Goal: Task Accomplishment & Management: Complete application form

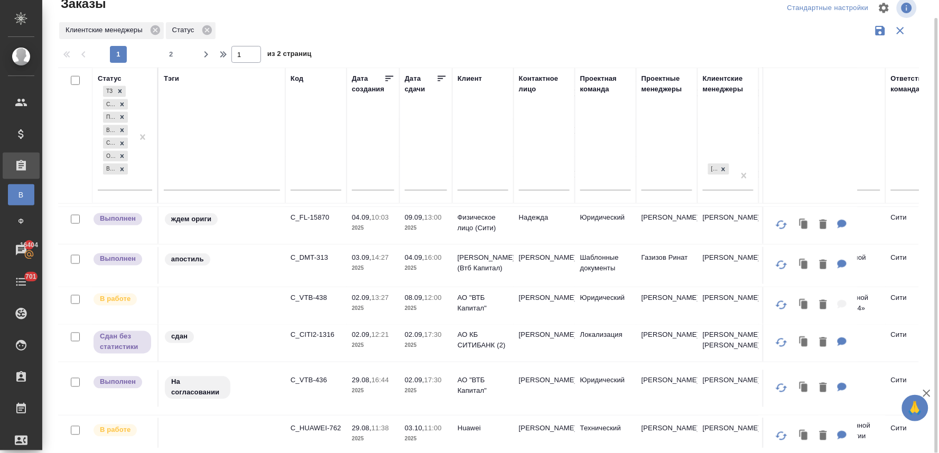
scroll to position [469, 0]
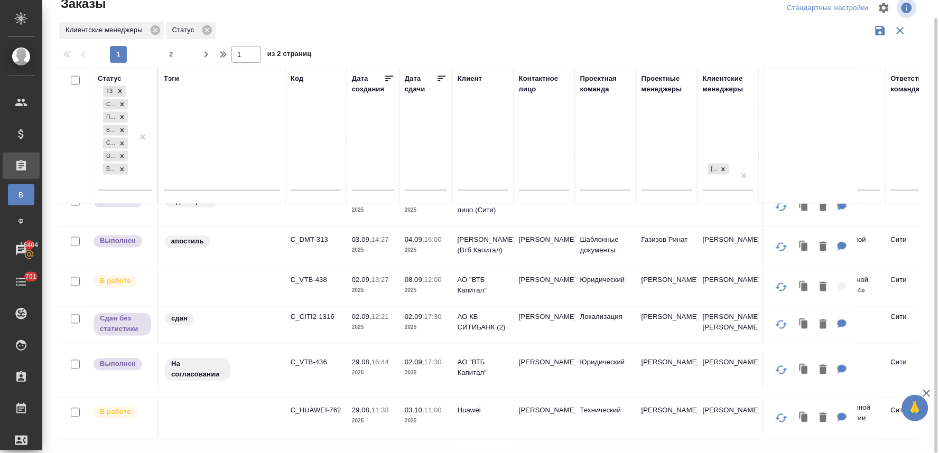
click at [711, 38] on div "Клиентские менеджеры Статус" at bounding box center [488, 31] width 860 height 20
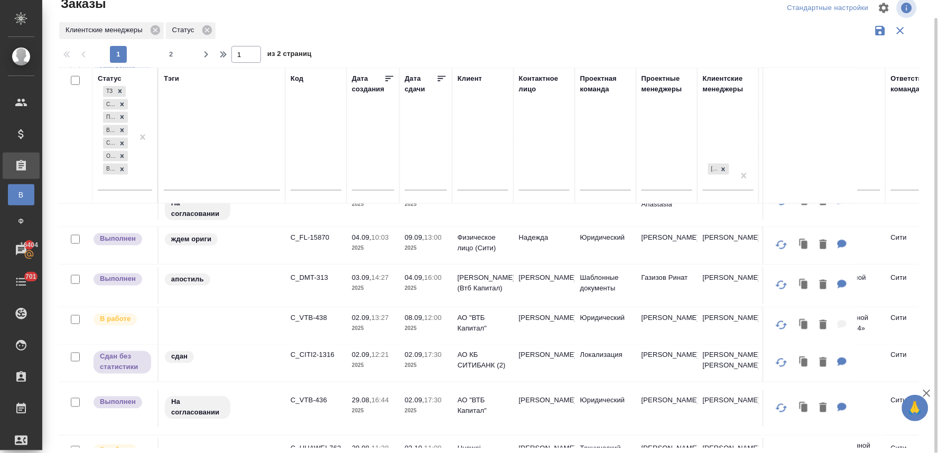
scroll to position [410, 0]
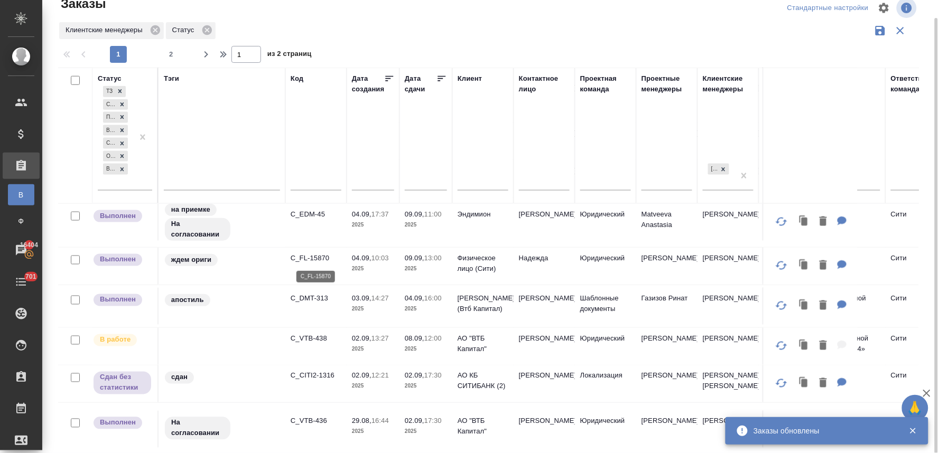
click at [320, 256] on p "C_FL-15870" at bounding box center [316, 258] width 51 height 11
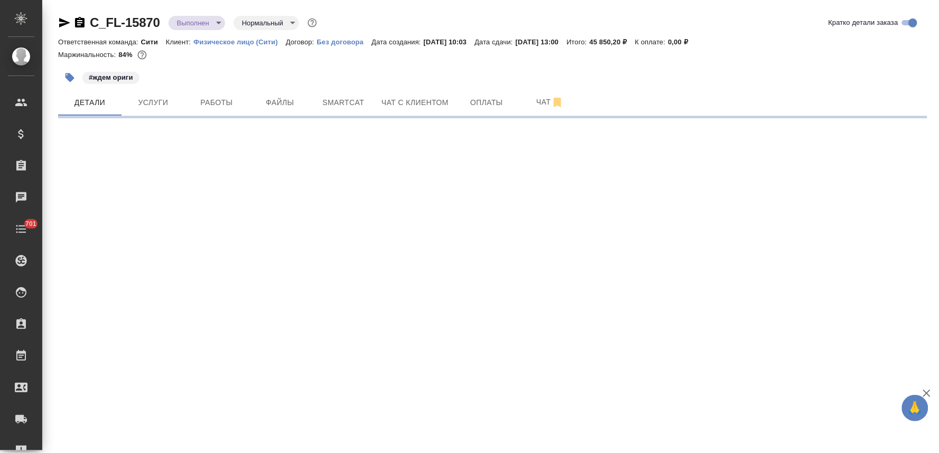
select select "RU"
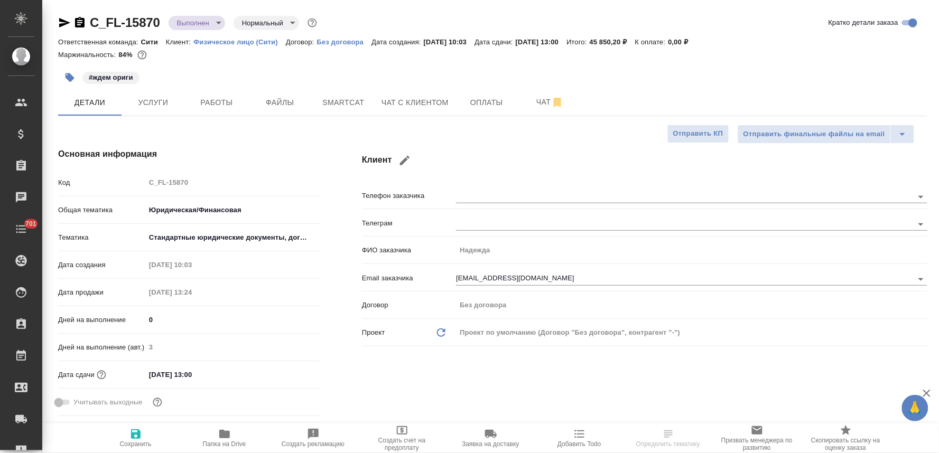
type textarea "x"
type input "[PERSON_NAME]"
type input "Газизов Ринат"
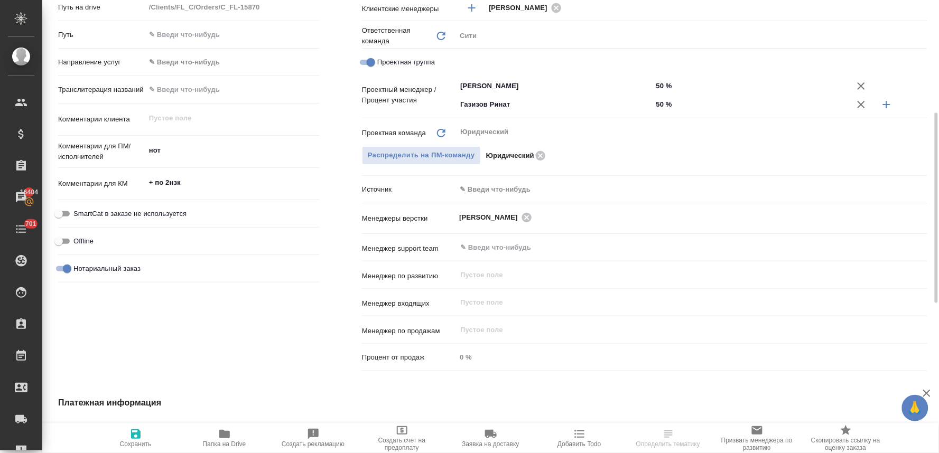
scroll to position [410, 0]
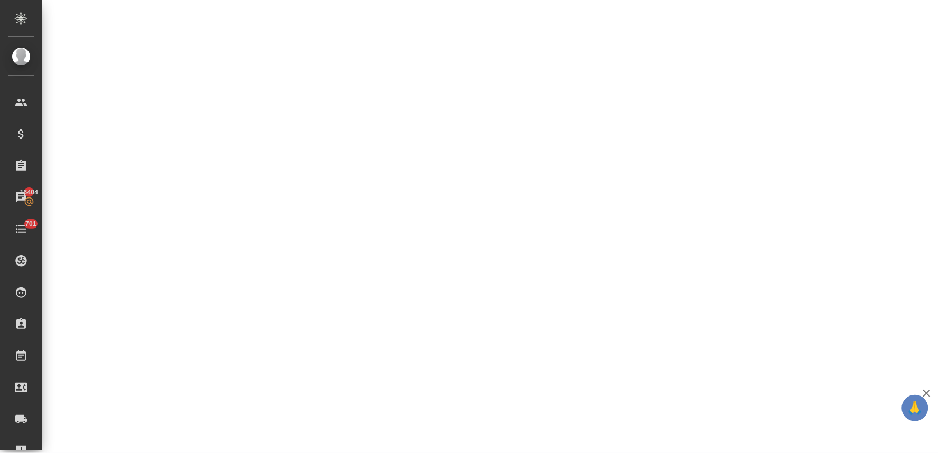
select select "RU"
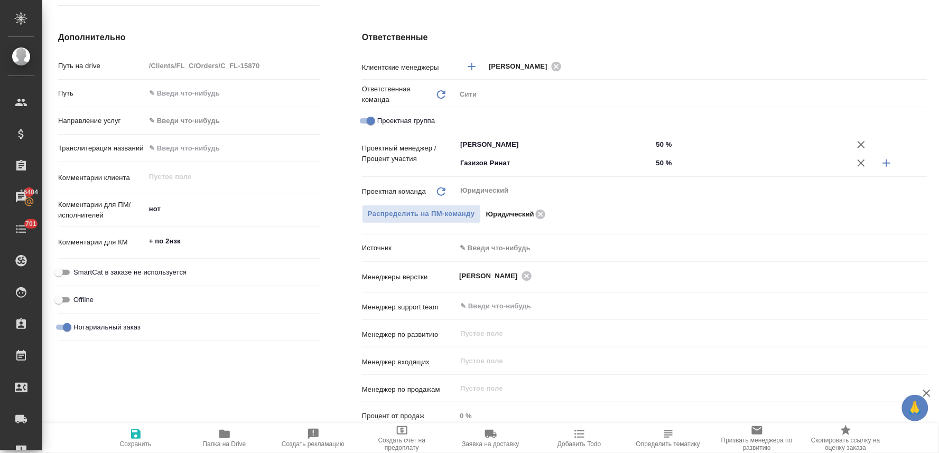
type textarea "x"
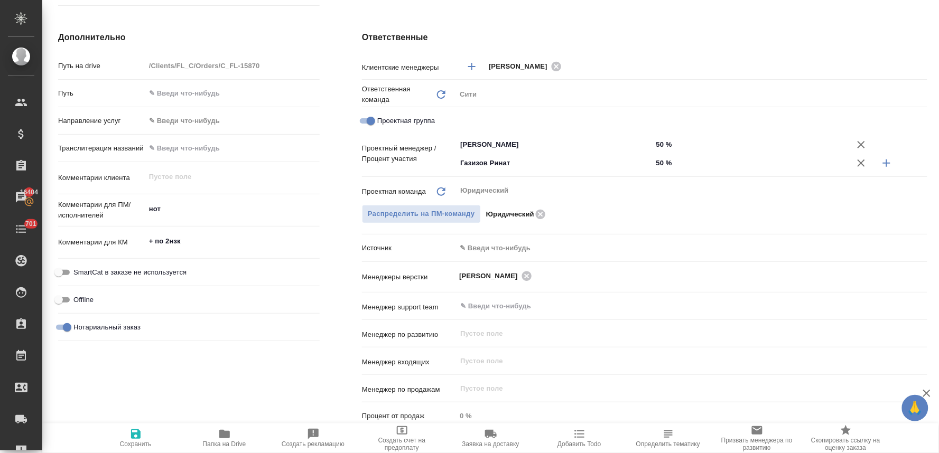
type textarea "x"
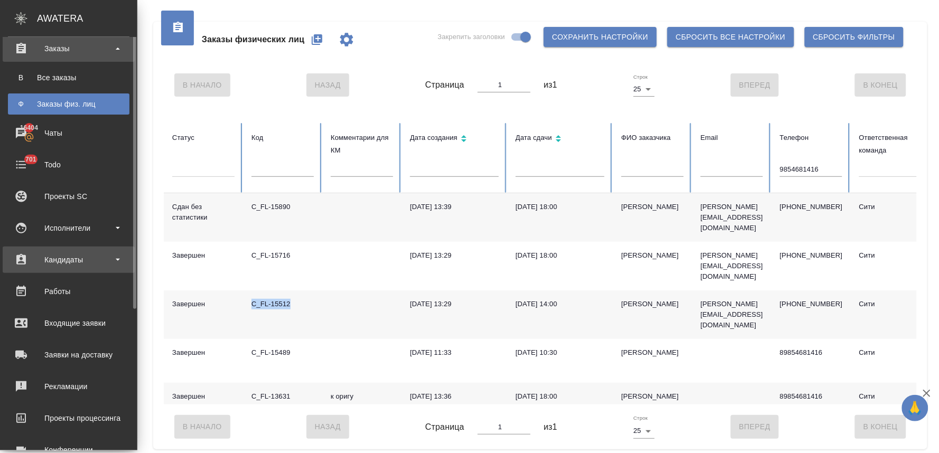
scroll to position [176, 0]
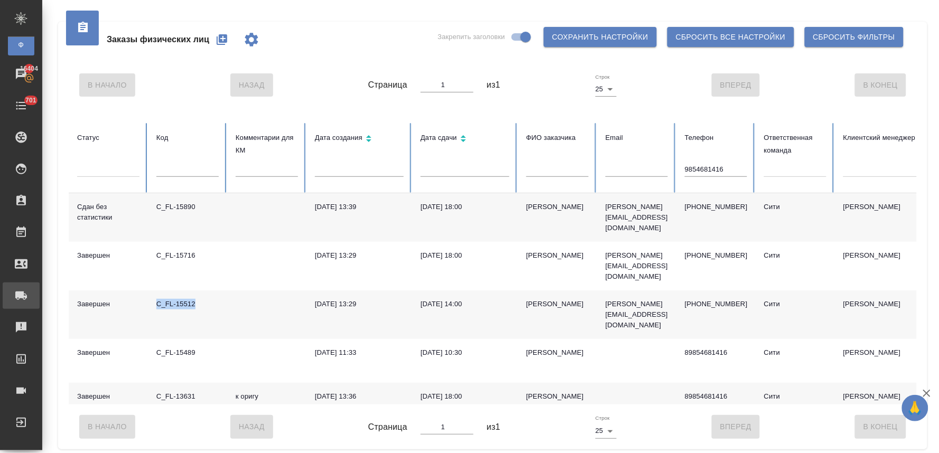
click at [21, 296] on div "Заявки на доставку" at bounding box center [8, 296] width 26 height 16
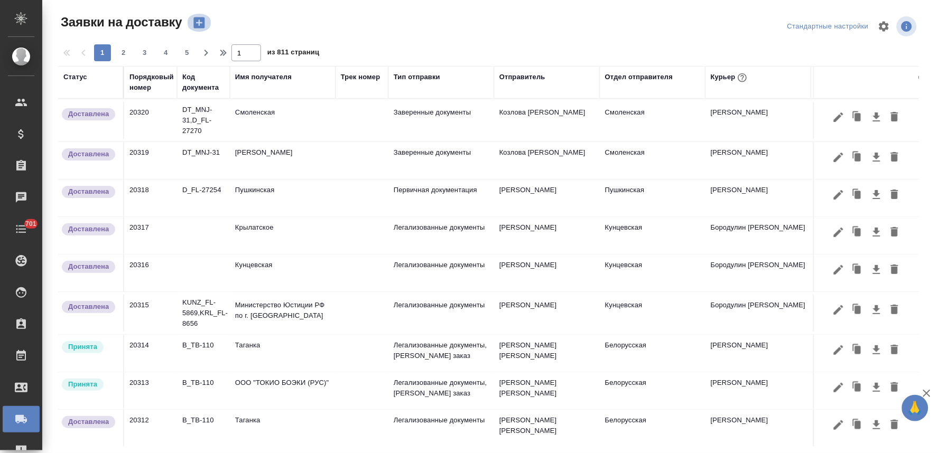
click at [201, 22] on icon "button" at bounding box center [198, 22] width 11 height 11
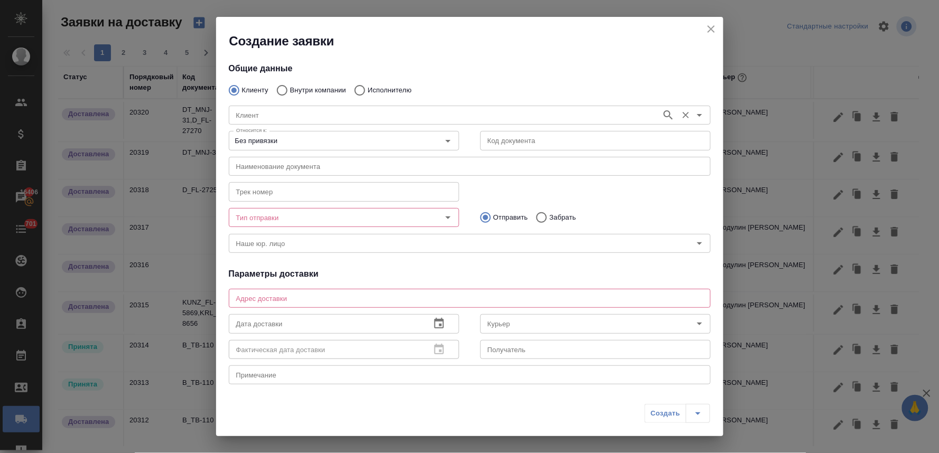
click at [358, 90] on input "Исполнителю" at bounding box center [358, 90] width 19 height 22
radio input "true"
click at [358, 117] on input "Исполнитель" at bounding box center [444, 115] width 424 height 13
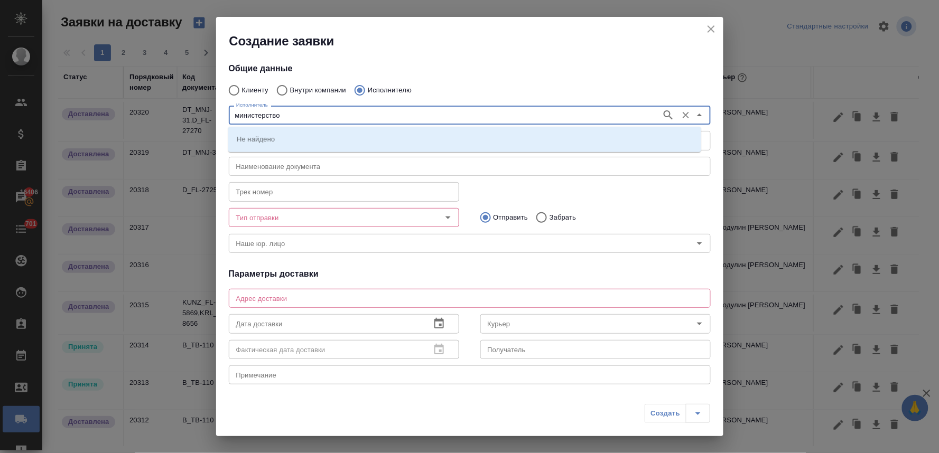
type input "министерство"
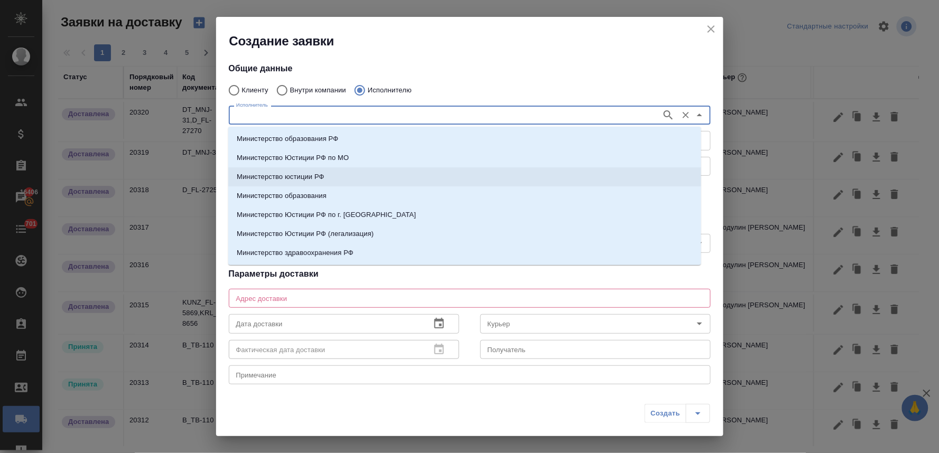
click at [344, 177] on li "Министерство юстиции РФ" at bounding box center [464, 176] width 473 height 19
type input "Министерство юстиции РФ"
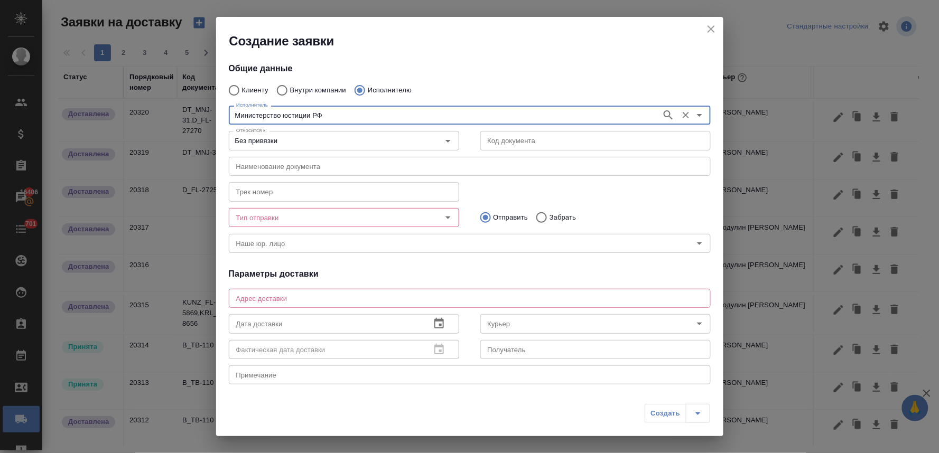
type input "Министерство юстиции РФ"
click at [288, 218] on input "Тип отправки" at bounding box center [326, 217] width 189 height 13
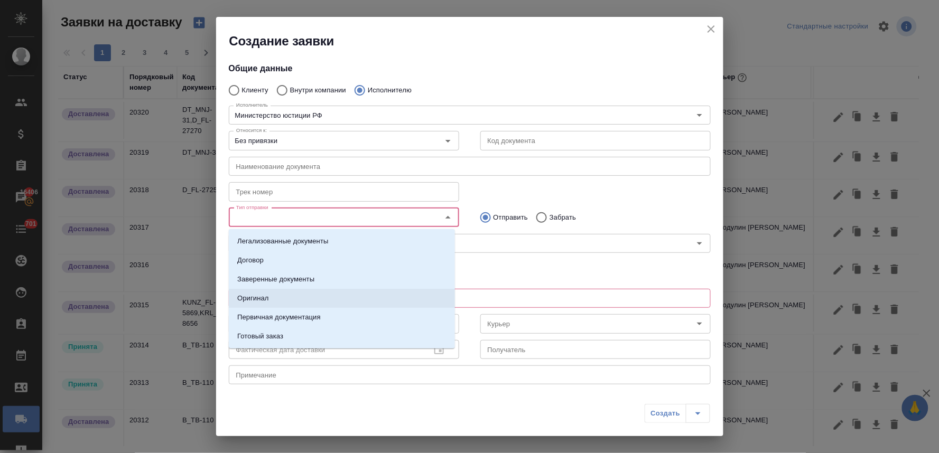
click at [286, 297] on li "Оригинал" at bounding box center [342, 298] width 226 height 19
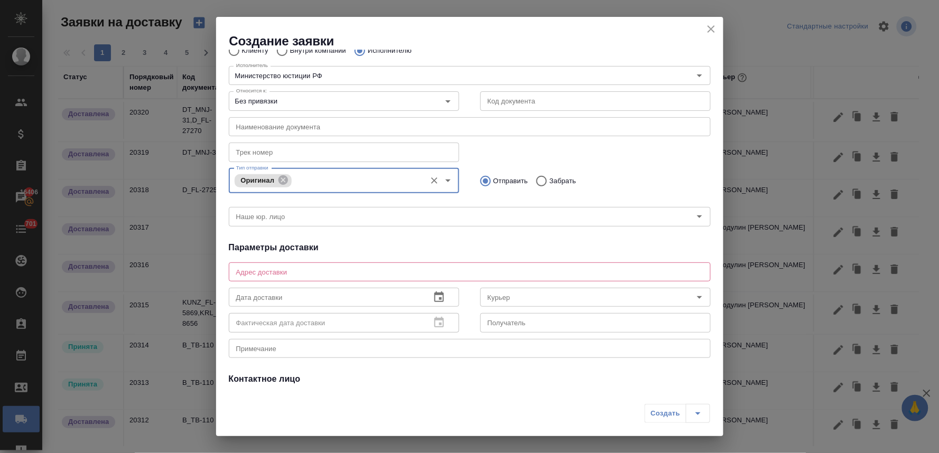
scroll to position [59, 0]
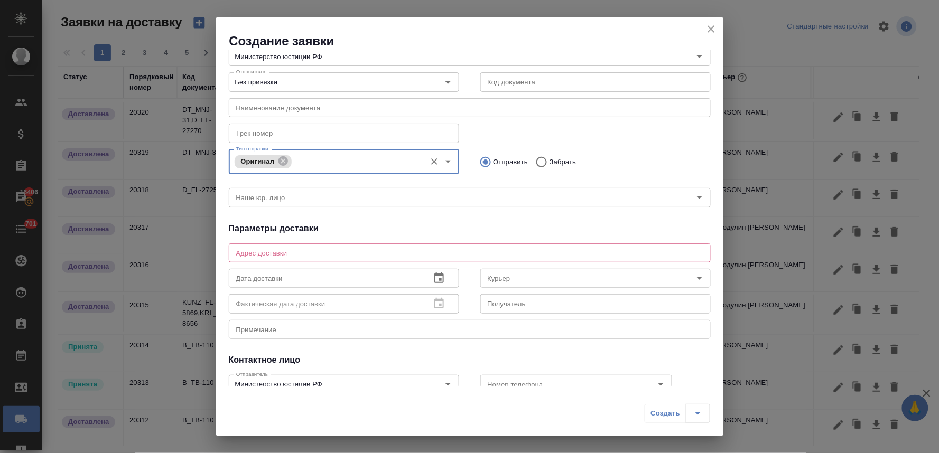
click at [309, 257] on div "x Адрес доставки" at bounding box center [470, 253] width 482 height 19
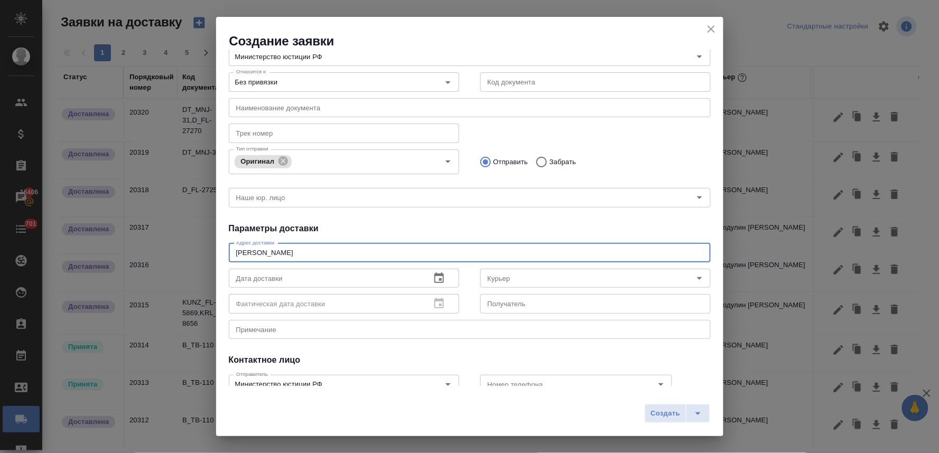
type textarea "[PERSON_NAME]"
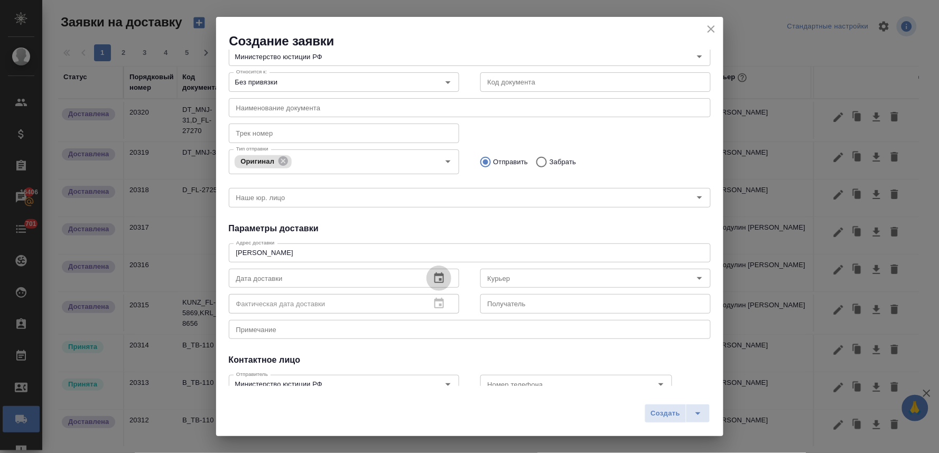
click at [433, 278] on icon "button" at bounding box center [439, 278] width 13 height 13
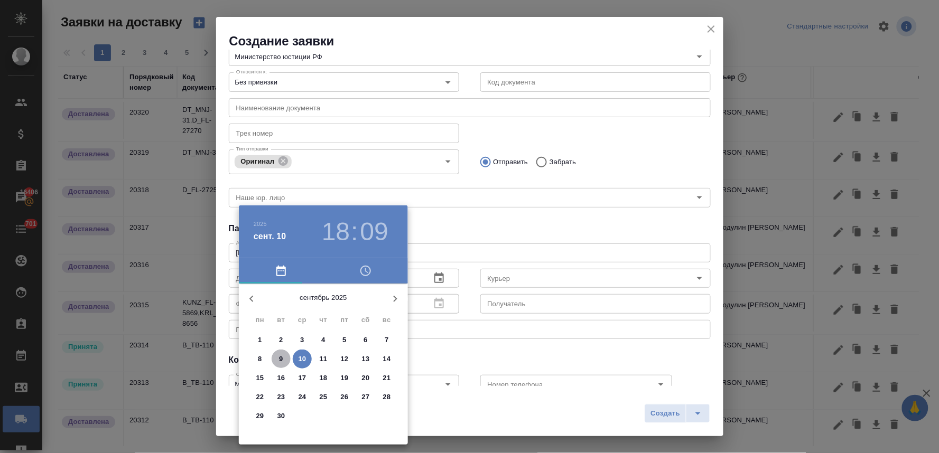
click at [280, 357] on p "9" at bounding box center [281, 359] width 4 height 11
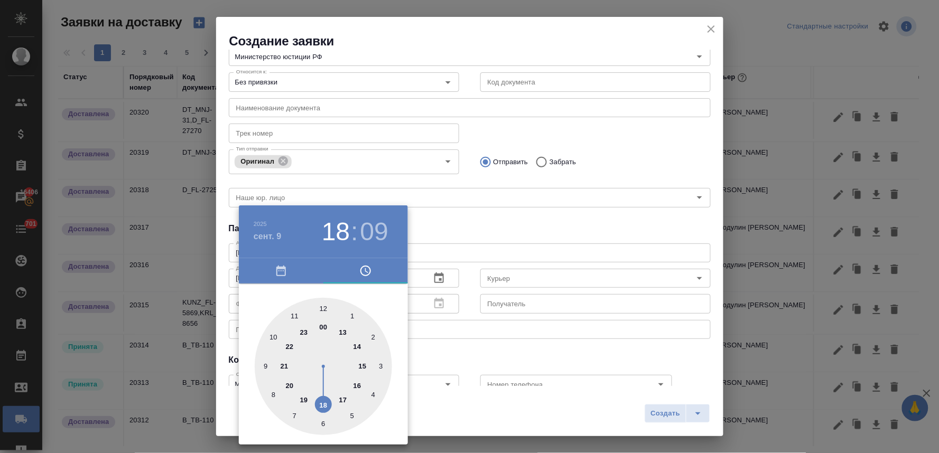
click at [299, 317] on div at bounding box center [323, 366] width 137 height 137
type input "[DATE] 11:09"
click at [472, 359] on div at bounding box center [469, 226] width 939 height 453
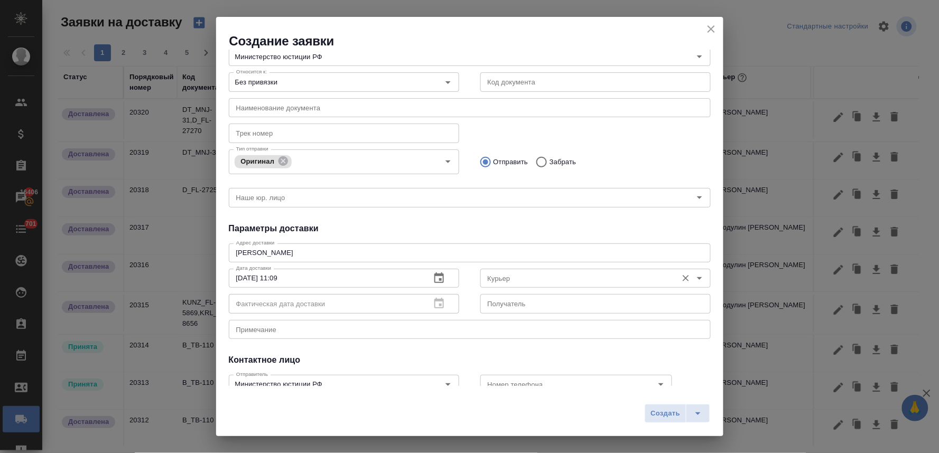
click at [510, 279] on input "Курьер" at bounding box center [577, 278] width 189 height 13
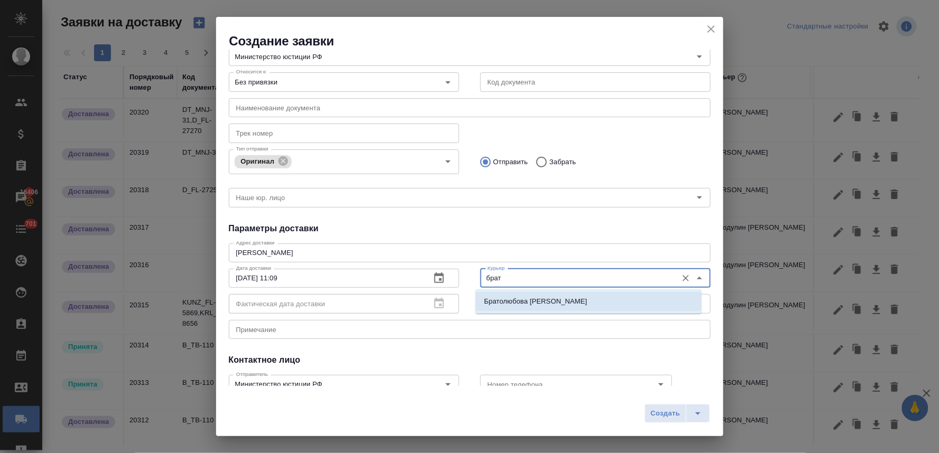
click at [518, 303] on p "Братолюбова [PERSON_NAME]" at bounding box center [535, 301] width 103 height 11
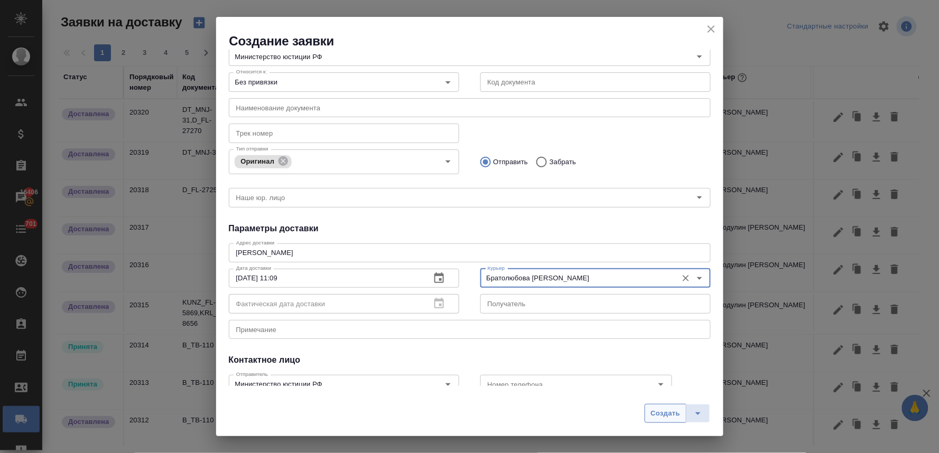
type input "Братолюбова [PERSON_NAME]"
click at [645, 413] on button "Создать" at bounding box center [664, 413] width 41 height 19
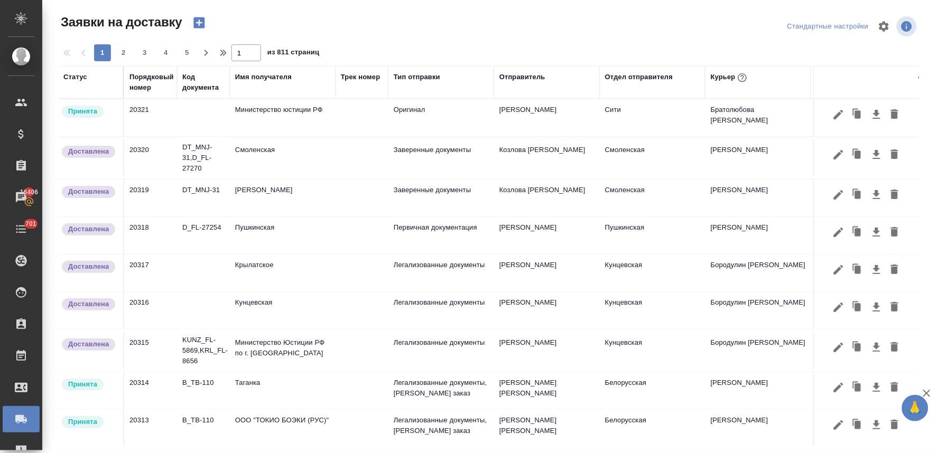
click at [299, 108] on td "Министерство юстиции РФ" at bounding box center [283, 117] width 106 height 37
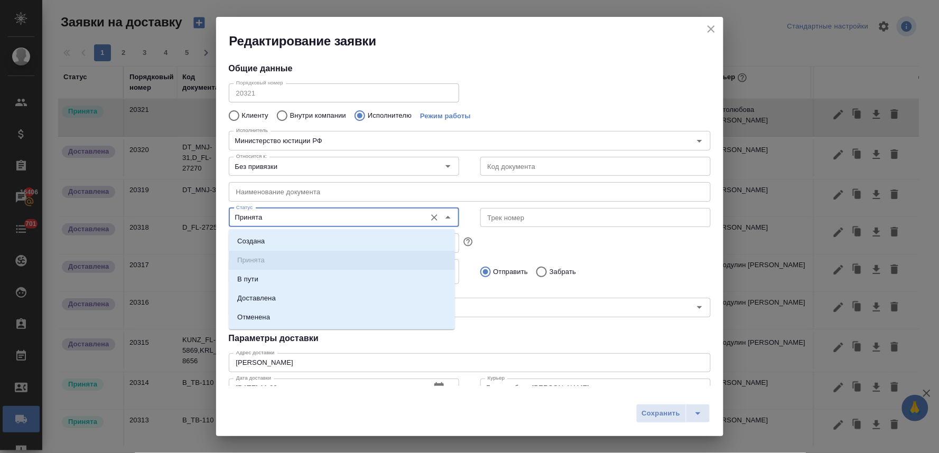
click at [271, 220] on input "Принята" at bounding box center [326, 217] width 189 height 13
click at [275, 298] on p "Доставлена" at bounding box center [256, 298] width 39 height 11
type input "Доставлена"
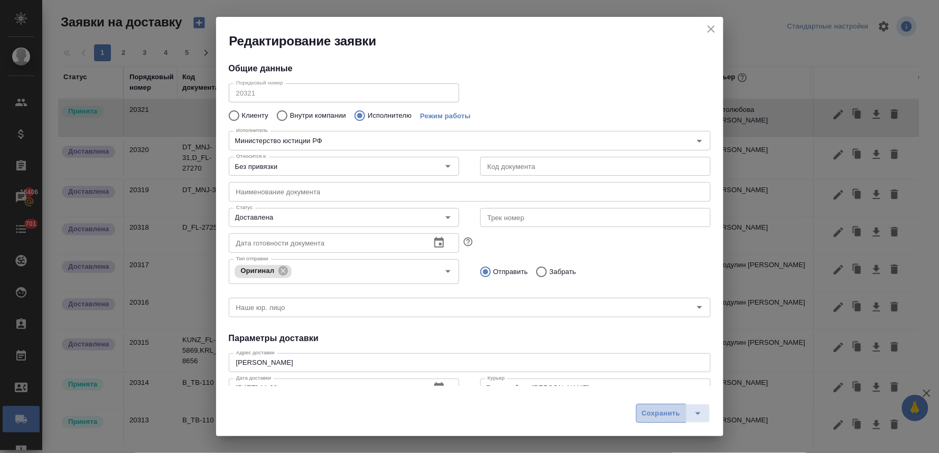
click at [660, 419] on span "Сохранить" at bounding box center [661, 414] width 39 height 12
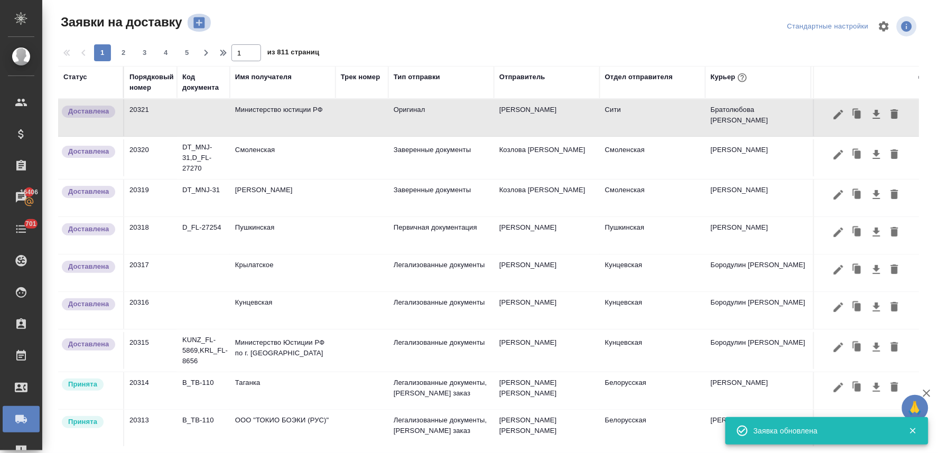
click at [203, 29] on icon "button" at bounding box center [199, 22] width 15 height 15
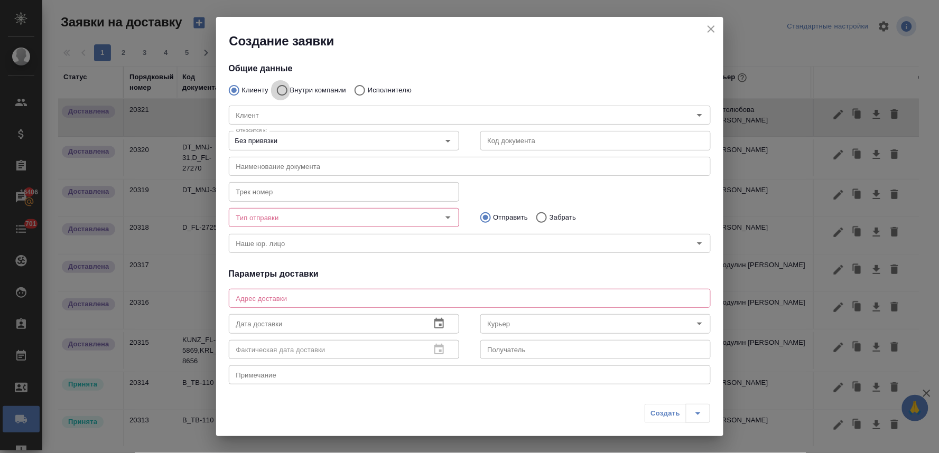
click at [283, 87] on input "Внутри компании" at bounding box center [280, 90] width 19 height 22
radio input "true"
click at [293, 113] on input "Команда" at bounding box center [452, 115] width 440 height 13
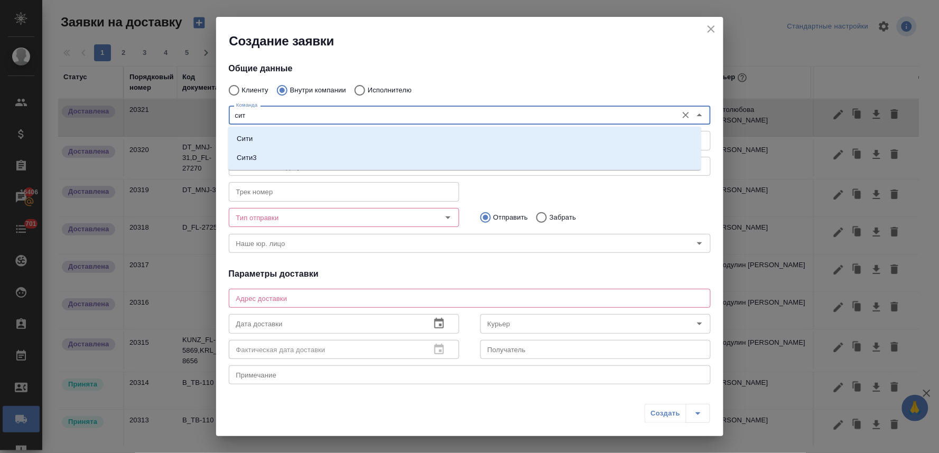
type input "сити"
click at [292, 141] on li "Сити" at bounding box center [464, 138] width 473 height 19
type textarea "[STREET_ADDRESS], Башня на [GEOGRAPHIC_DATA], блок С, -1 этаж, зона ритейла"
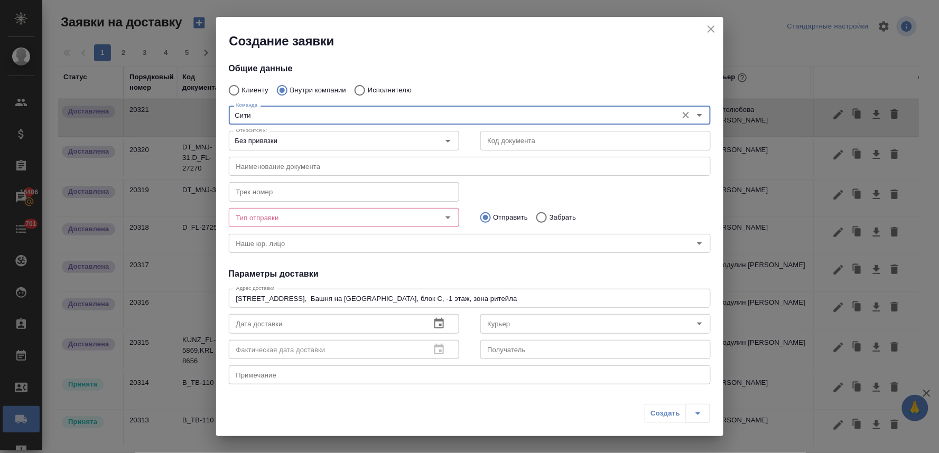
type input "Сити"
click at [299, 214] on input "Тип отправки" at bounding box center [326, 217] width 189 height 13
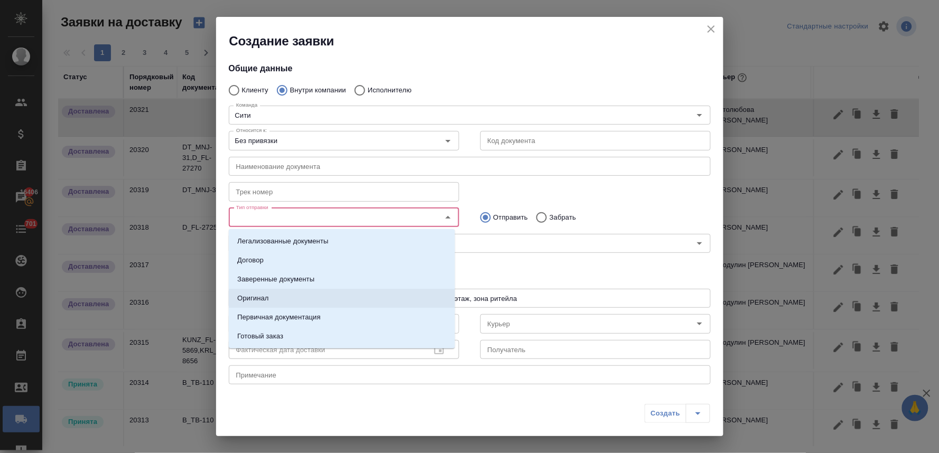
click at [267, 298] on p "Оригинал" at bounding box center [253, 298] width 32 height 11
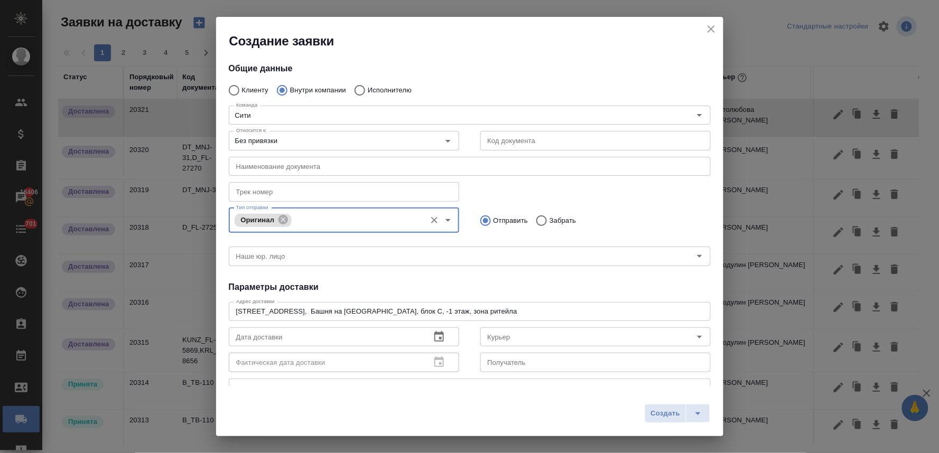
click at [536, 217] on input "Забрать" at bounding box center [539, 221] width 19 height 22
radio input "true"
click at [434, 337] on icon "button" at bounding box center [439, 337] width 13 height 13
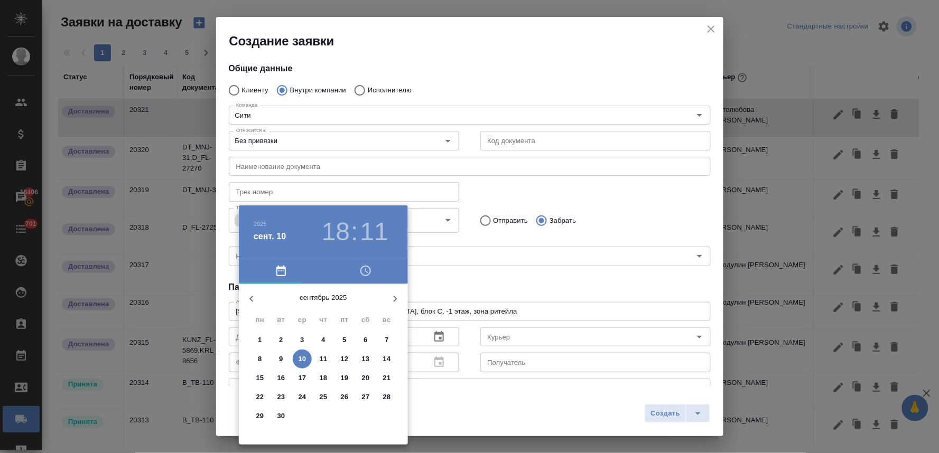
click at [283, 357] on p "9" at bounding box center [281, 359] width 4 height 11
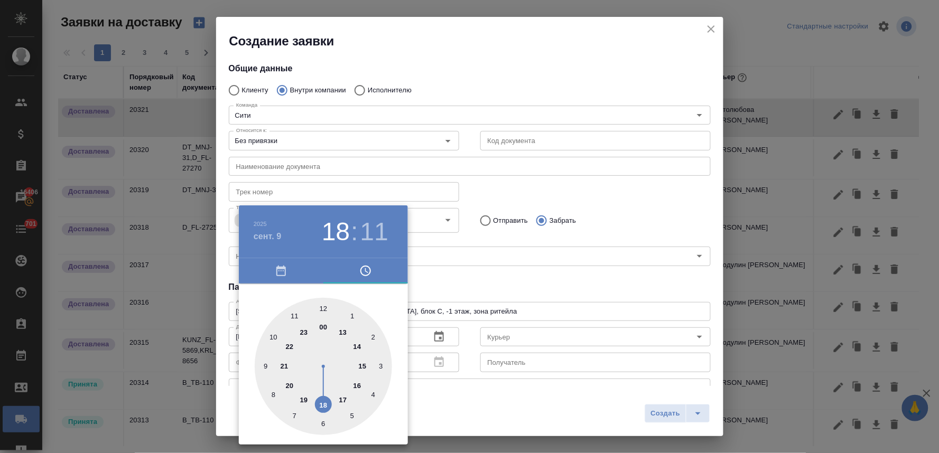
click at [326, 309] on div at bounding box center [323, 366] width 137 height 137
click at [270, 391] on div at bounding box center [323, 366] width 137 height 137
type input "[DATE] 12:41"
click at [479, 283] on div at bounding box center [469, 226] width 939 height 453
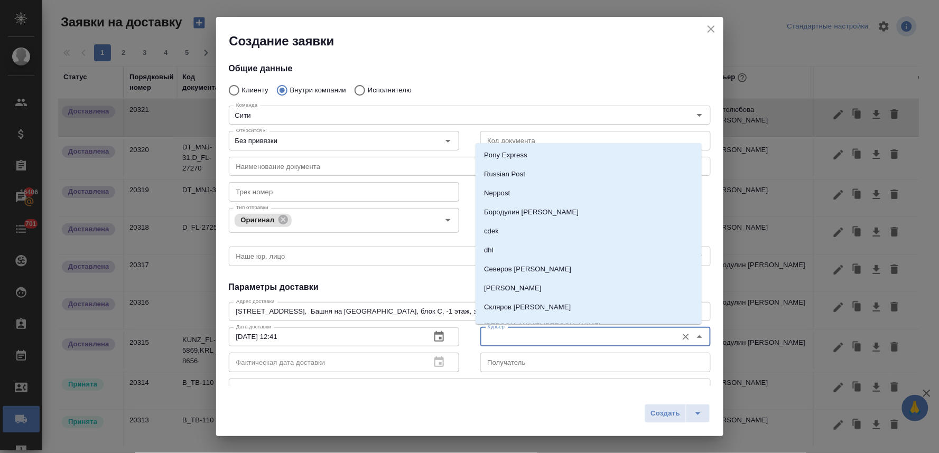
click at [508, 335] on input "Курьер" at bounding box center [577, 337] width 189 height 13
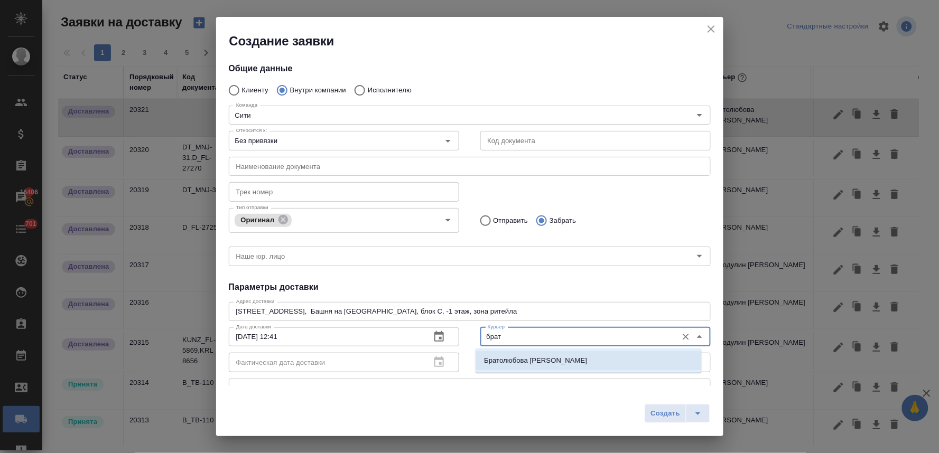
click at [510, 359] on p "Братолюбова [PERSON_NAME]" at bounding box center [535, 360] width 103 height 11
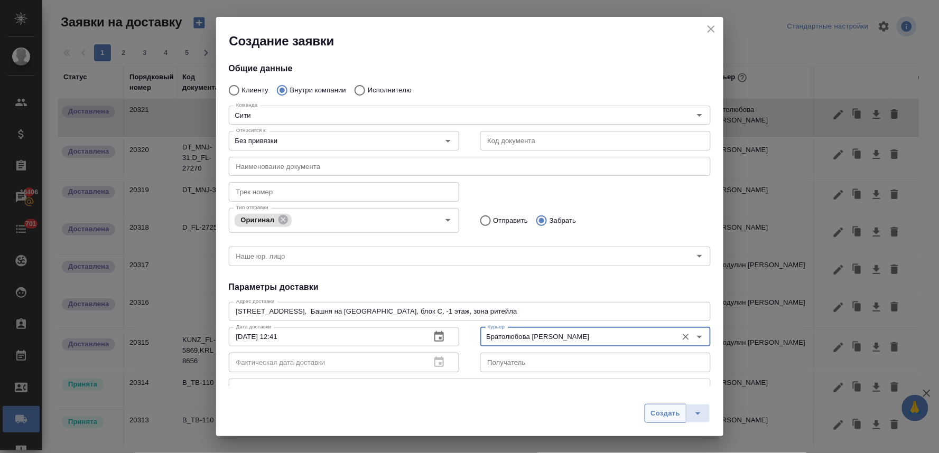
type input "Братолюбова [PERSON_NAME]"
click at [655, 415] on span "Создать" at bounding box center [665, 414] width 30 height 12
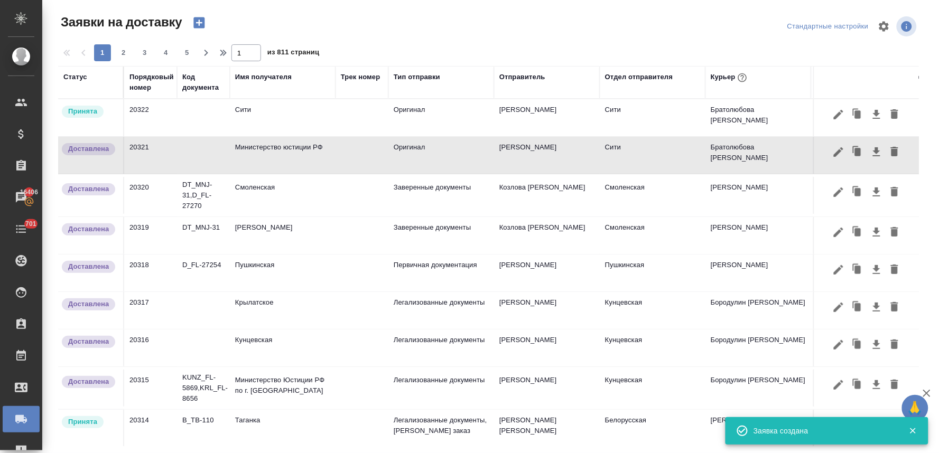
click at [269, 113] on td "Сити" at bounding box center [283, 117] width 106 height 37
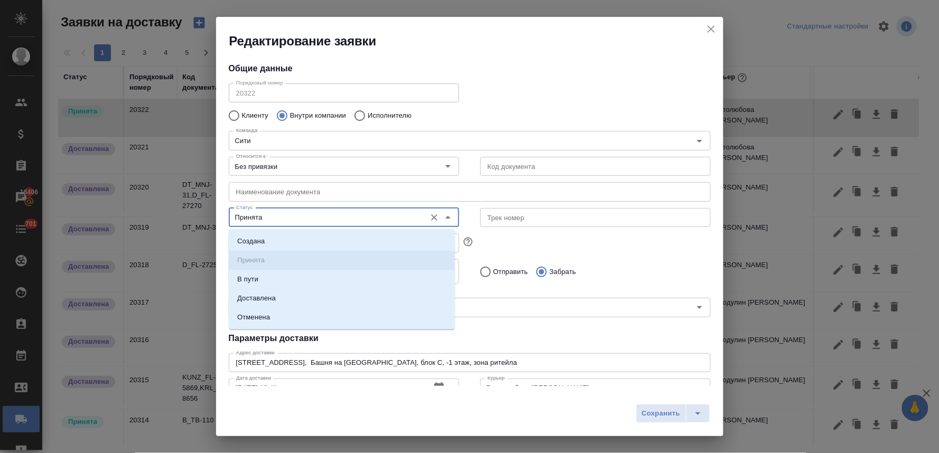
click at [282, 220] on input "Принята" at bounding box center [326, 217] width 189 height 13
click at [284, 296] on li "Доставлена" at bounding box center [342, 298] width 226 height 19
type input "Доставлена"
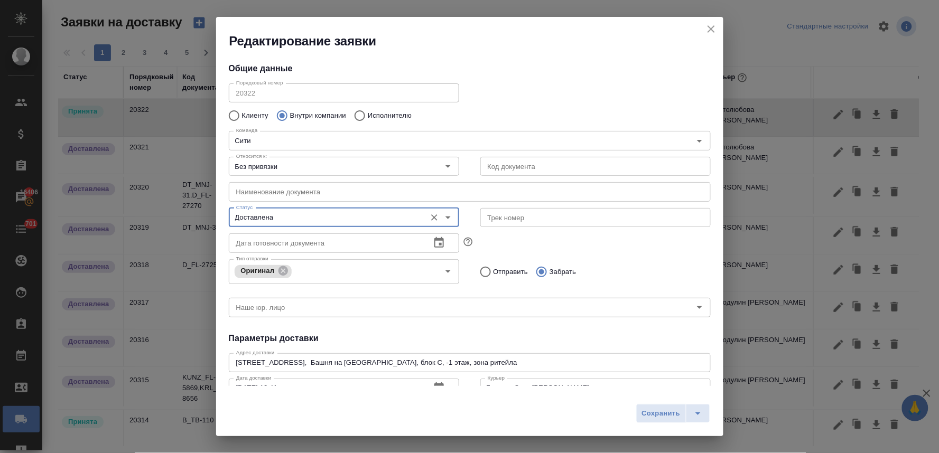
click at [659, 423] on button "Сохранить" at bounding box center [661, 413] width 50 height 19
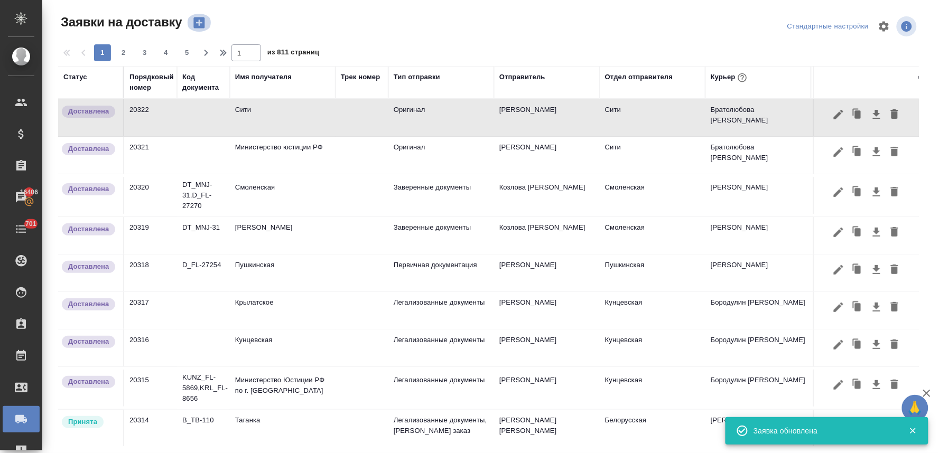
click at [201, 20] on icon "button" at bounding box center [198, 22] width 11 height 11
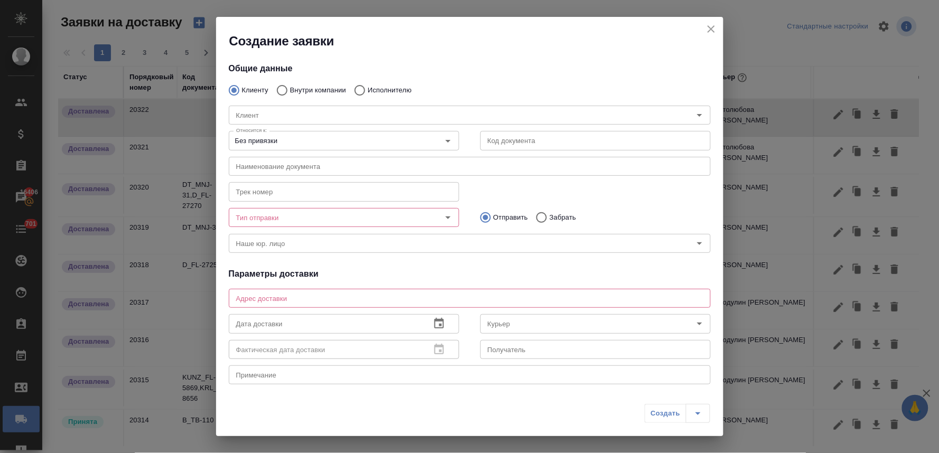
click at [293, 86] on p "Внутри компании" at bounding box center [318, 90] width 56 height 11
click at [290, 86] on input "Внутри компании" at bounding box center [280, 90] width 19 height 22
radio input "true"
click at [286, 129] on div "Относится к: Без привязки Относится к:" at bounding box center [344, 139] width 230 height 25
click at [286, 119] on input "Команда" at bounding box center [452, 115] width 440 height 13
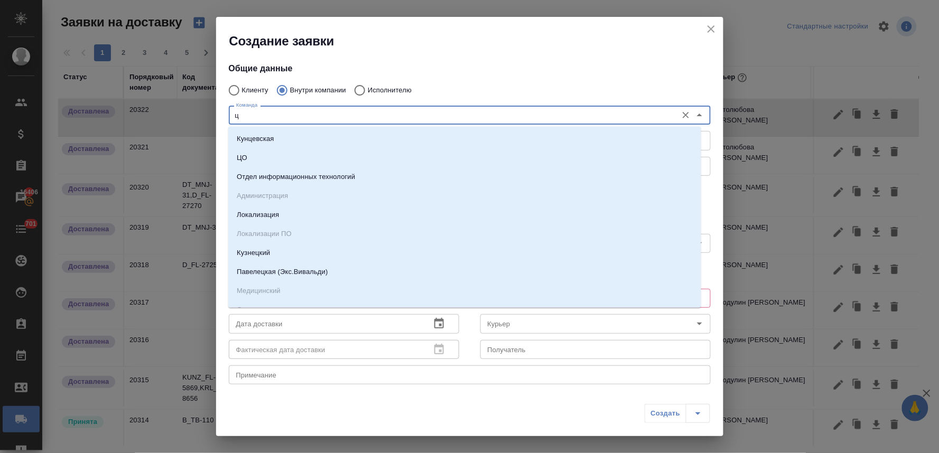
type input "цо"
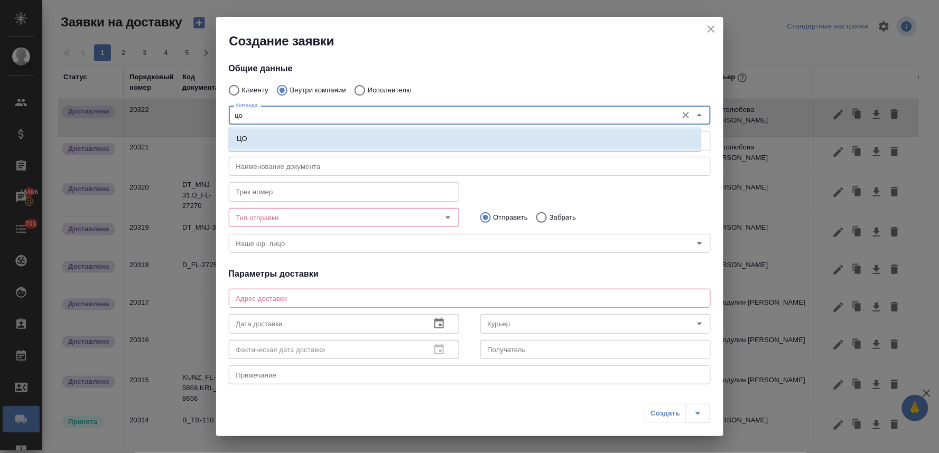
click at [291, 130] on li "ЦО" at bounding box center [464, 138] width 473 height 19
type textarea "ул. Золотая, д. 11"
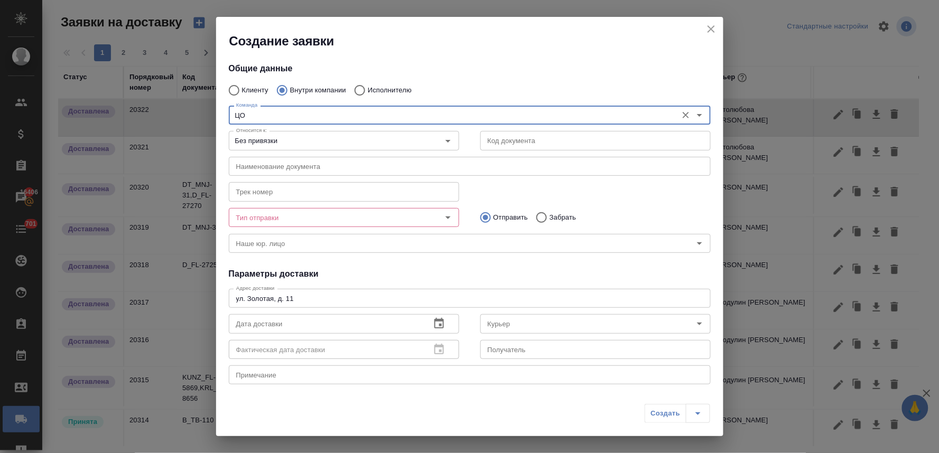
type input "ЦО"
click at [294, 222] on input "Тип отправки" at bounding box center [326, 217] width 189 height 13
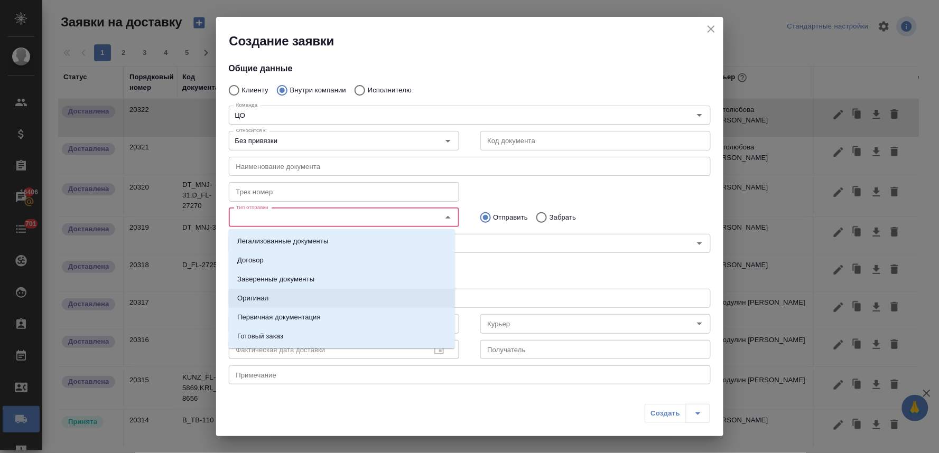
click at [281, 297] on li "Оригинал" at bounding box center [342, 298] width 226 height 19
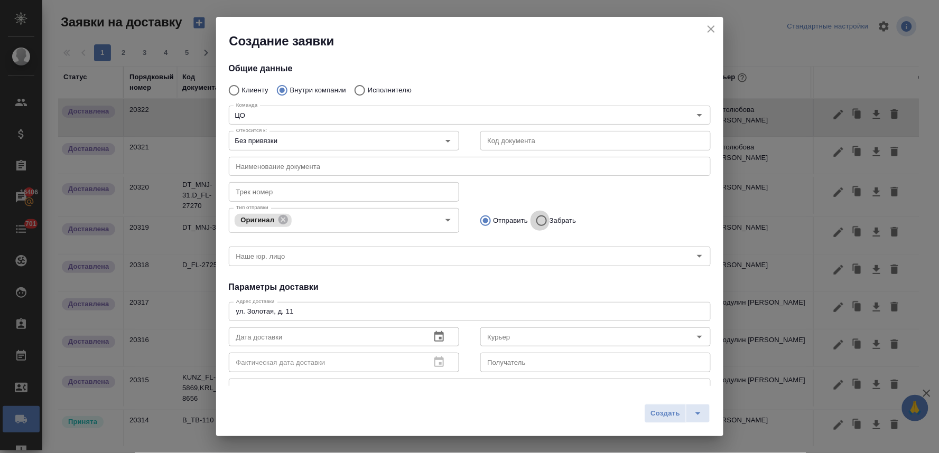
click at [539, 222] on input "Забрать" at bounding box center [539, 221] width 19 height 22
radio input "true"
click at [352, 208] on div "Оригинал Тип отправки" at bounding box center [344, 220] width 230 height 25
click at [351, 214] on input "Тип отправки" at bounding box center [357, 220] width 126 height 13
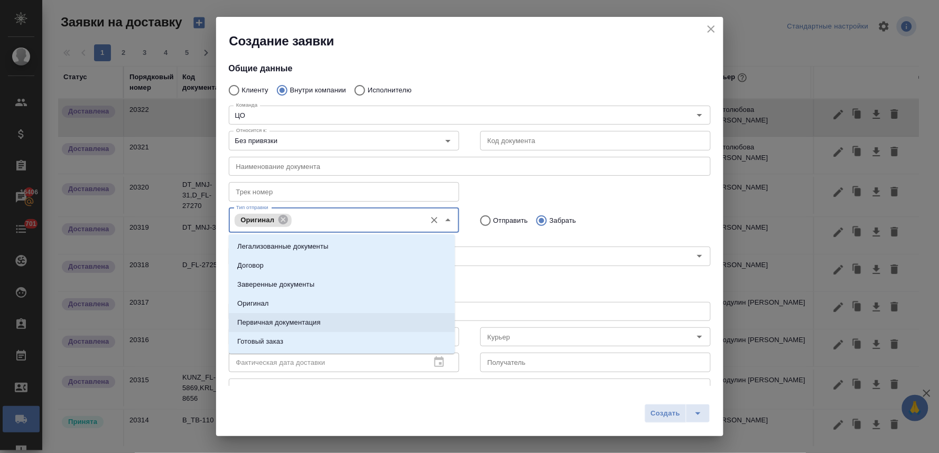
click at [286, 317] on p "Первичная документация" at bounding box center [278, 322] width 83 height 11
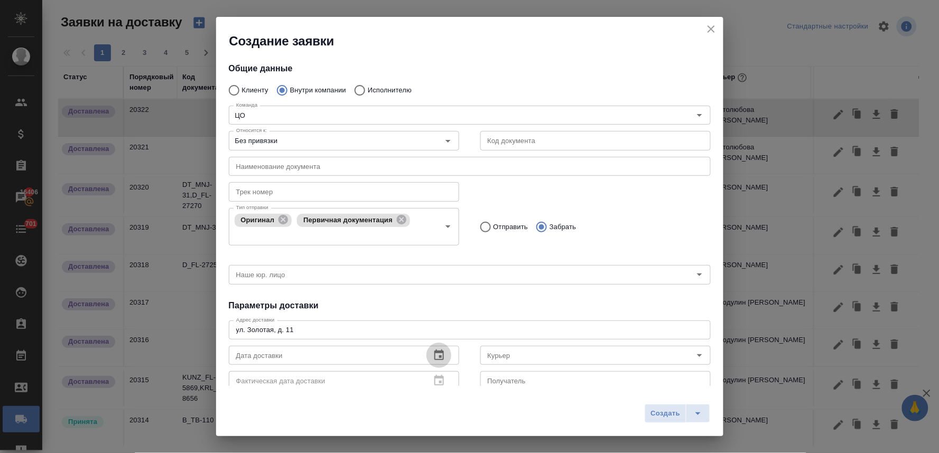
click at [434, 355] on icon "button" at bounding box center [439, 355] width 13 height 13
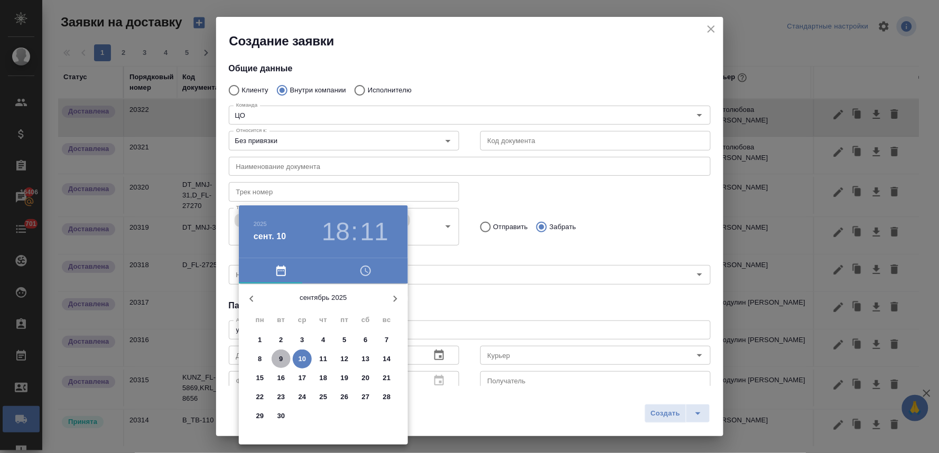
click at [276, 355] on span "9" at bounding box center [281, 359] width 19 height 11
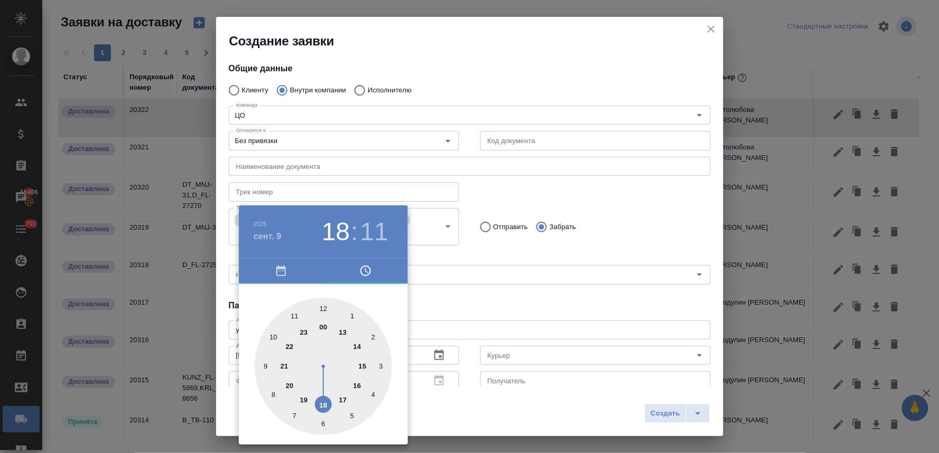
click at [345, 334] on div at bounding box center [323, 366] width 137 height 137
click at [324, 424] on div at bounding box center [323, 366] width 137 height 137
type input "[DATE] 13:30"
click at [474, 318] on div at bounding box center [469, 226] width 939 height 453
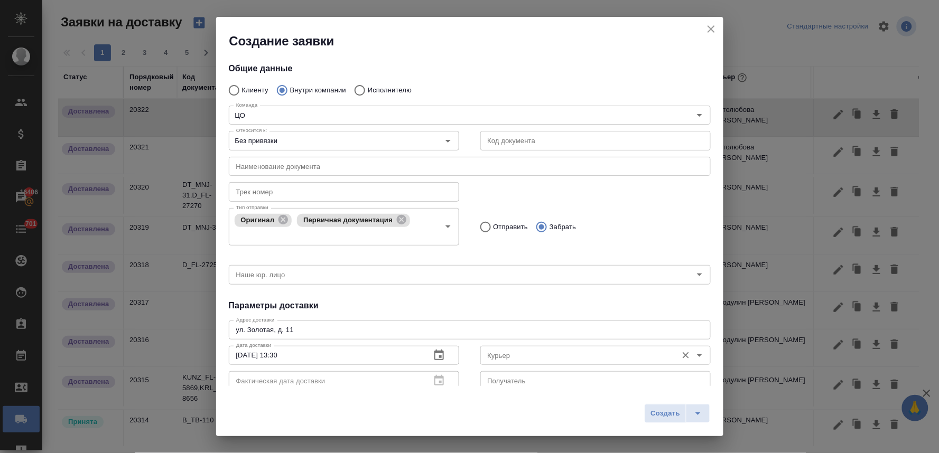
click at [489, 359] on input "Курьер" at bounding box center [577, 355] width 189 height 13
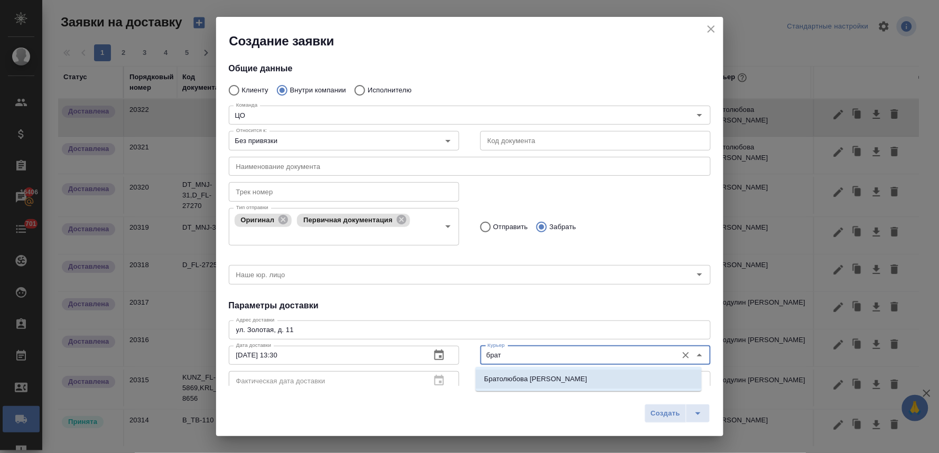
click at [484, 373] on li "Братолюбова [PERSON_NAME]" at bounding box center [588, 379] width 226 height 19
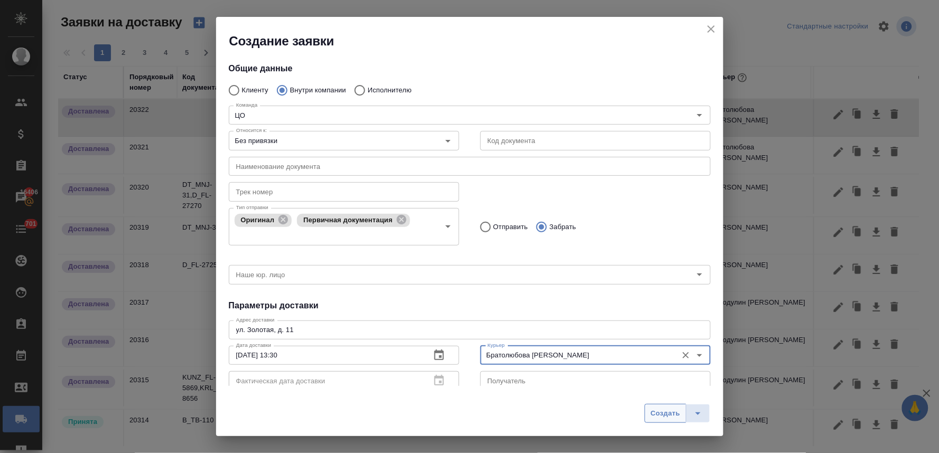
type input "Братолюбова [PERSON_NAME]"
click at [661, 413] on span "Создать" at bounding box center [665, 414] width 30 height 12
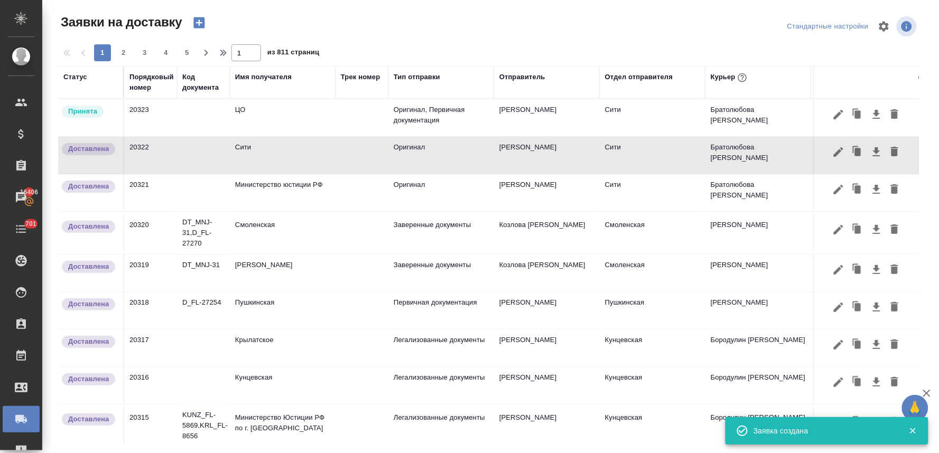
click at [261, 107] on td "ЦО" at bounding box center [283, 117] width 106 height 37
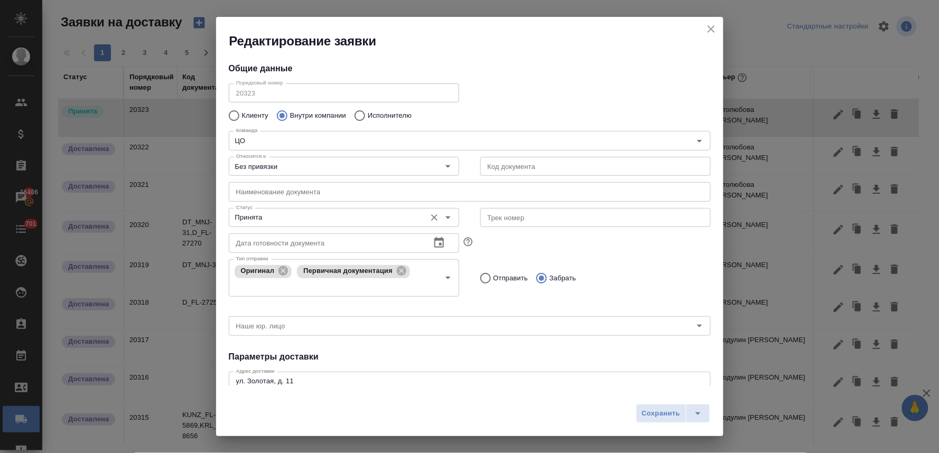
click at [273, 217] on input "Принята" at bounding box center [326, 217] width 189 height 13
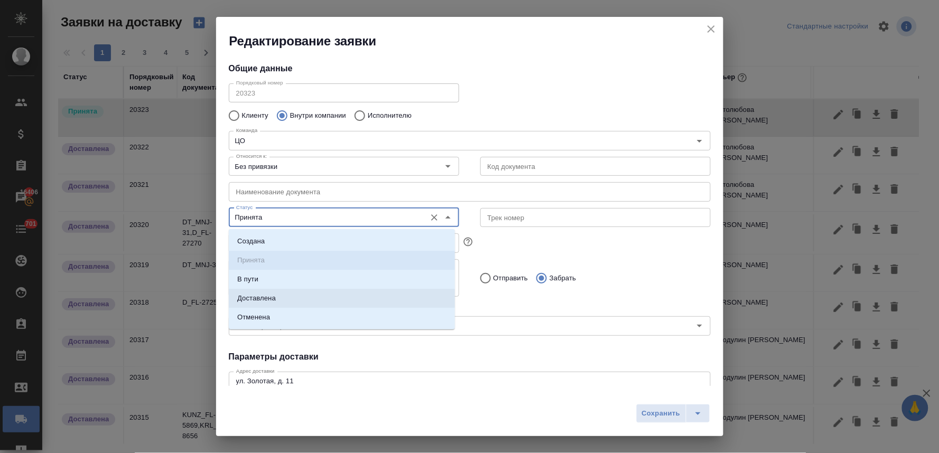
click at [281, 295] on li "Доставлена" at bounding box center [342, 298] width 226 height 19
type input "Доставлена"
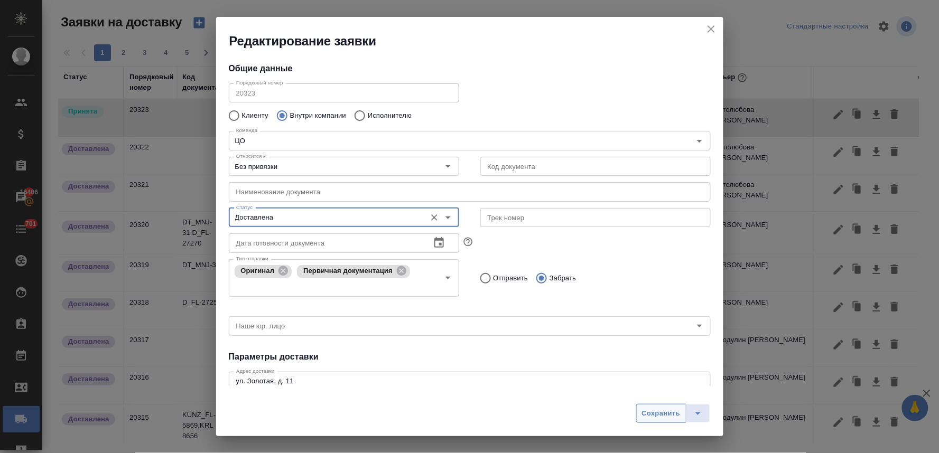
click at [673, 413] on span "Сохранить" at bounding box center [661, 414] width 39 height 12
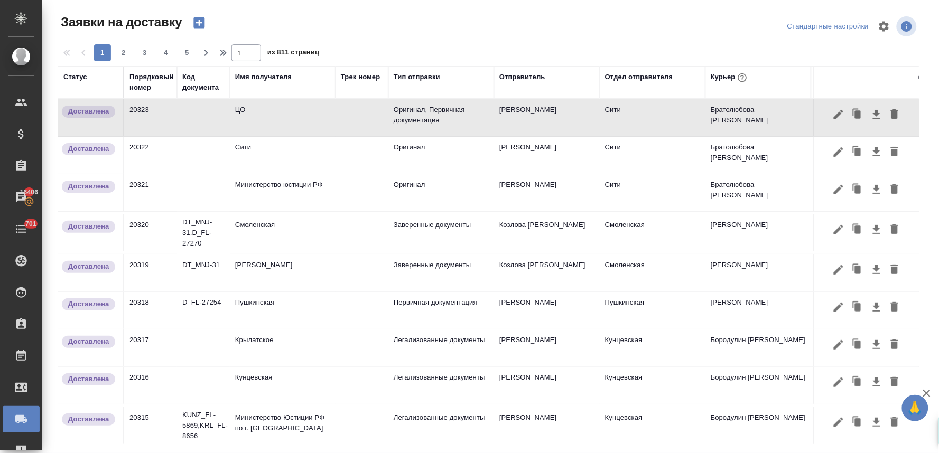
click at [198, 23] on icon "button" at bounding box center [198, 22] width 11 height 11
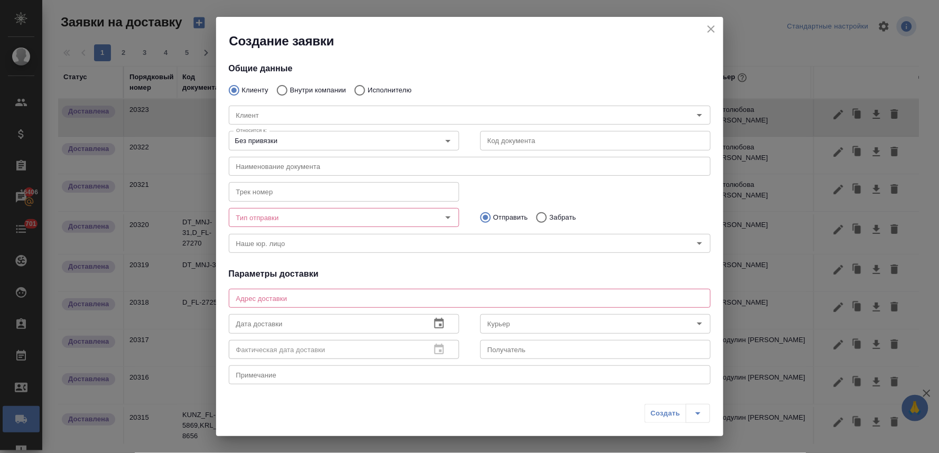
click at [320, 89] on p "Внутри компании" at bounding box center [318, 90] width 56 height 11
click at [290, 89] on input "Внутри компании" at bounding box center [280, 90] width 19 height 22
radio input "true"
click at [314, 113] on input "Команда" at bounding box center [452, 115] width 440 height 13
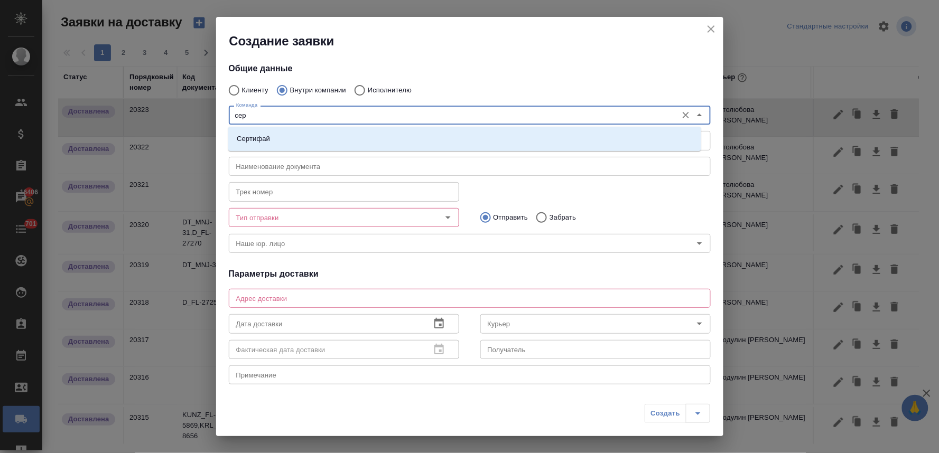
type input "серт"
click at [309, 138] on li "Сертифай" at bounding box center [464, 138] width 473 height 19
type textarea "[STREET_ADDRESS]"
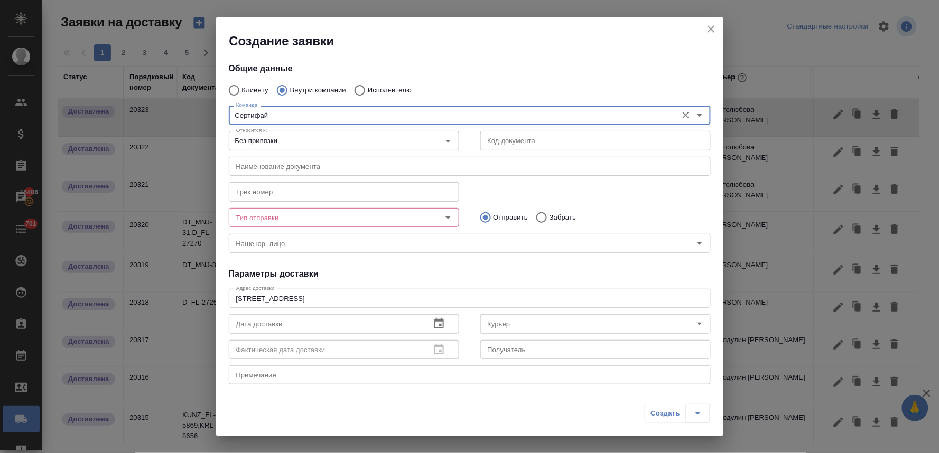
type input "Сертифай"
click at [308, 217] on input "Тип отправки" at bounding box center [326, 217] width 189 height 13
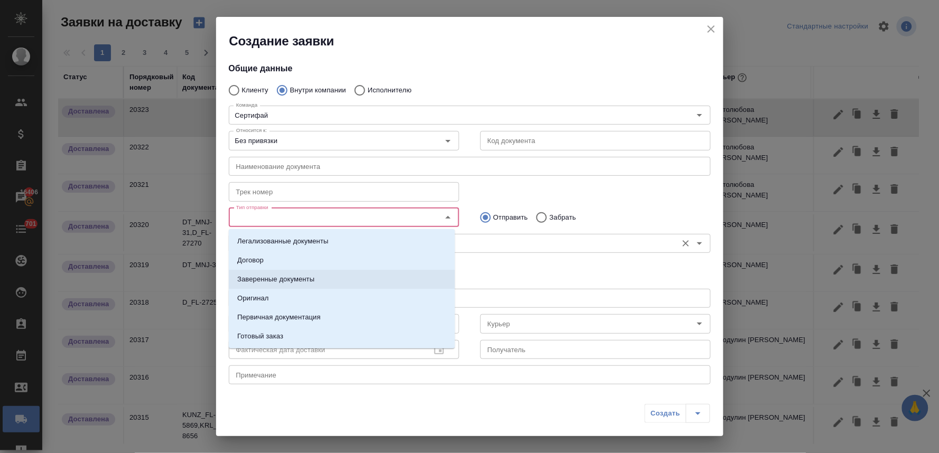
drag, startPoint x: 308, startPoint y: 274, endPoint x: 334, endPoint y: 267, distance: 26.8
click at [309, 274] on p "Заверенные документы" at bounding box center [275, 279] width 77 height 11
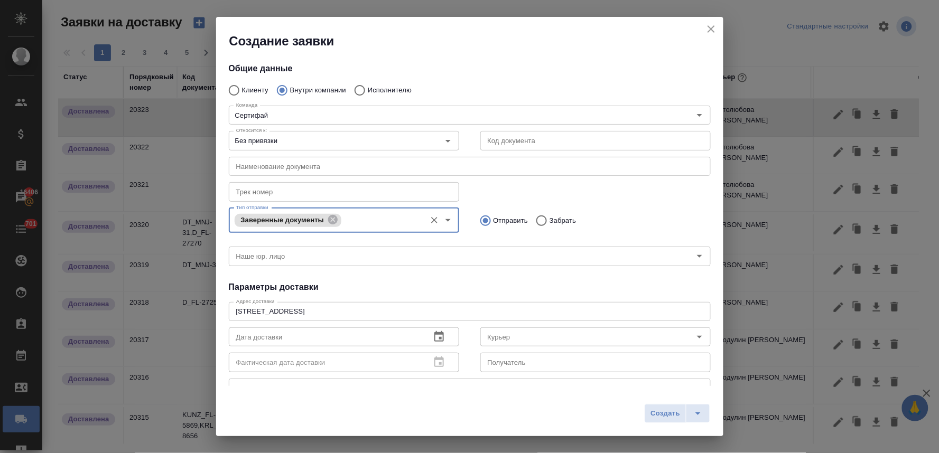
click at [537, 222] on input "Забрать" at bounding box center [539, 221] width 19 height 22
radio input "true"
click at [439, 341] on icon "button" at bounding box center [439, 337] width 13 height 13
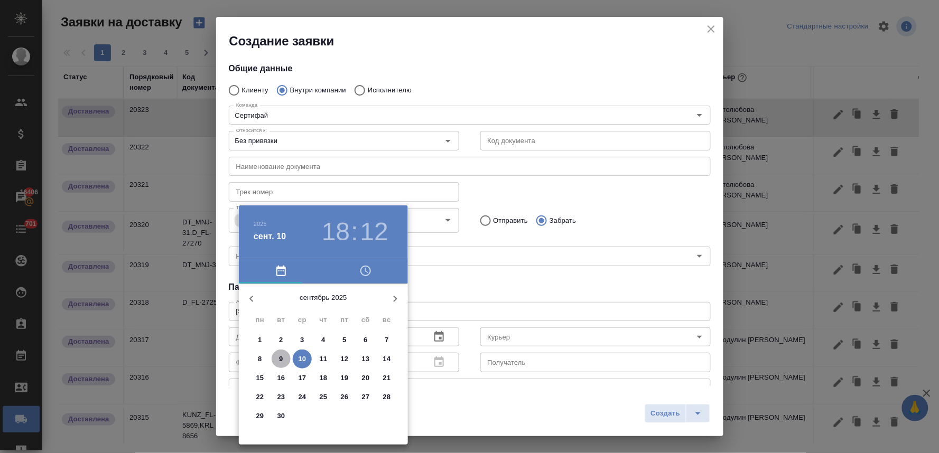
click at [283, 362] on p "9" at bounding box center [281, 359] width 4 height 11
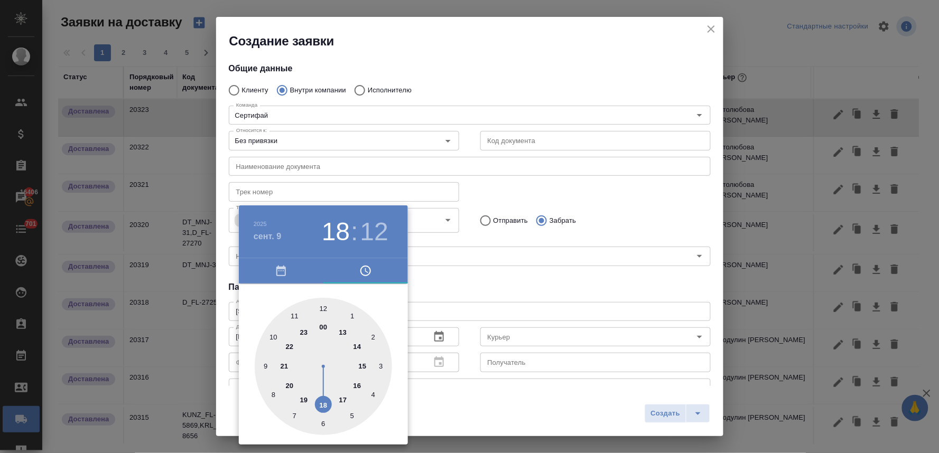
click at [362, 368] on div at bounding box center [323, 366] width 137 height 137
click at [463, 306] on div at bounding box center [469, 226] width 939 height 453
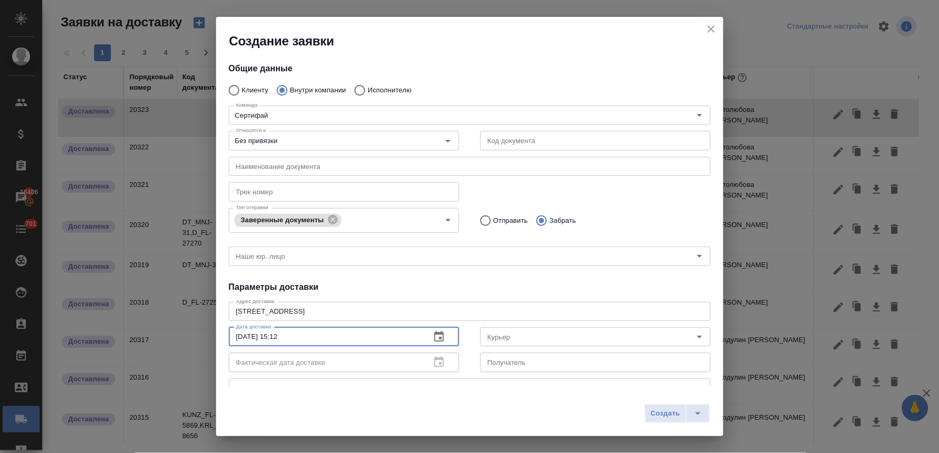
click at [279, 338] on input "[DATE] 15:12" at bounding box center [325, 337] width 193 height 19
type input "[DATE] 16:12"
click at [576, 342] on input "Курьер" at bounding box center [577, 337] width 189 height 13
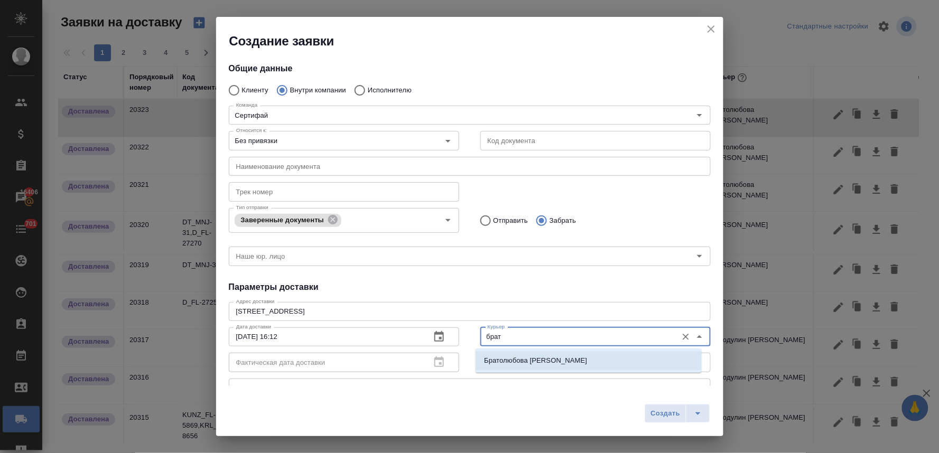
click at [578, 368] on li "Братолюбова [PERSON_NAME]" at bounding box center [588, 360] width 226 height 19
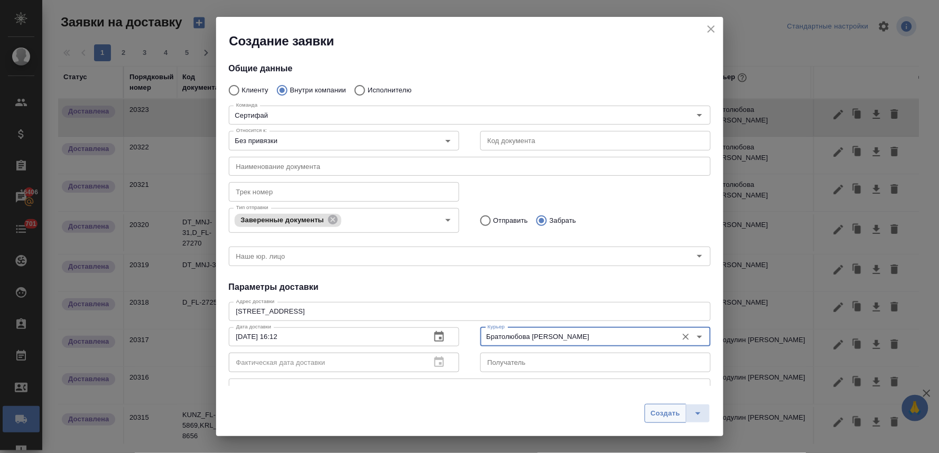
type input "Братолюбова [PERSON_NAME]"
click at [667, 413] on span "Создать" at bounding box center [665, 414] width 30 height 12
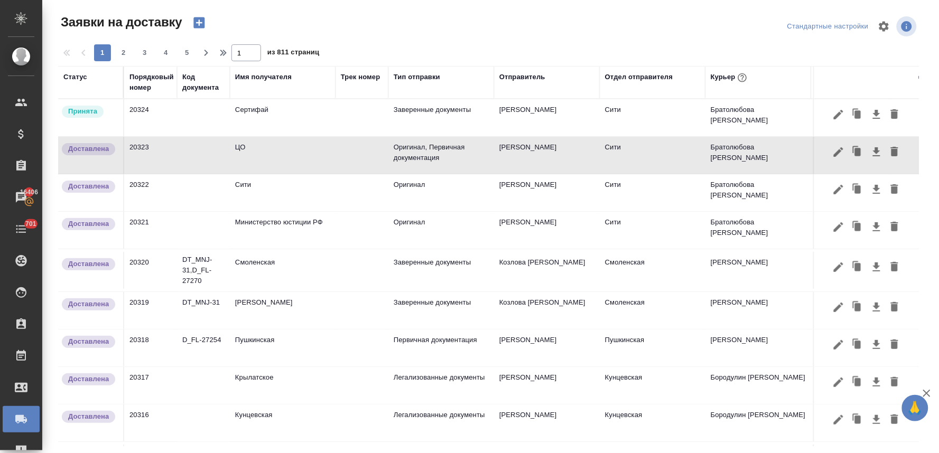
click at [292, 111] on td "Сертифай" at bounding box center [283, 117] width 106 height 37
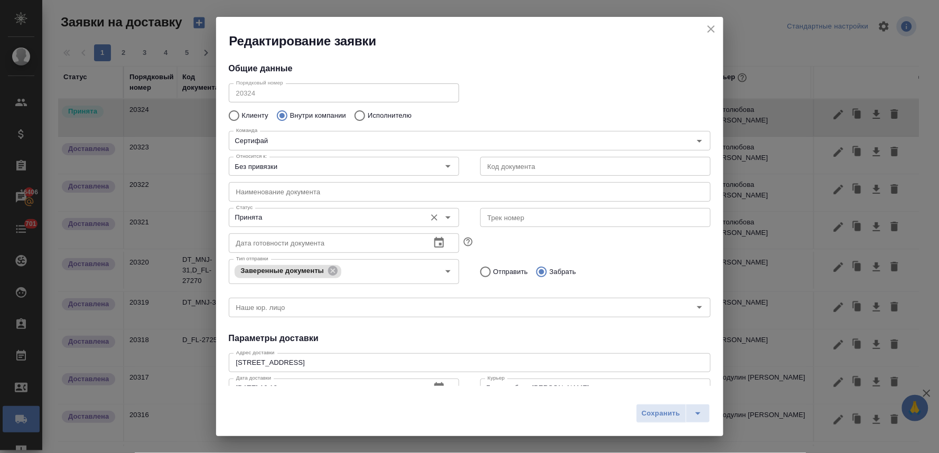
click at [312, 223] on input "Принята" at bounding box center [326, 217] width 189 height 13
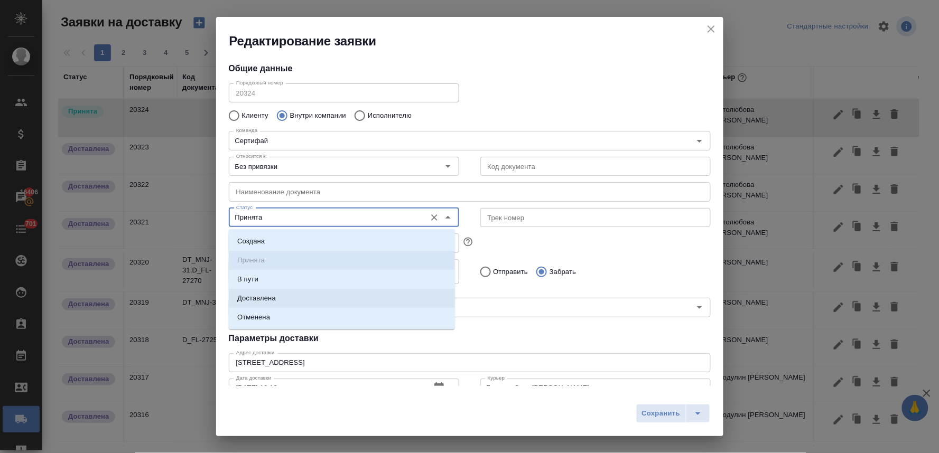
click at [309, 295] on li "Доставлена" at bounding box center [342, 298] width 226 height 19
type input "Доставлена"
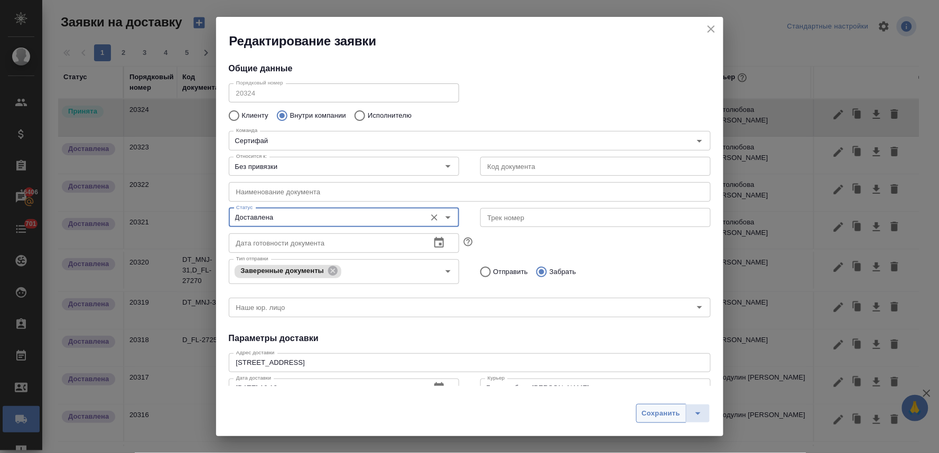
click at [678, 412] on span "Сохранить" at bounding box center [661, 414] width 39 height 12
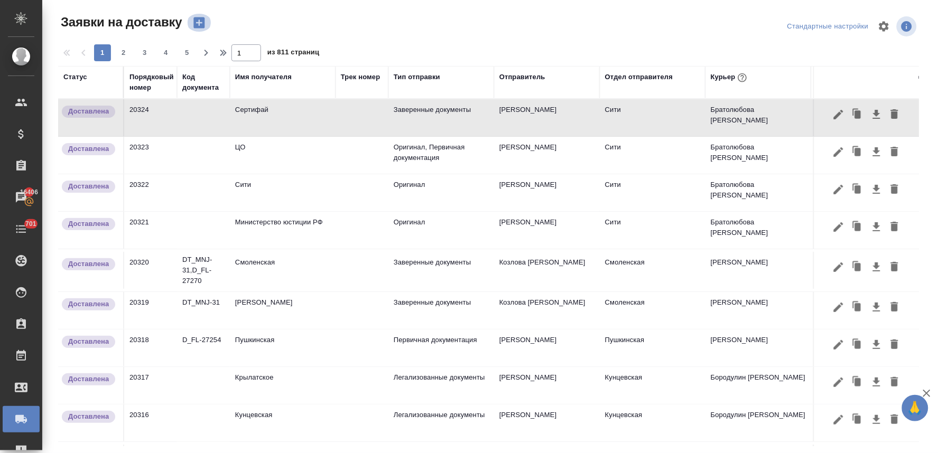
click at [203, 16] on icon "button" at bounding box center [199, 22] width 15 height 15
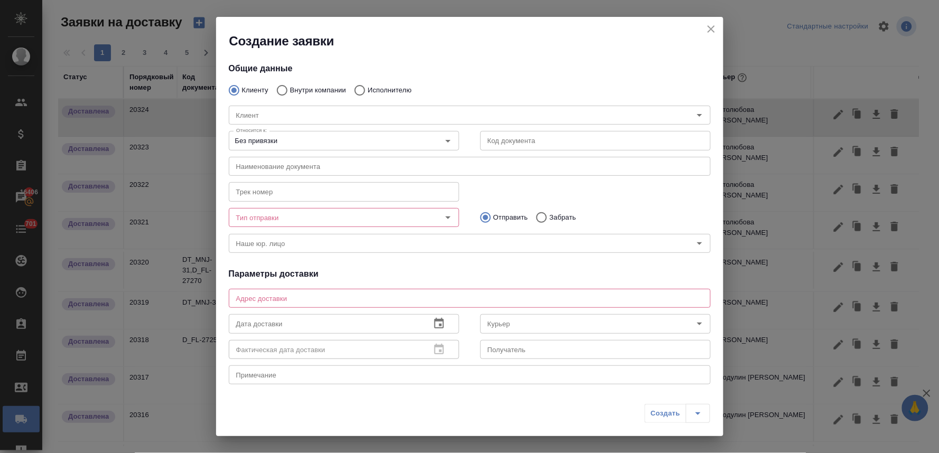
click at [298, 91] on div "[PERSON_NAME]" at bounding box center [469, 114] width 503 height 46
click at [282, 87] on input "Внутри компании" at bounding box center [280, 90] width 19 height 22
radio input "true"
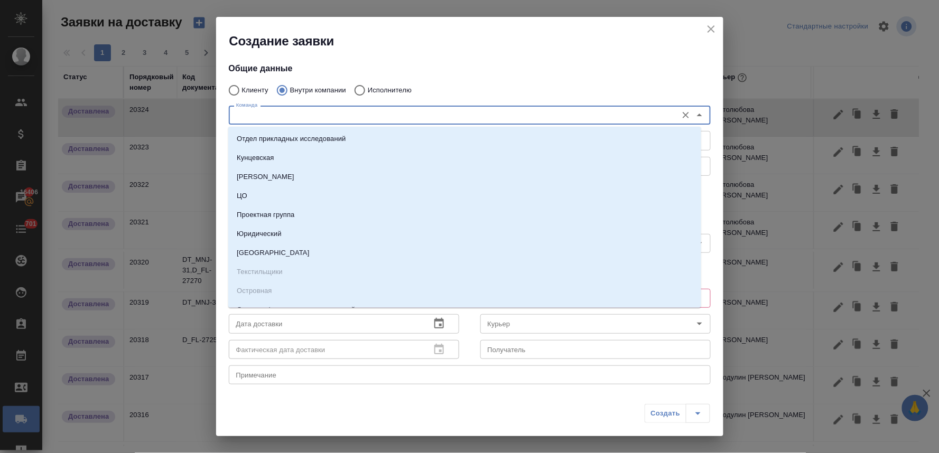
click at [289, 109] on input "Команда" at bounding box center [452, 115] width 440 height 13
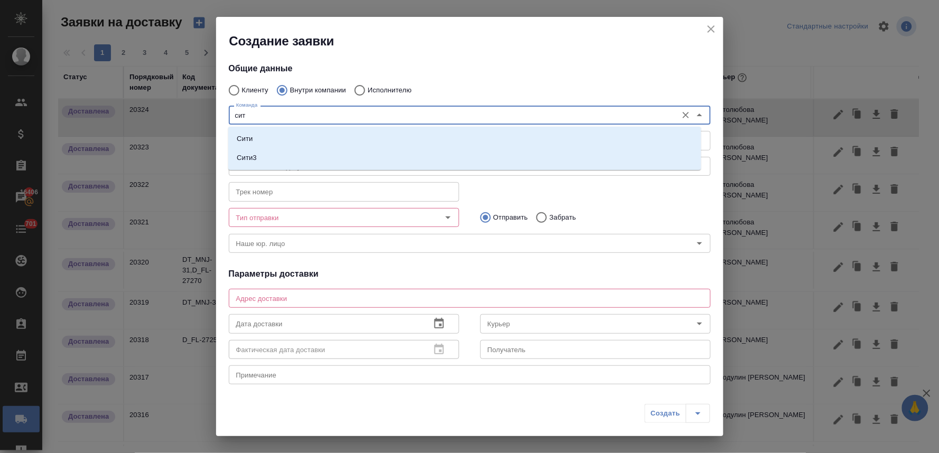
type input "сити"
click at [286, 133] on li "Сити" at bounding box center [464, 138] width 473 height 19
type textarea "[STREET_ADDRESS], Башня на [GEOGRAPHIC_DATA], блок С, -1 этаж, зона ритейла"
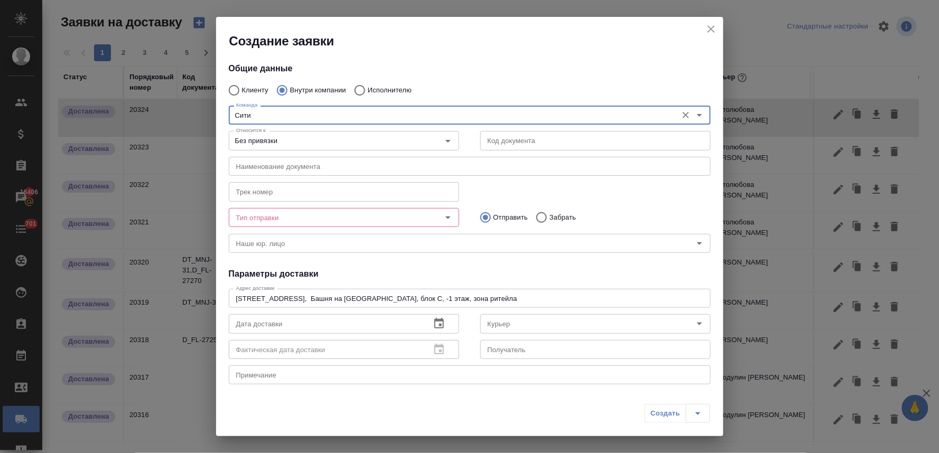
type input "Сити"
click at [333, 214] on input "Тип отправки" at bounding box center [326, 217] width 189 height 13
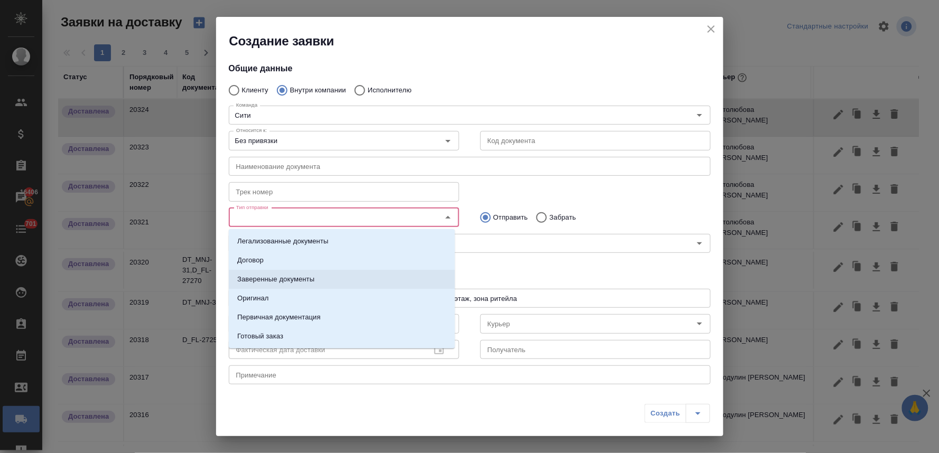
click at [331, 273] on li "Заверенные документы" at bounding box center [342, 279] width 226 height 19
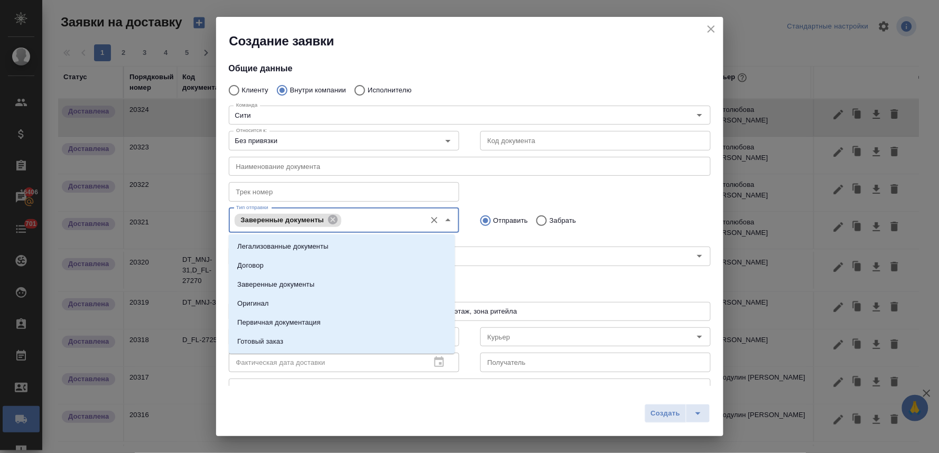
click at [380, 222] on input "Тип отправки" at bounding box center [382, 220] width 76 height 13
click at [335, 310] on li "Оригинал" at bounding box center [342, 303] width 226 height 19
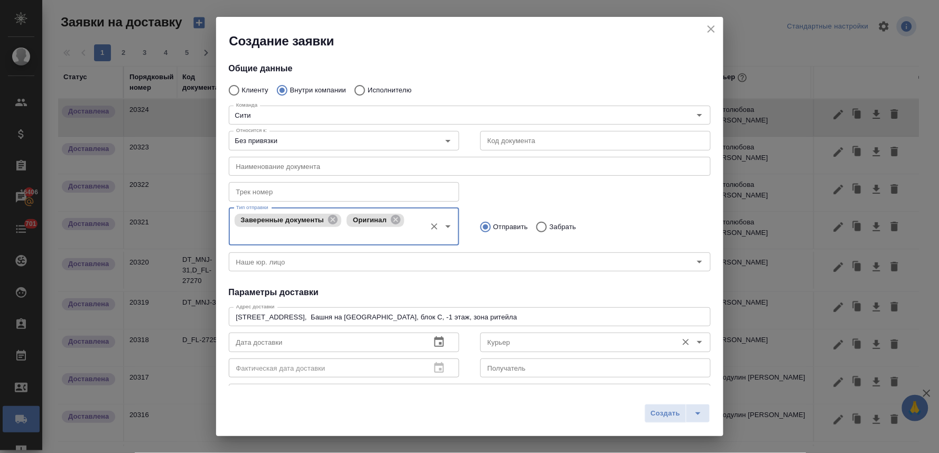
click at [557, 344] on input "Курьер" at bounding box center [577, 342] width 189 height 13
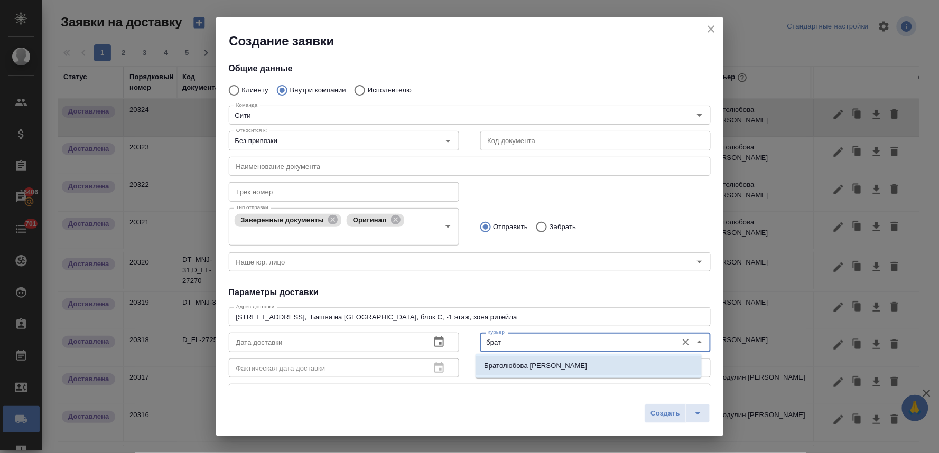
click at [527, 363] on p "Братолюбова [PERSON_NAME]" at bounding box center [535, 366] width 103 height 11
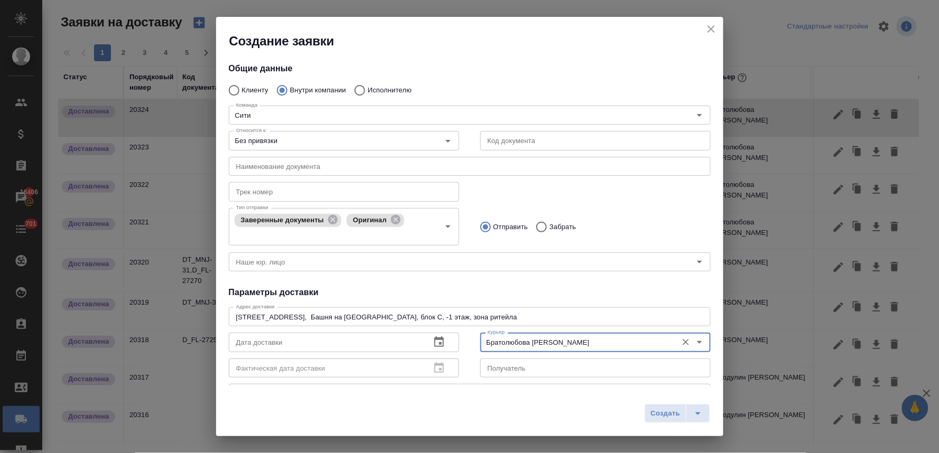
type input "Братолюбова [PERSON_NAME]"
click at [436, 347] on icon "button" at bounding box center [439, 341] width 10 height 11
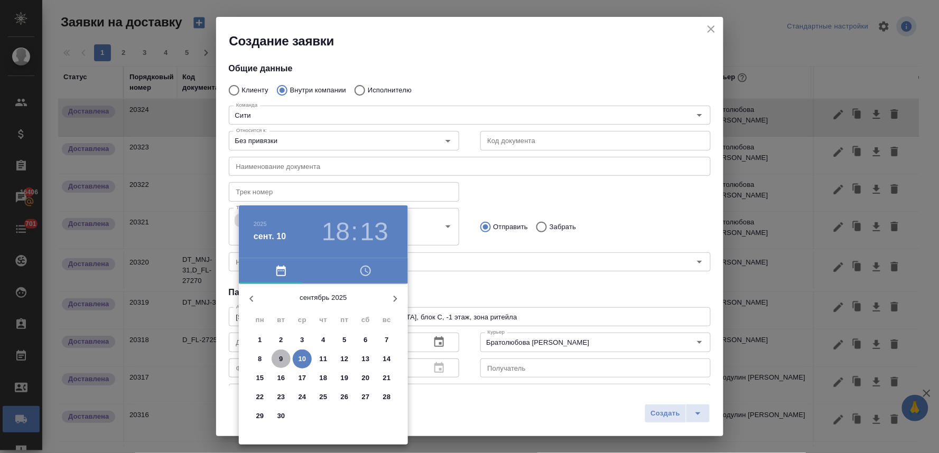
click at [277, 360] on span "9" at bounding box center [281, 359] width 19 height 11
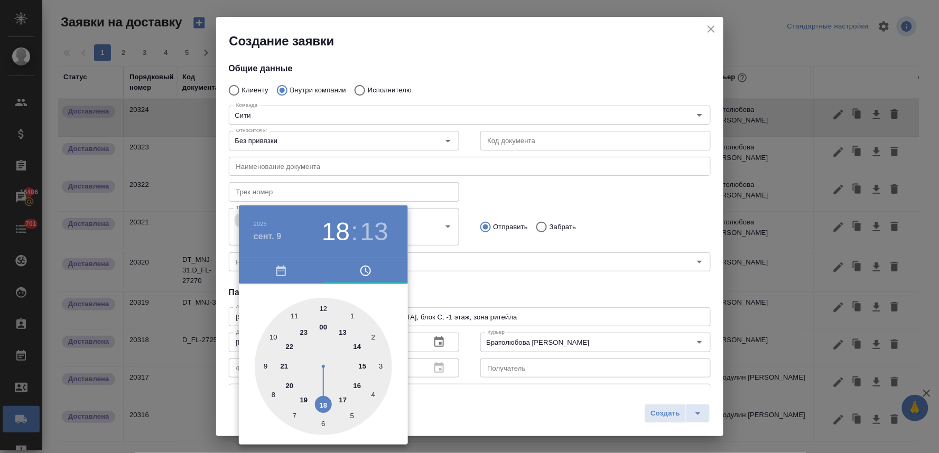
click at [345, 395] on div at bounding box center [323, 366] width 137 height 137
type input "[DATE] 17:13"
click at [500, 268] on div at bounding box center [469, 226] width 939 height 453
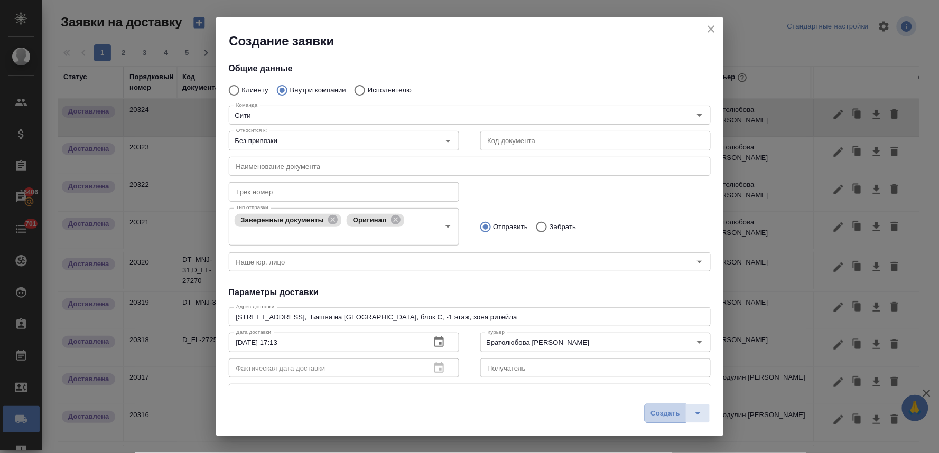
click at [661, 408] on span "Создать" at bounding box center [665, 414] width 30 height 12
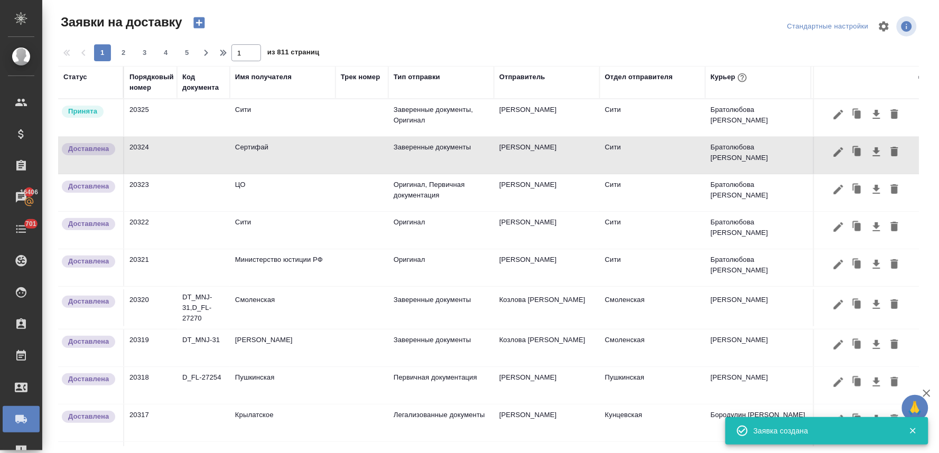
click at [263, 114] on td "Сити" at bounding box center [283, 117] width 106 height 37
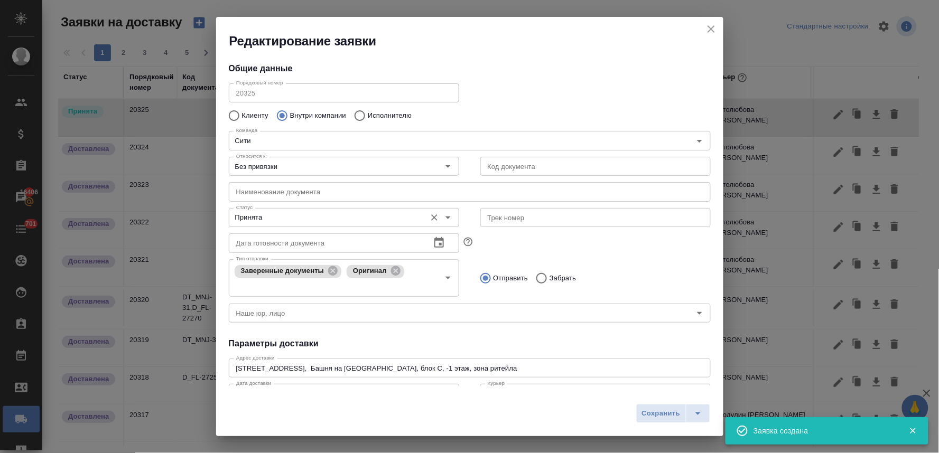
click at [266, 220] on input "Принята" at bounding box center [326, 217] width 189 height 13
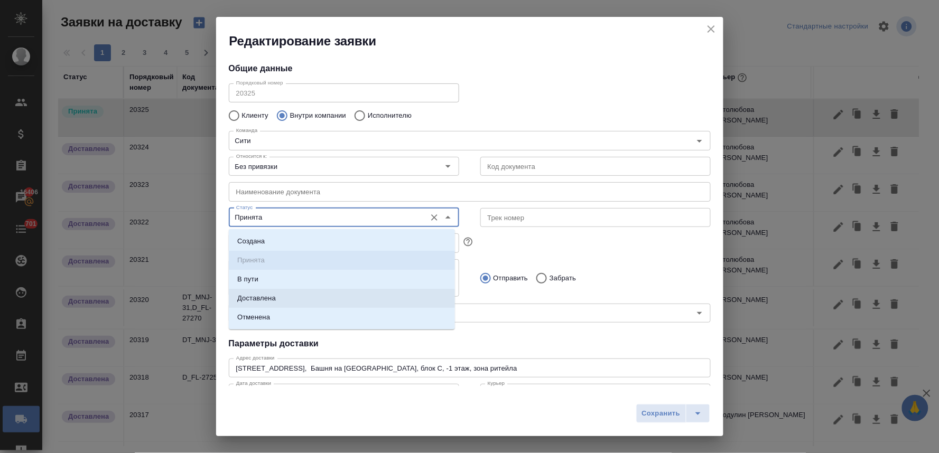
click at [261, 296] on p "Доставлена" at bounding box center [256, 298] width 39 height 11
type input "Доставлена"
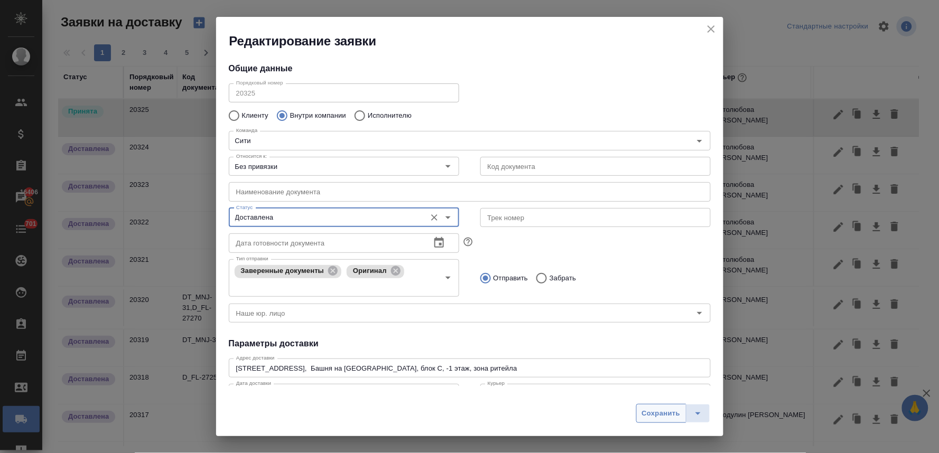
click at [660, 414] on span "Сохранить" at bounding box center [661, 414] width 39 height 12
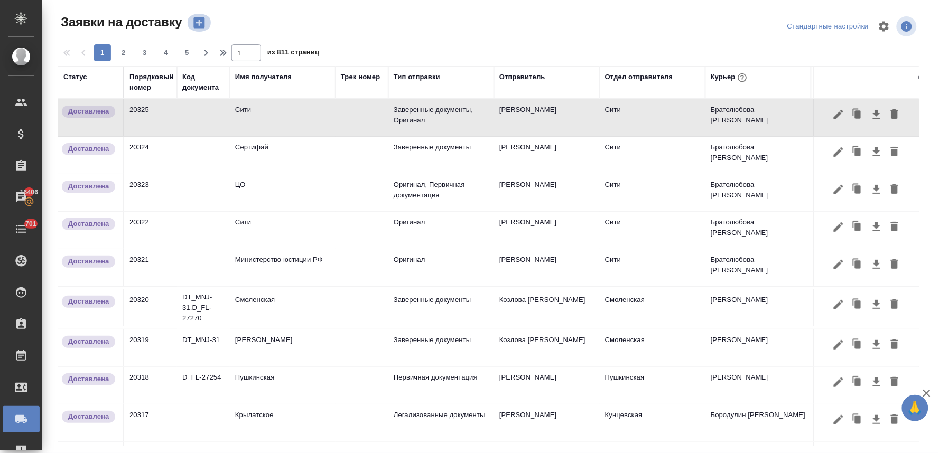
click at [198, 20] on icon "button" at bounding box center [198, 22] width 11 height 11
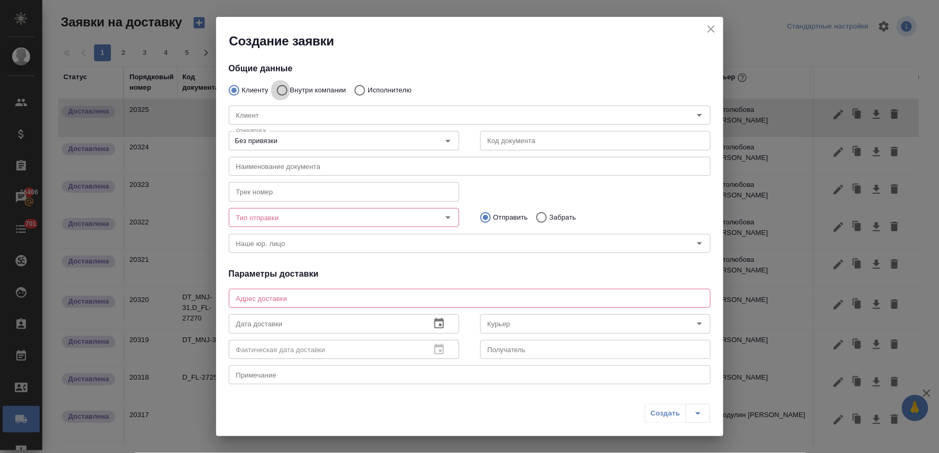
click at [284, 90] on input "Внутри компании" at bounding box center [280, 90] width 19 height 22
radio input "true"
click at [294, 113] on input "Команда" at bounding box center [452, 115] width 440 height 13
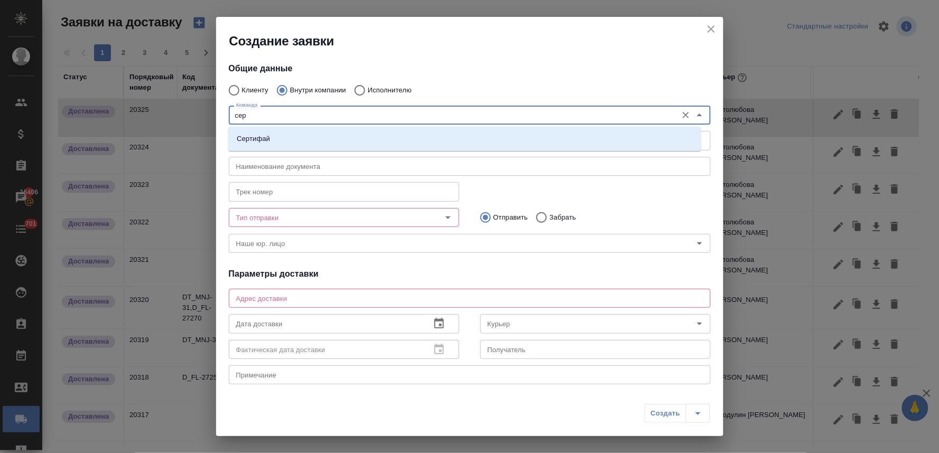
type input "серт"
click at [299, 137] on li "Сертифай" at bounding box center [464, 138] width 473 height 19
type textarea "[STREET_ADDRESS]"
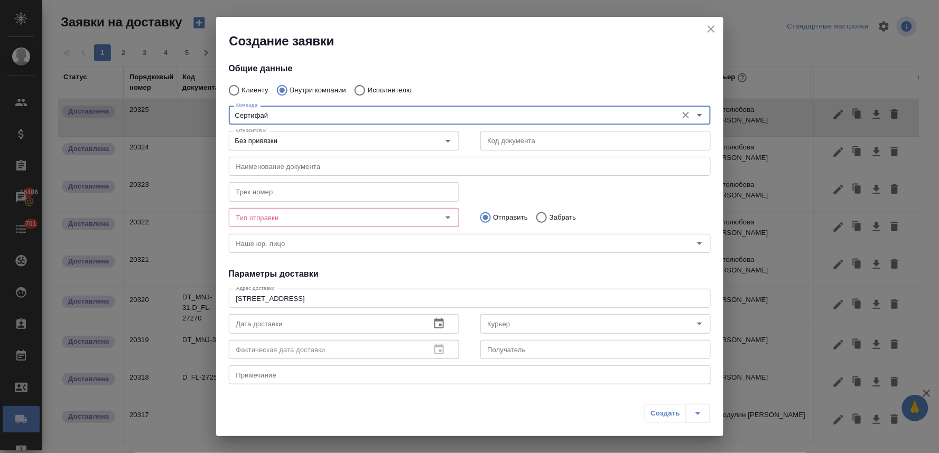
type input "Сертифай"
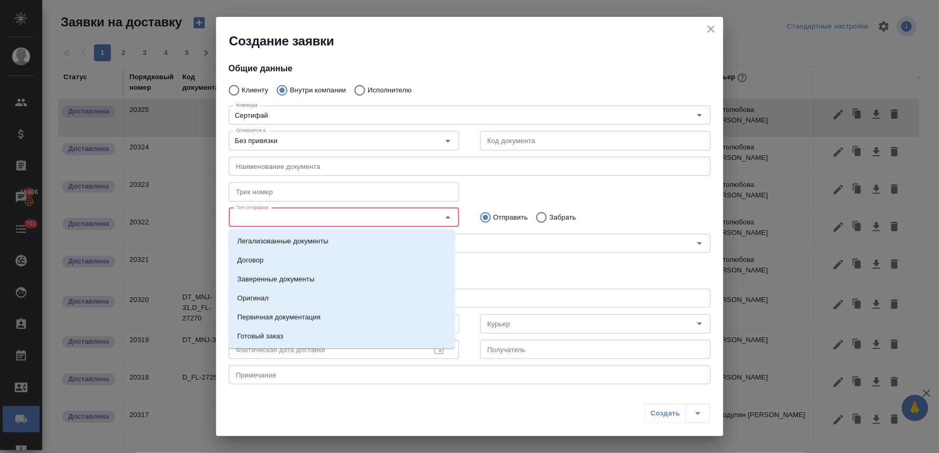
click at [291, 218] on input "Тип отправки" at bounding box center [326, 217] width 189 height 13
click at [286, 302] on li "Оригинал" at bounding box center [342, 298] width 226 height 19
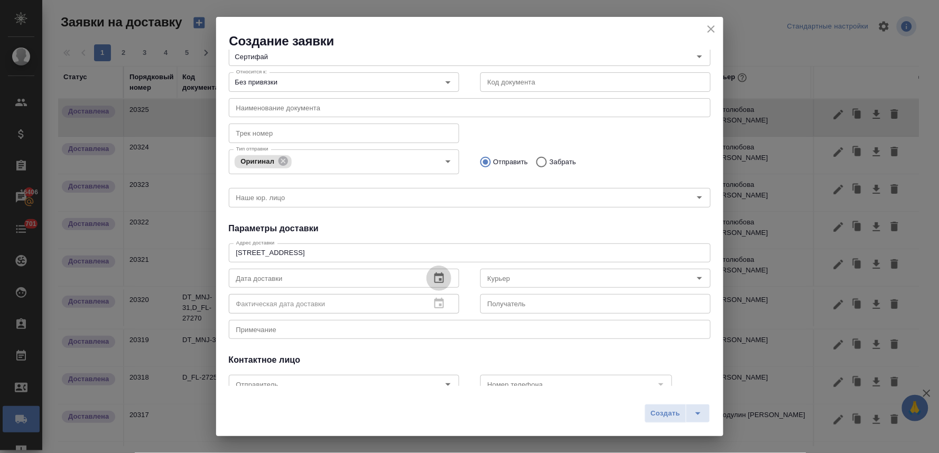
click at [434, 281] on icon "button" at bounding box center [439, 278] width 13 height 13
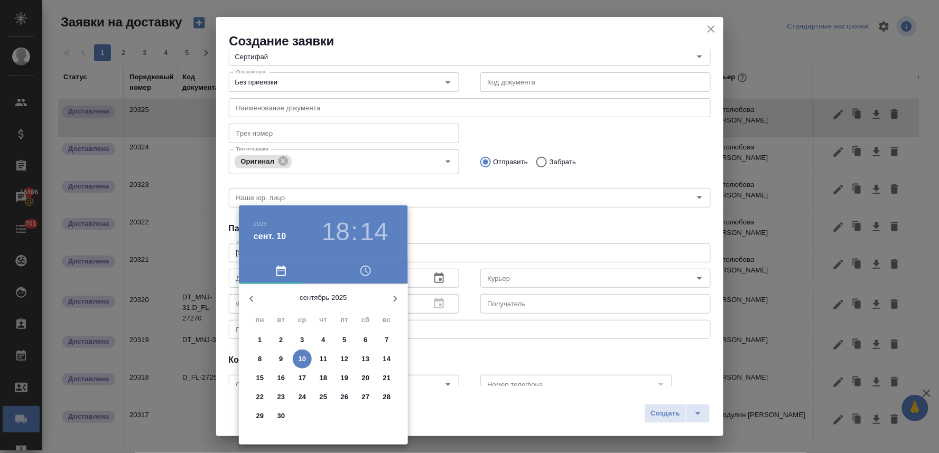
click at [362, 277] on icon "button" at bounding box center [365, 271] width 13 height 13
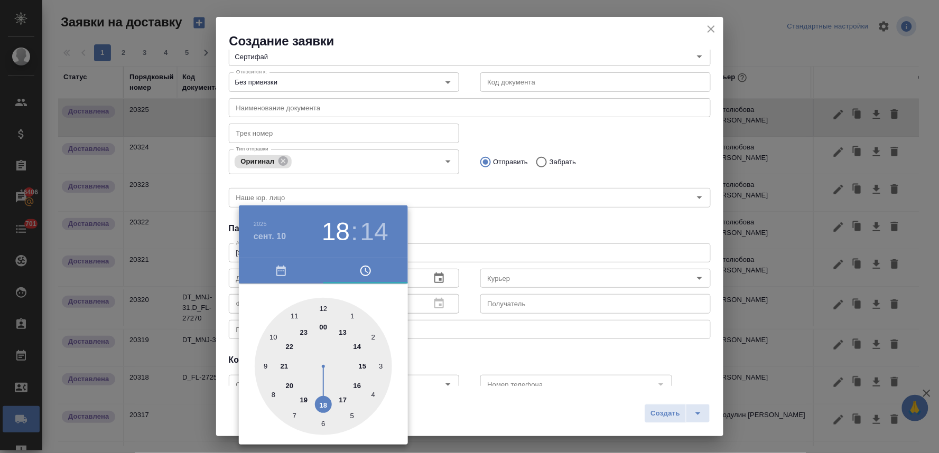
click at [323, 307] on div at bounding box center [323, 366] width 137 height 137
type input "[DATE] 12:14"
click at [478, 209] on div at bounding box center [469, 226] width 939 height 453
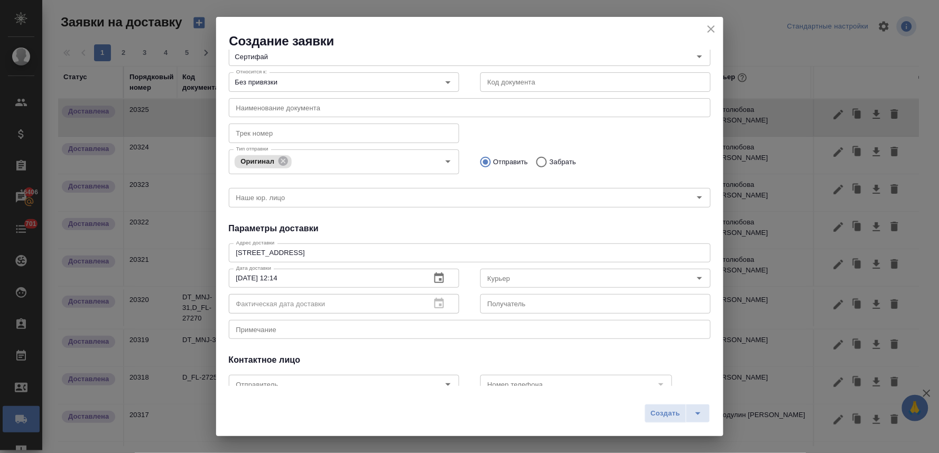
click at [498, 272] on input "Курьер" at bounding box center [577, 278] width 189 height 13
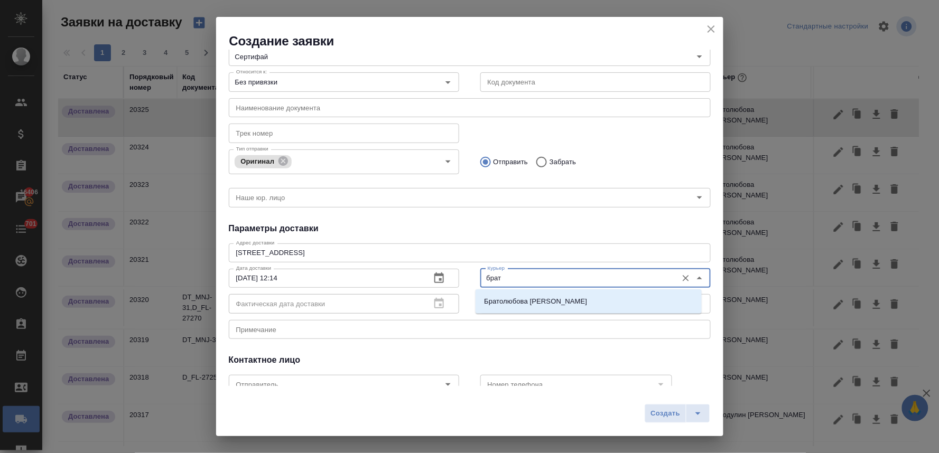
click at [512, 307] on p "Братолюбова [PERSON_NAME]" at bounding box center [535, 301] width 103 height 11
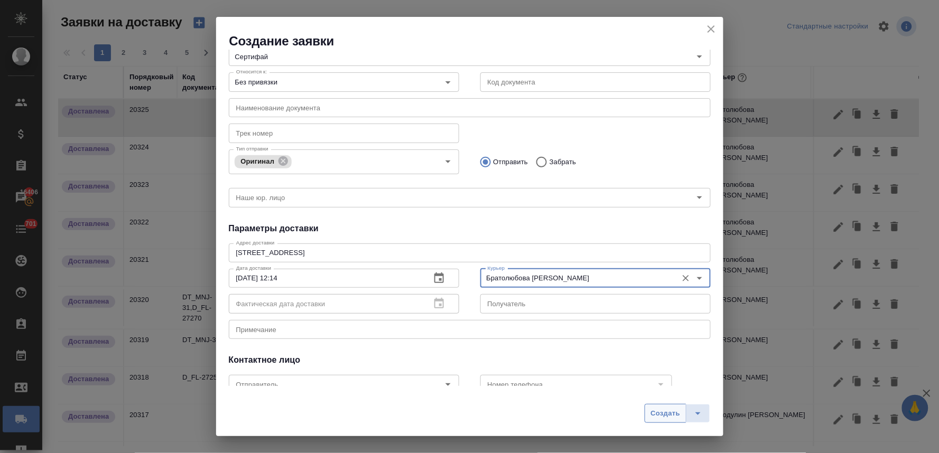
type input "Братолюбова [PERSON_NAME]"
click at [664, 409] on span "Создать" at bounding box center [665, 414] width 30 height 12
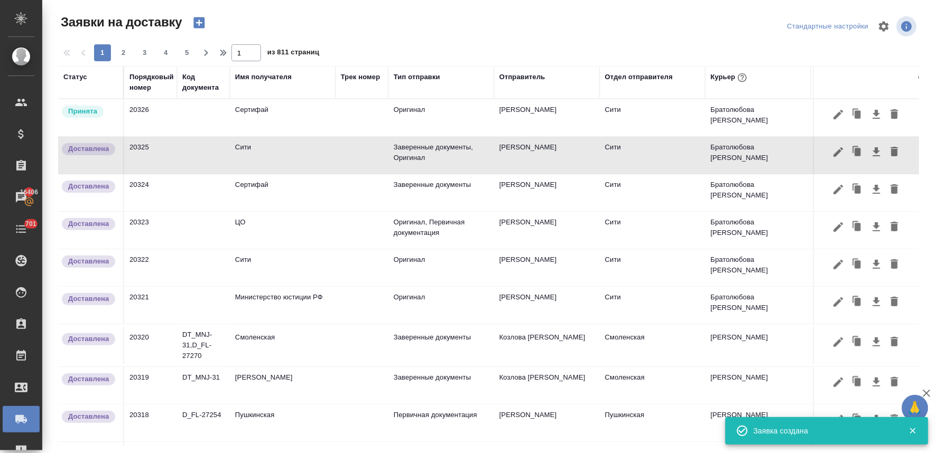
click at [266, 109] on td "Сертифай" at bounding box center [283, 117] width 106 height 37
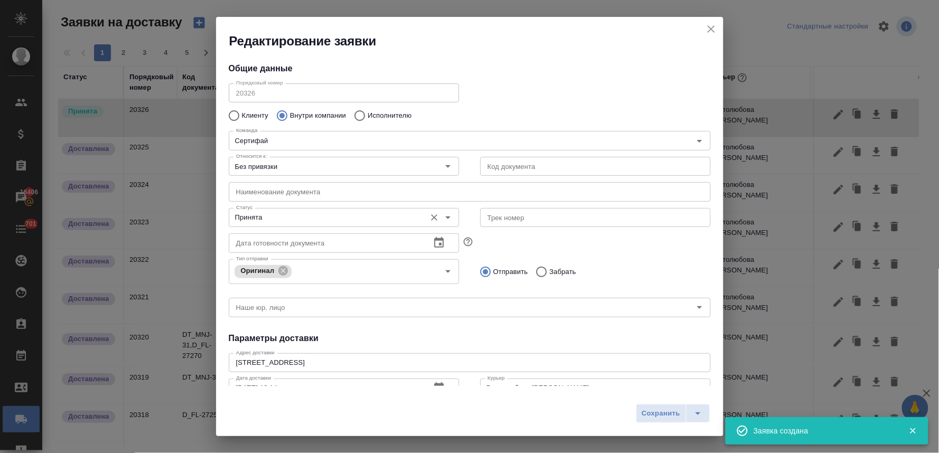
click at [272, 214] on input "Принята" at bounding box center [326, 217] width 189 height 13
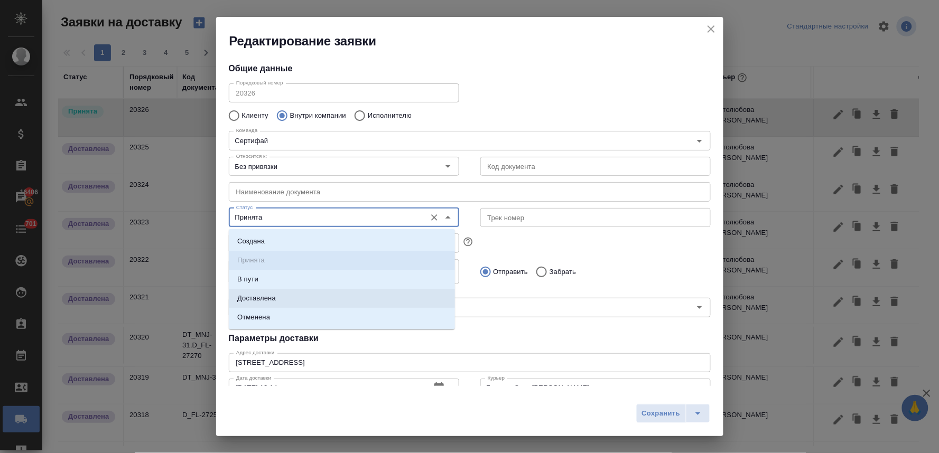
click at [286, 295] on li "Доставлена" at bounding box center [342, 298] width 226 height 19
type input "Доставлена"
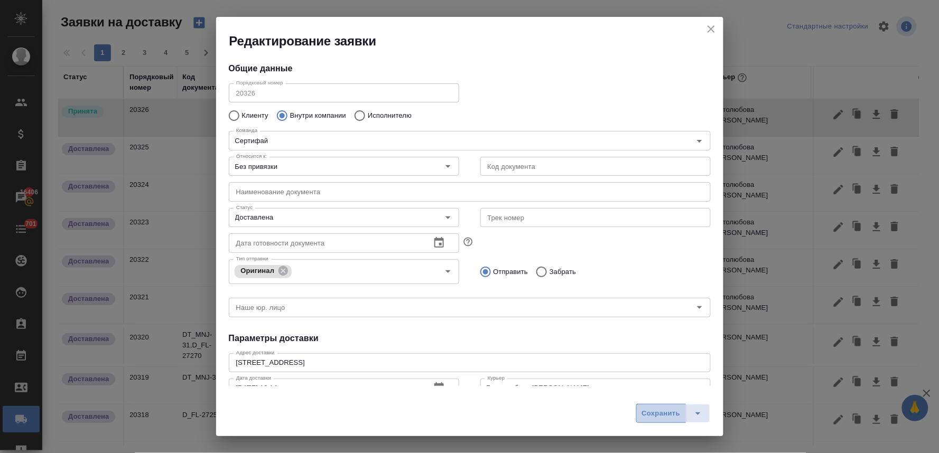
click at [669, 415] on span "Сохранить" at bounding box center [661, 414] width 39 height 12
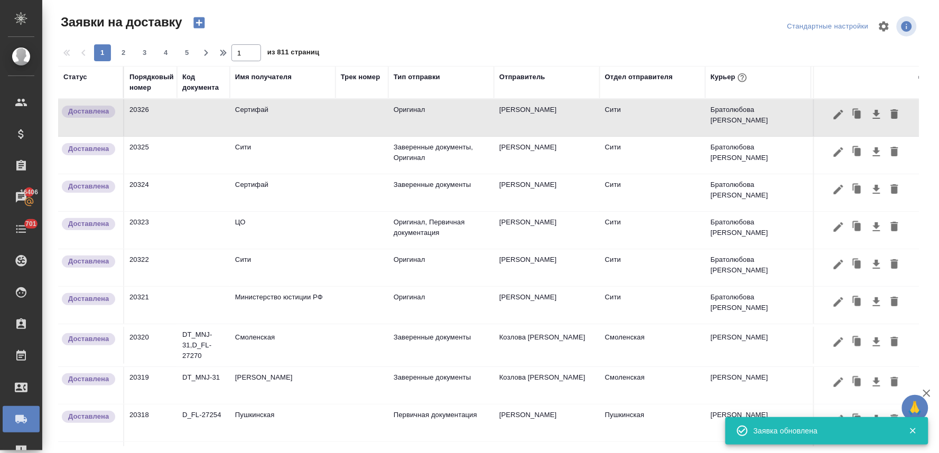
click at [197, 18] on icon "button" at bounding box center [198, 22] width 11 height 11
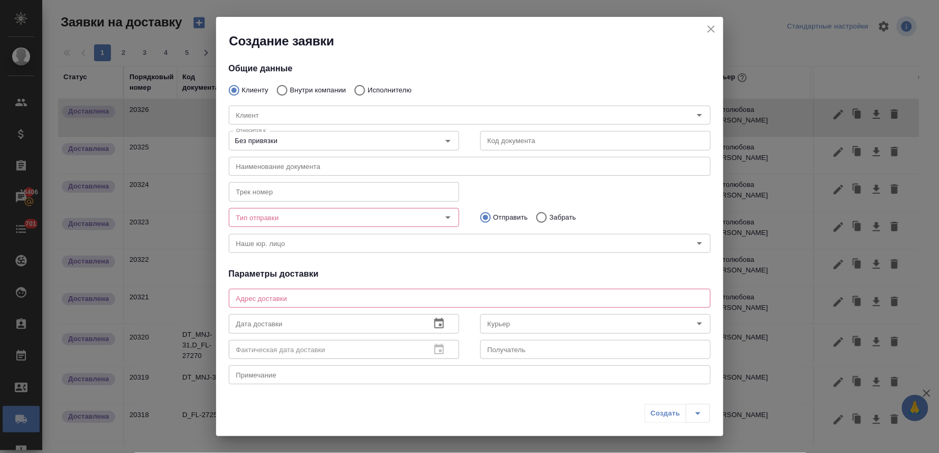
click at [284, 87] on input "Внутри компании" at bounding box center [280, 90] width 19 height 22
radio input "true"
click at [294, 113] on input "Команда" at bounding box center [452, 115] width 440 height 13
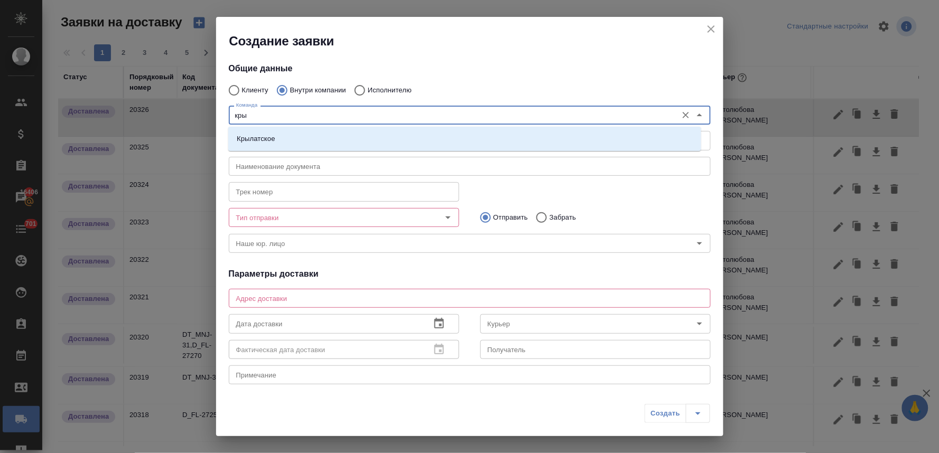
type input "крыл"
click at [296, 136] on li "Крылатское" at bounding box center [464, 138] width 473 height 19
type textarea "[STREET_ADDRESS]"
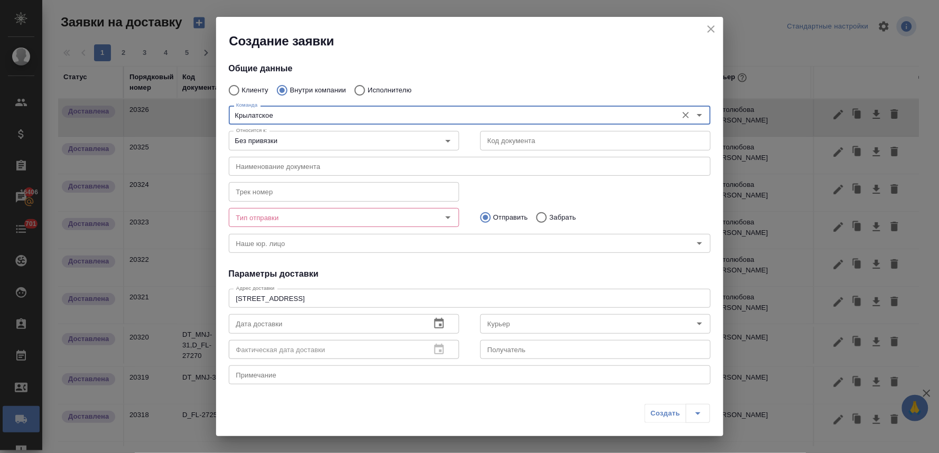
click at [282, 225] on div "Тип отправки" at bounding box center [344, 217] width 230 height 19
type input "Крылатское"
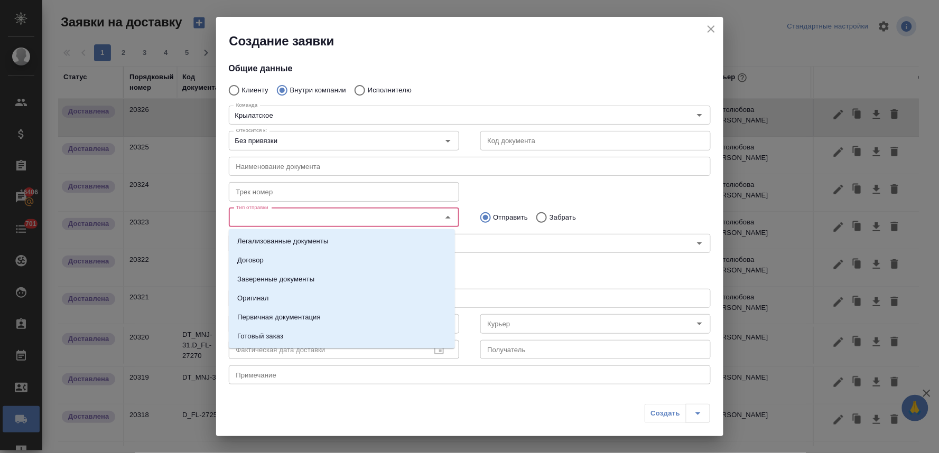
click at [283, 212] on input "Тип отправки" at bounding box center [326, 217] width 189 height 13
click at [302, 314] on p "Первичная документация" at bounding box center [278, 317] width 83 height 11
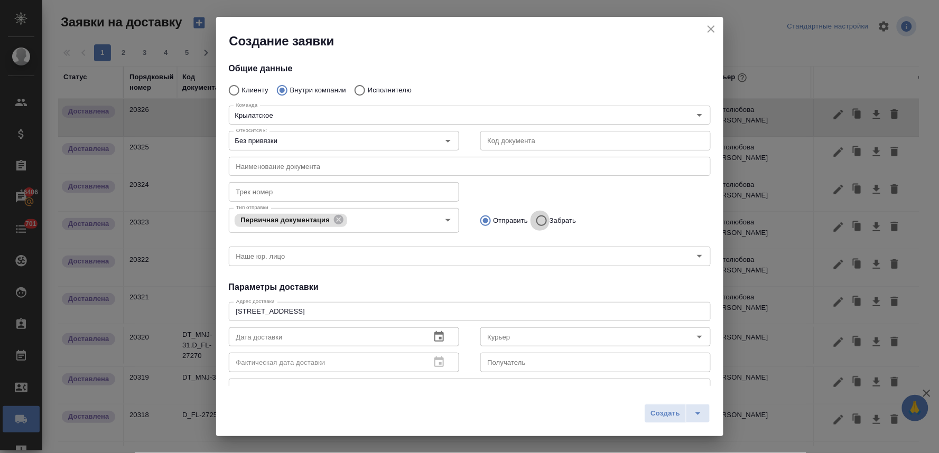
click at [539, 221] on input "Забрать" at bounding box center [539, 221] width 19 height 22
radio input "true"
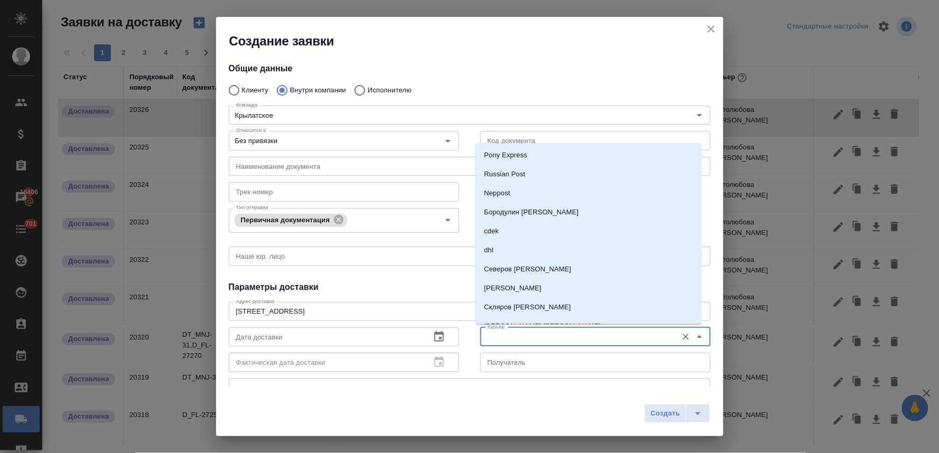
click at [524, 337] on input "Курьер" at bounding box center [577, 337] width 189 height 13
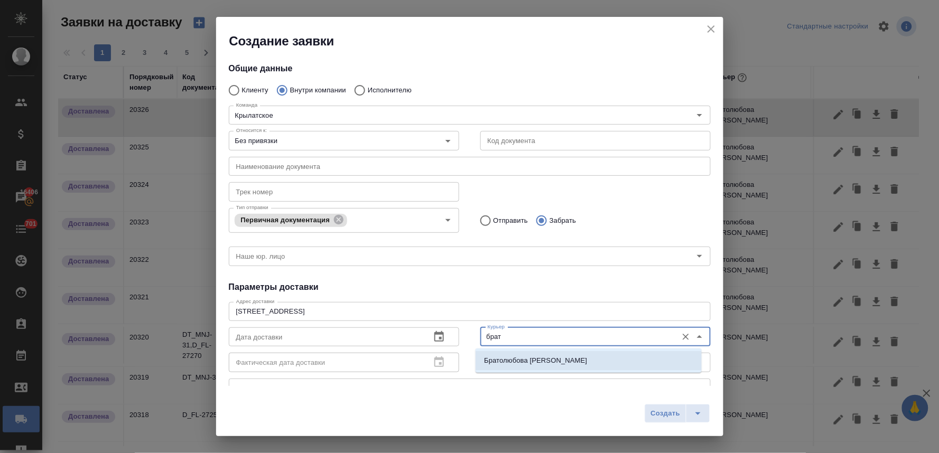
click at [529, 352] on li "Братолюбова [PERSON_NAME]" at bounding box center [588, 360] width 226 height 19
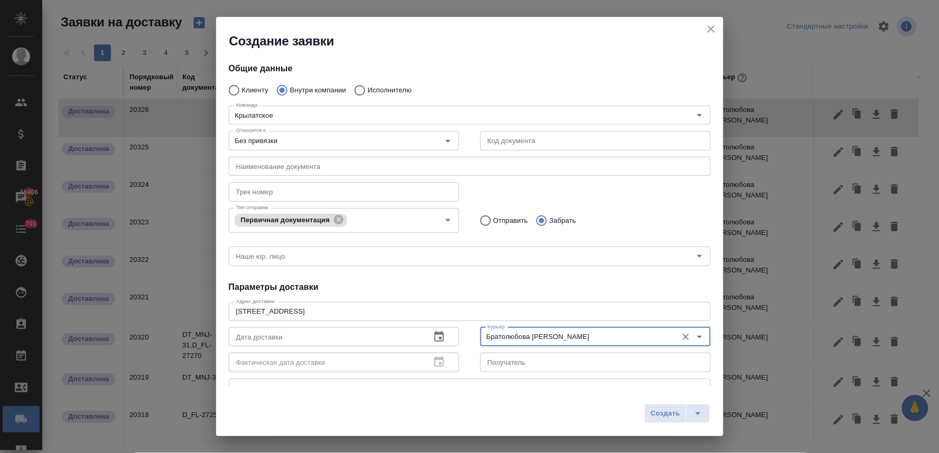
type input "Братолюбова [PERSON_NAME]"
click at [435, 334] on icon "button" at bounding box center [439, 337] width 13 height 13
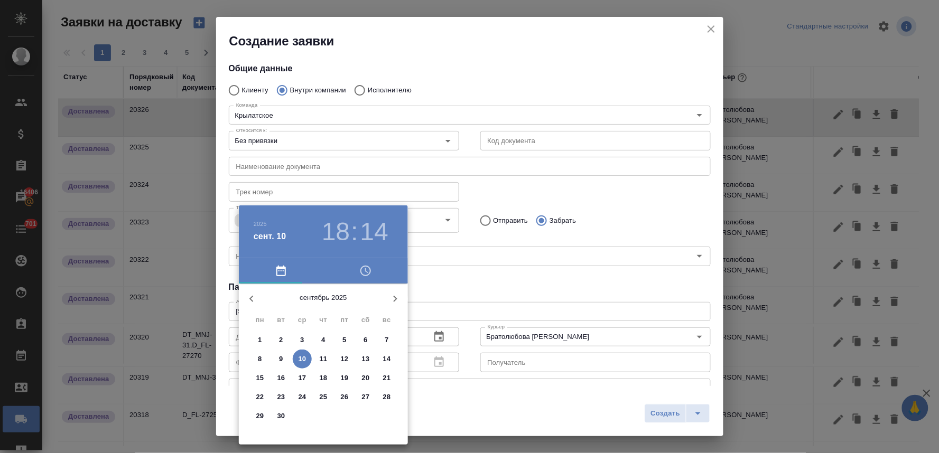
click at [365, 275] on icon "button" at bounding box center [365, 271] width 13 height 13
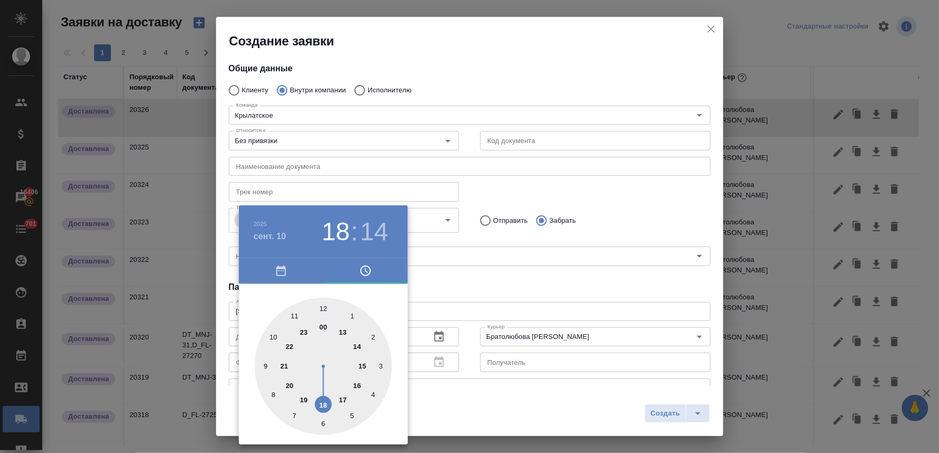
click at [360, 347] on div at bounding box center [323, 366] width 137 height 137
click at [354, 313] on div at bounding box center [323, 366] width 137 height 137
type input "[DATE] 14:05"
click at [503, 281] on div at bounding box center [469, 226] width 939 height 453
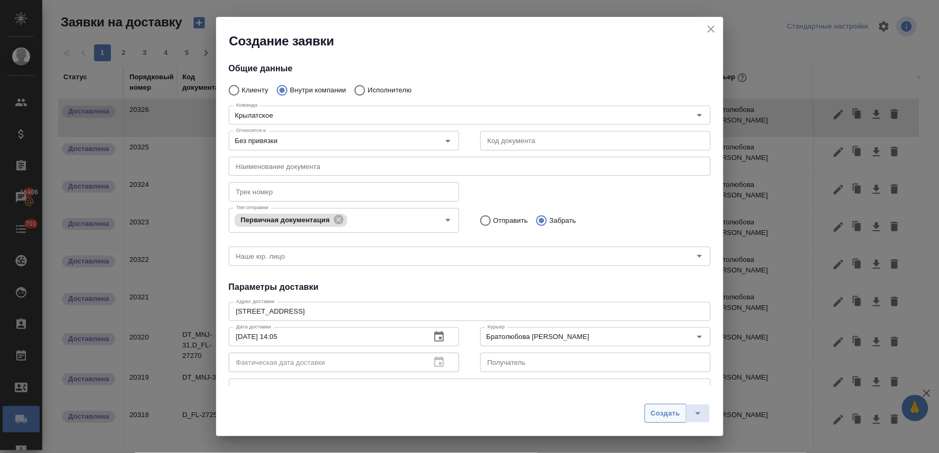
click at [650, 410] on button "Создать" at bounding box center [664, 413] width 41 height 19
radio input "true"
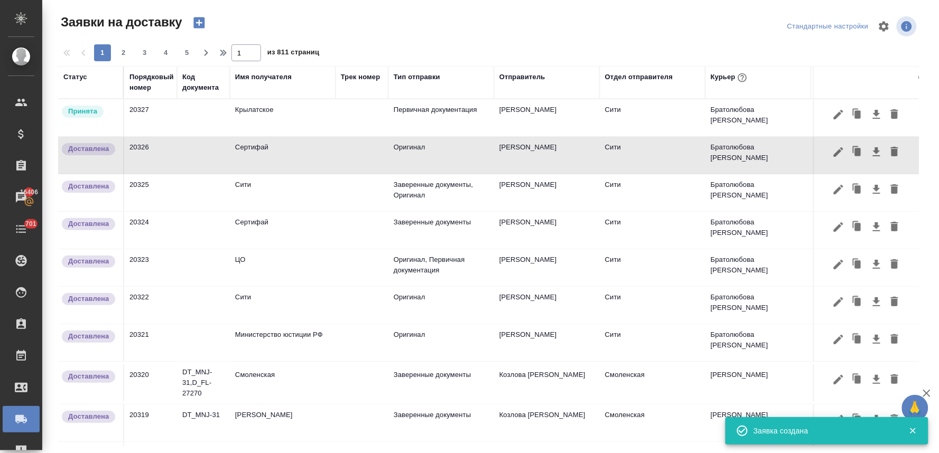
click at [256, 111] on td "Крылатское" at bounding box center [283, 117] width 106 height 37
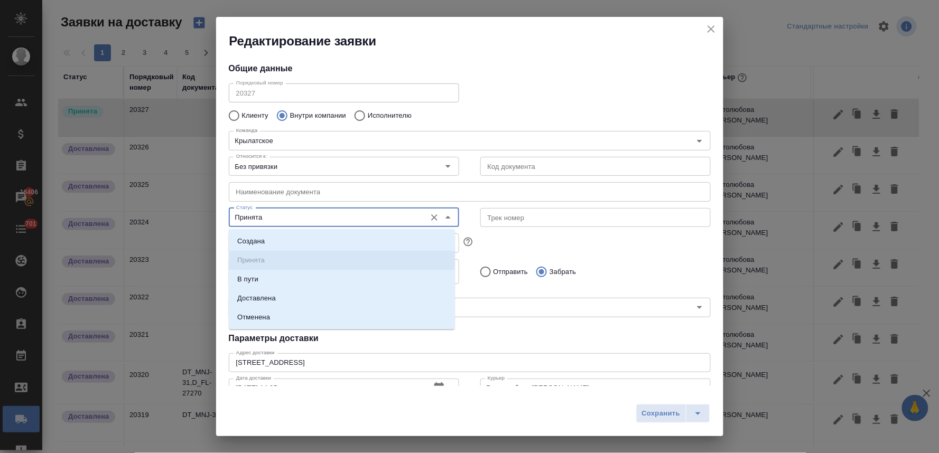
click at [271, 219] on input "Принята" at bounding box center [326, 217] width 189 height 13
click at [273, 298] on p "Доставлена" at bounding box center [256, 298] width 39 height 11
type input "Доставлена"
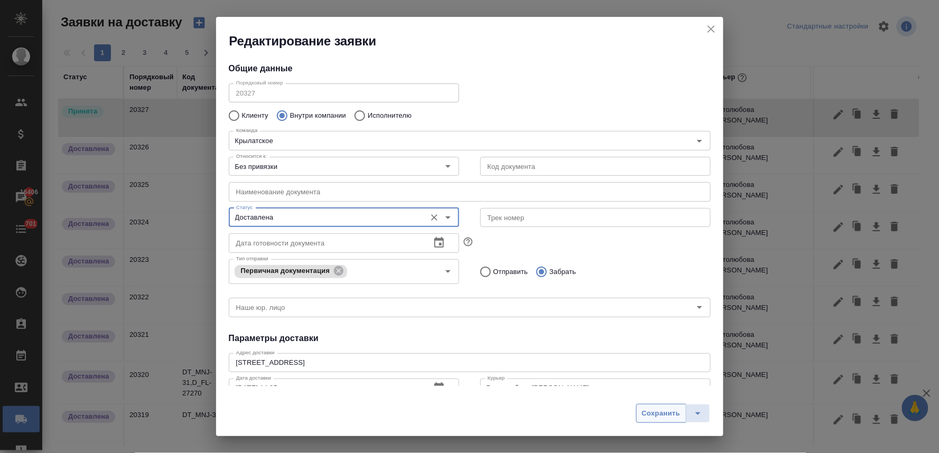
click at [656, 422] on button "Сохранить" at bounding box center [661, 413] width 50 height 19
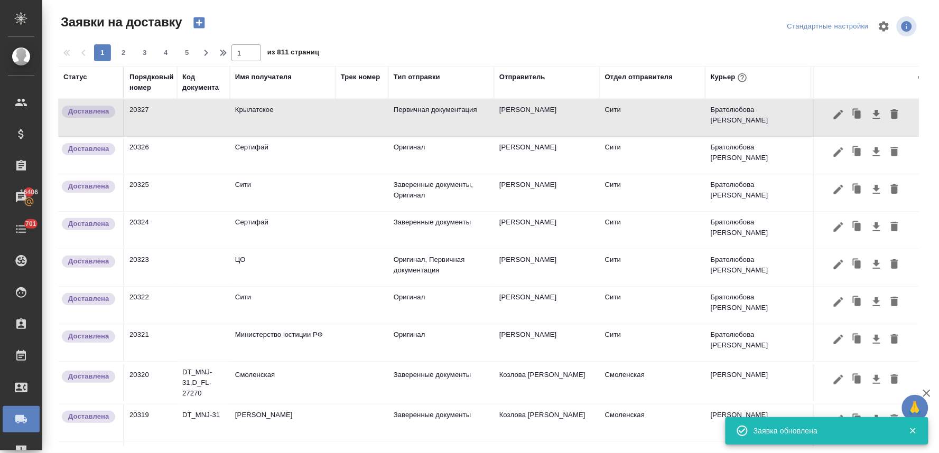
click at [194, 17] on icon "button" at bounding box center [199, 22] width 15 height 15
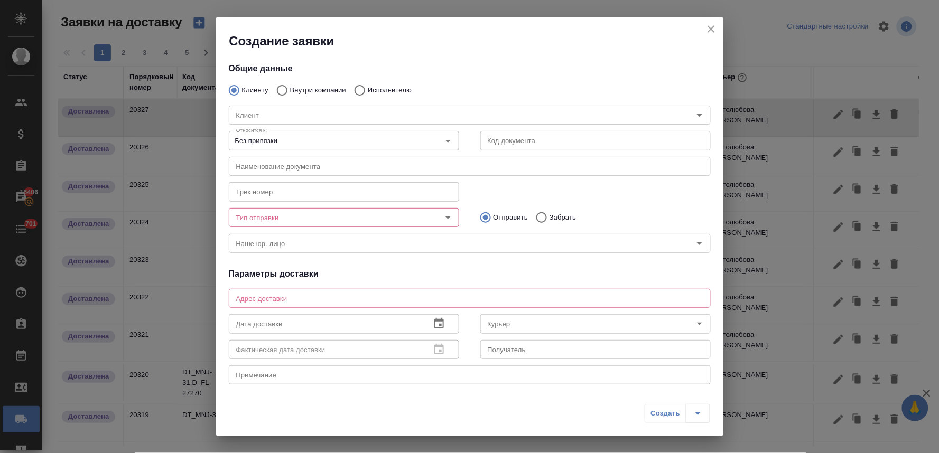
click at [284, 86] on input "Внутри компании" at bounding box center [280, 90] width 19 height 22
radio input "true"
click at [292, 109] on input "Команда" at bounding box center [452, 115] width 440 height 13
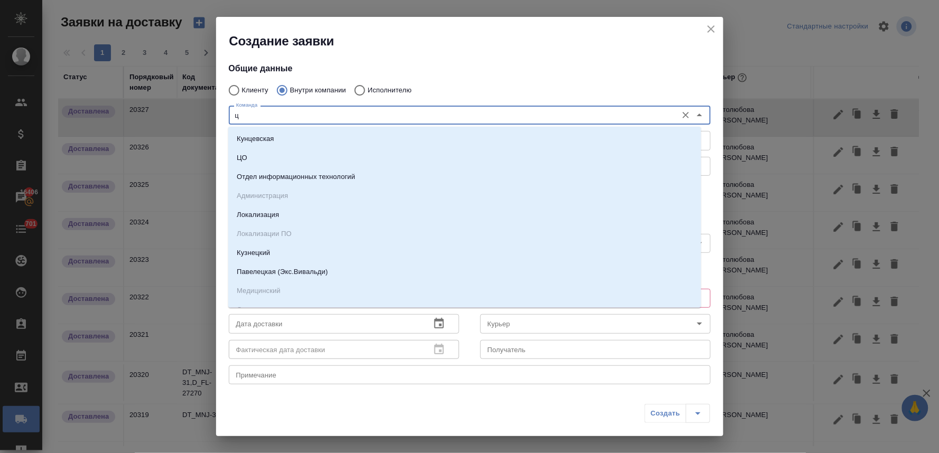
type input "цо"
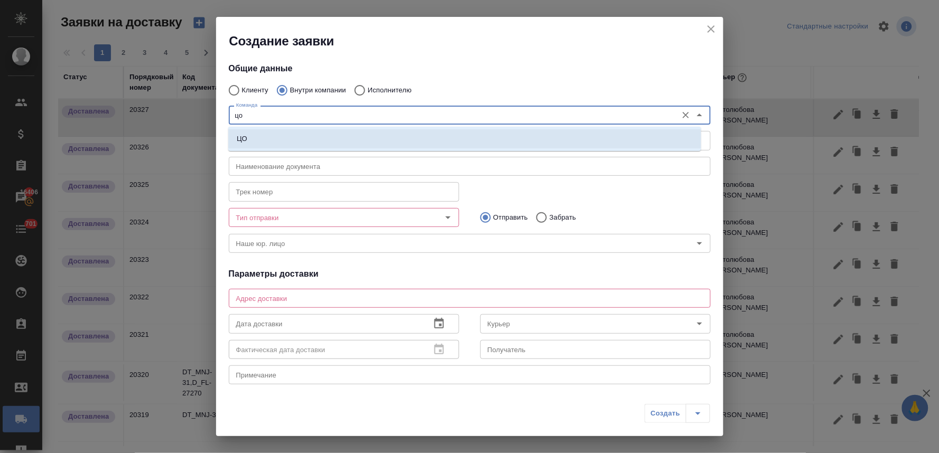
click at [314, 135] on li "ЦО" at bounding box center [464, 138] width 473 height 19
type textarea "ул. Золотая, д. 11"
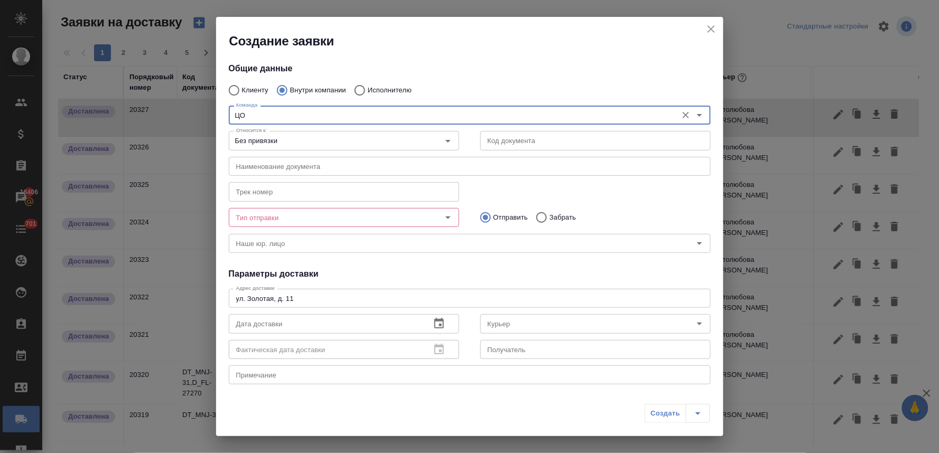
type input "ЦО"
click at [305, 218] on input "Тип отправки" at bounding box center [326, 217] width 189 height 13
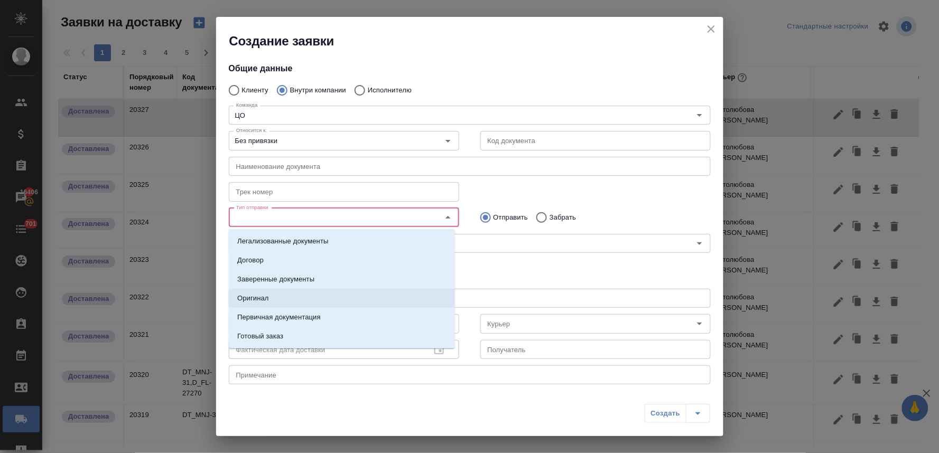
click at [296, 301] on li "Оригинал" at bounding box center [342, 298] width 226 height 19
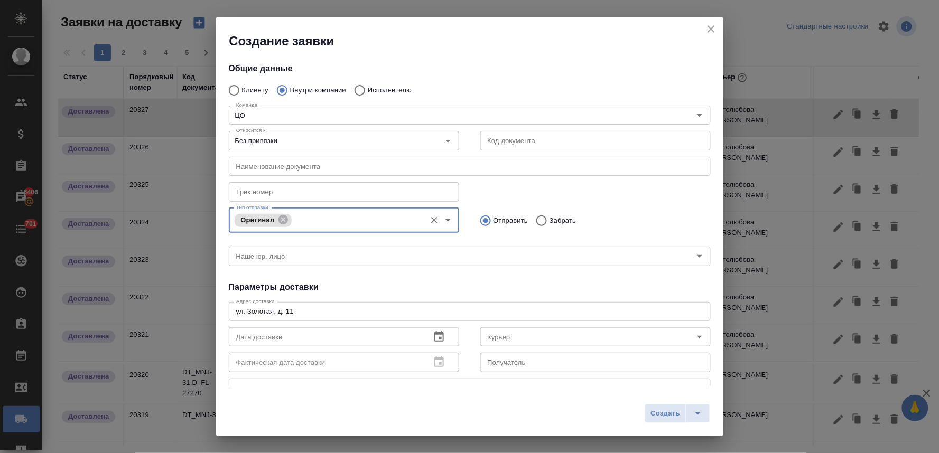
click at [340, 212] on div "Оригинал Тип отправки" at bounding box center [344, 220] width 230 height 25
click at [339, 226] on input "Тип отправки" at bounding box center [357, 220] width 126 height 13
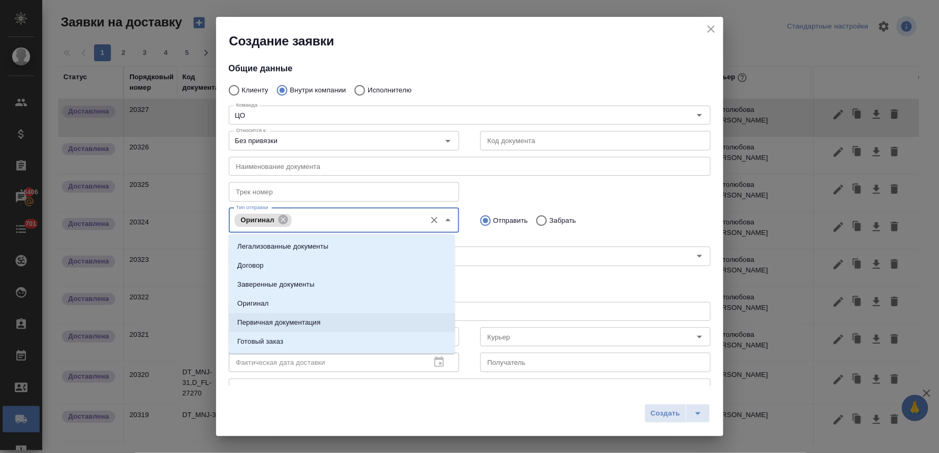
click at [323, 318] on li "Первичная документация" at bounding box center [342, 322] width 226 height 19
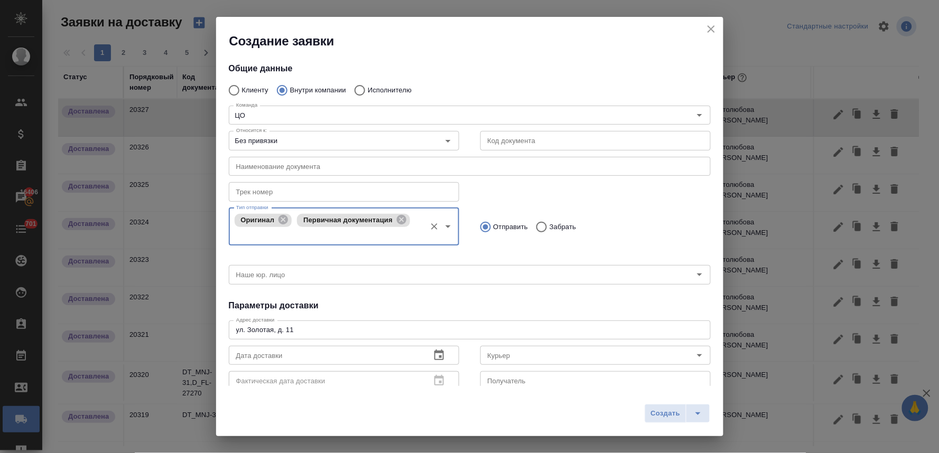
click at [541, 227] on input "Забрать" at bounding box center [539, 227] width 19 height 22
radio input "true"
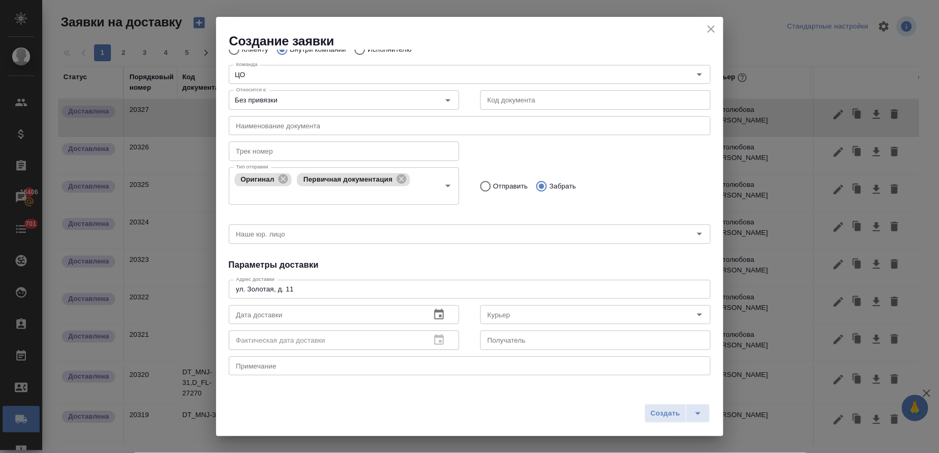
scroll to position [59, 0]
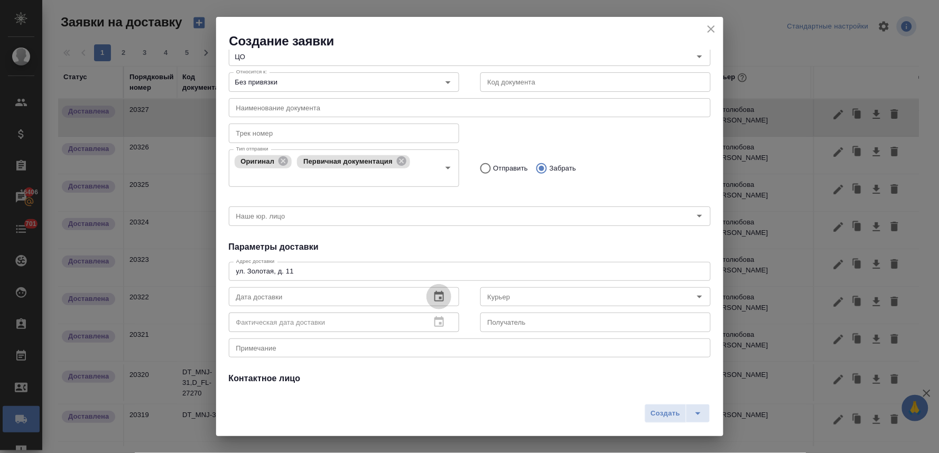
click at [437, 298] on icon "button" at bounding box center [439, 297] width 13 height 13
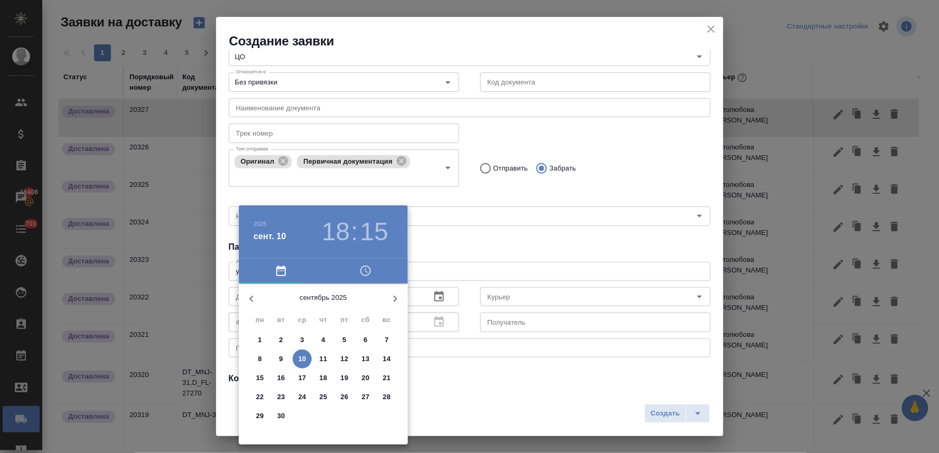
click at [365, 272] on icon "button" at bounding box center [365, 271] width 13 height 13
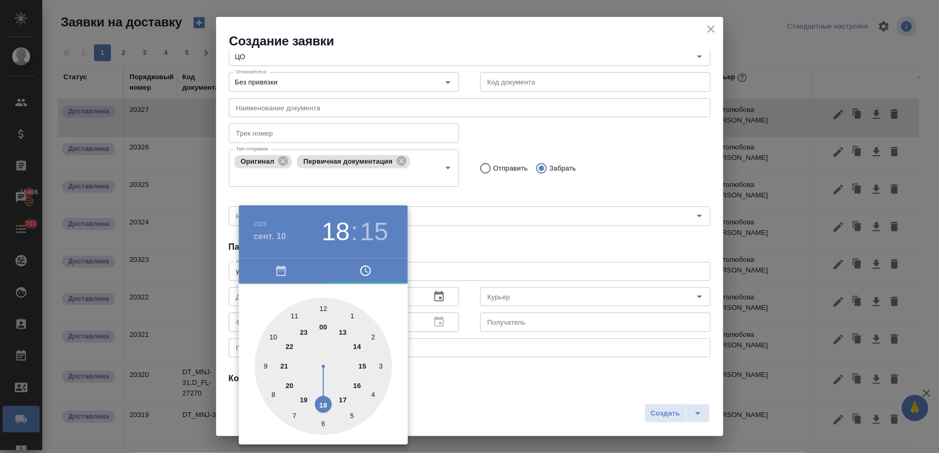
type input "[DATE] 15:15"
click at [363, 367] on div at bounding box center [323, 366] width 137 height 137
click at [483, 262] on div at bounding box center [469, 226] width 939 height 453
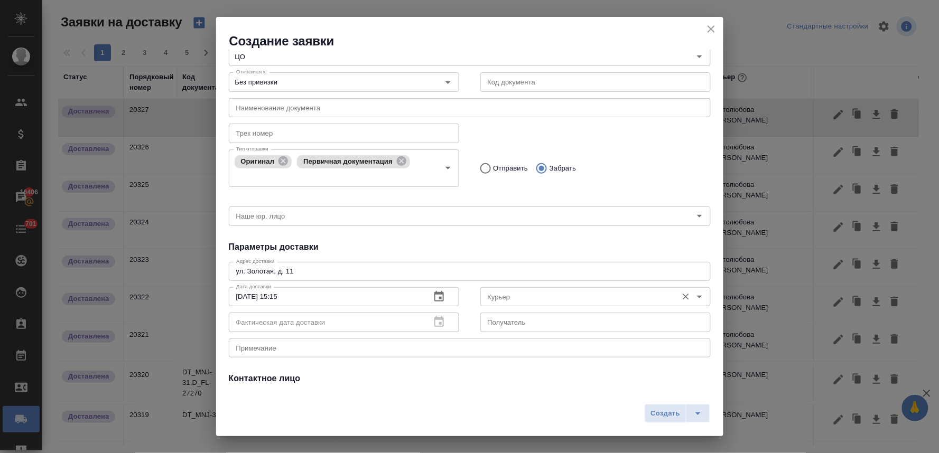
click at [504, 297] on input "Курьер" at bounding box center [577, 297] width 189 height 13
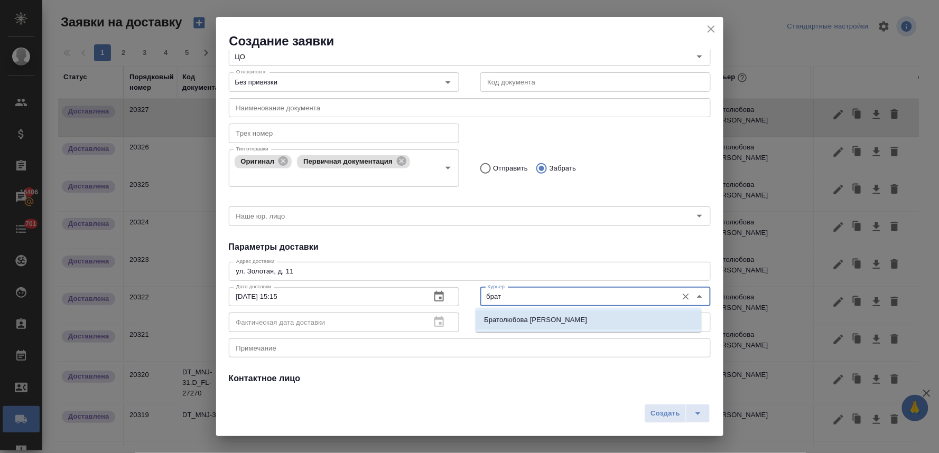
click at [506, 320] on p "Братолюбова [PERSON_NAME]" at bounding box center [535, 320] width 103 height 11
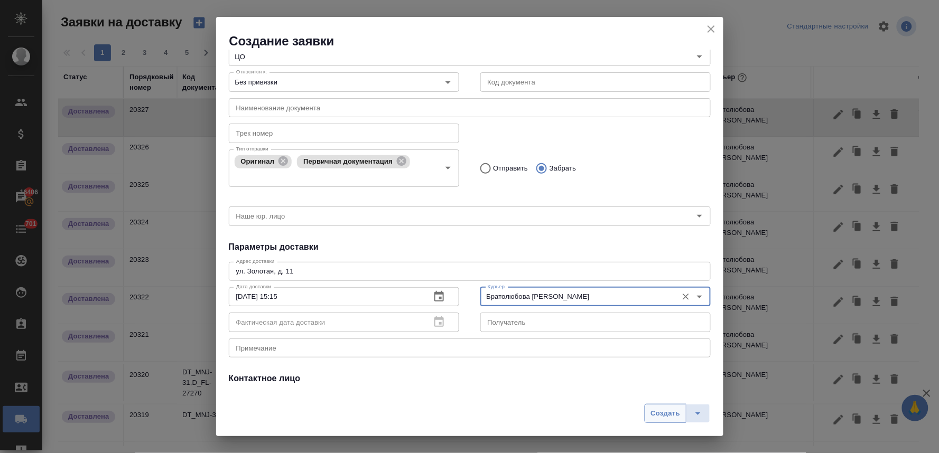
type input "Братолюбова [PERSON_NAME]"
click at [669, 409] on span "Создать" at bounding box center [665, 414] width 30 height 12
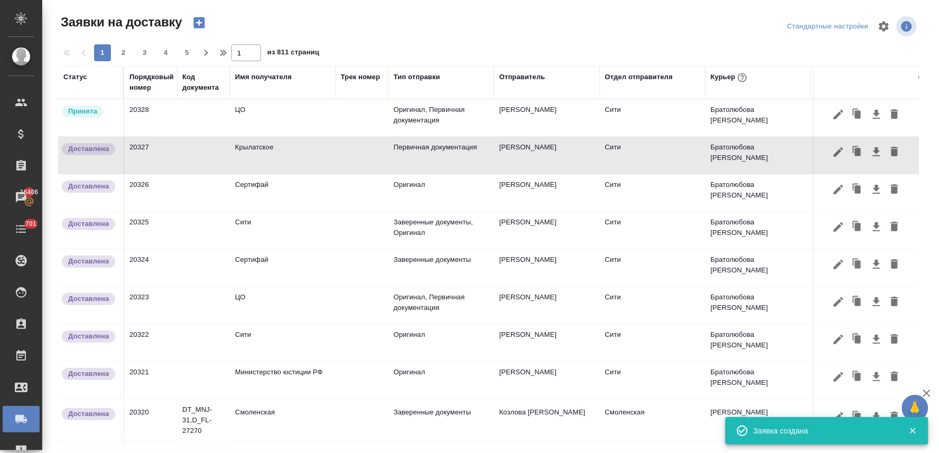
click at [246, 114] on td "ЦО" at bounding box center [283, 117] width 106 height 37
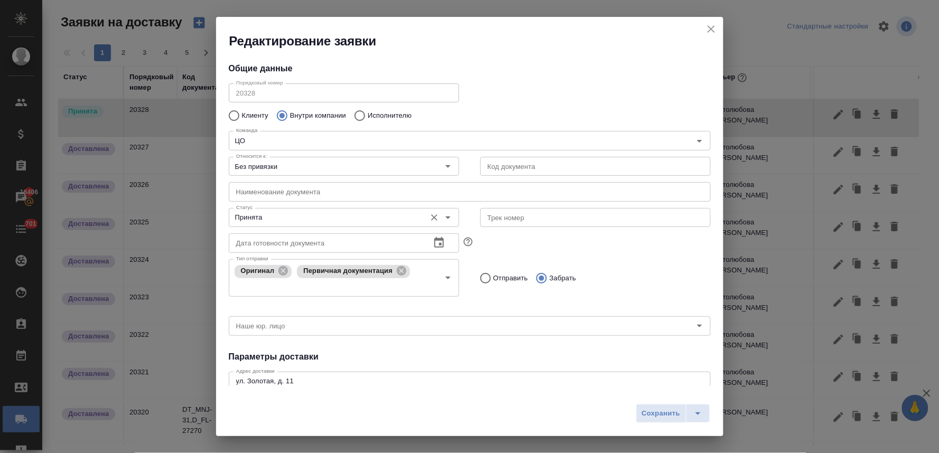
click at [256, 211] on input "Принята" at bounding box center [326, 217] width 189 height 13
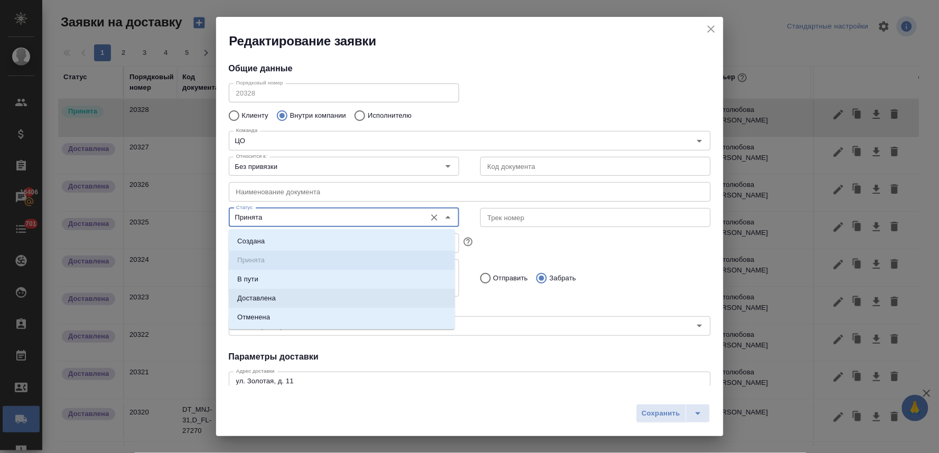
click at [268, 301] on p "Доставлена" at bounding box center [256, 298] width 39 height 11
type input "Доставлена"
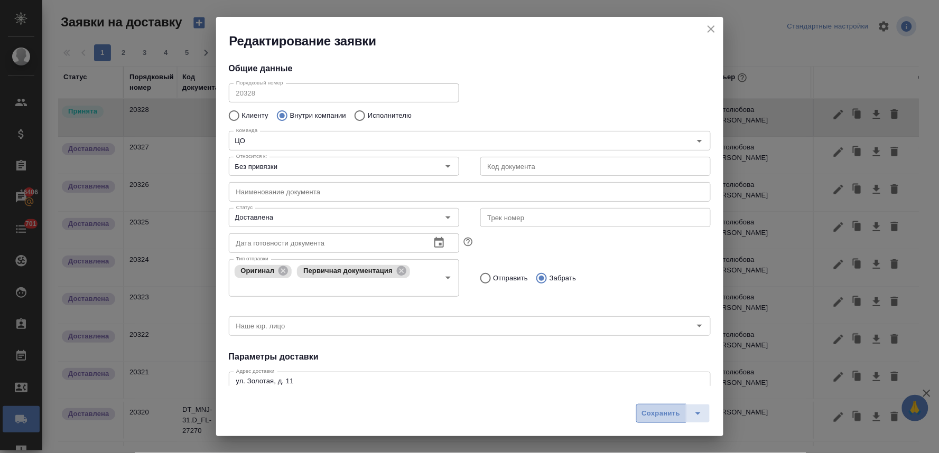
click at [647, 418] on span "Сохранить" at bounding box center [661, 414] width 39 height 12
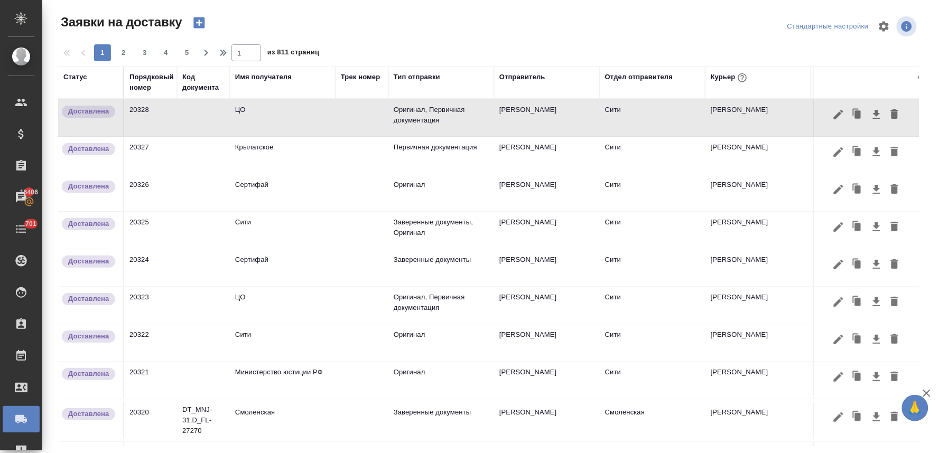
click at [198, 22] on icon "button" at bounding box center [198, 22] width 11 height 11
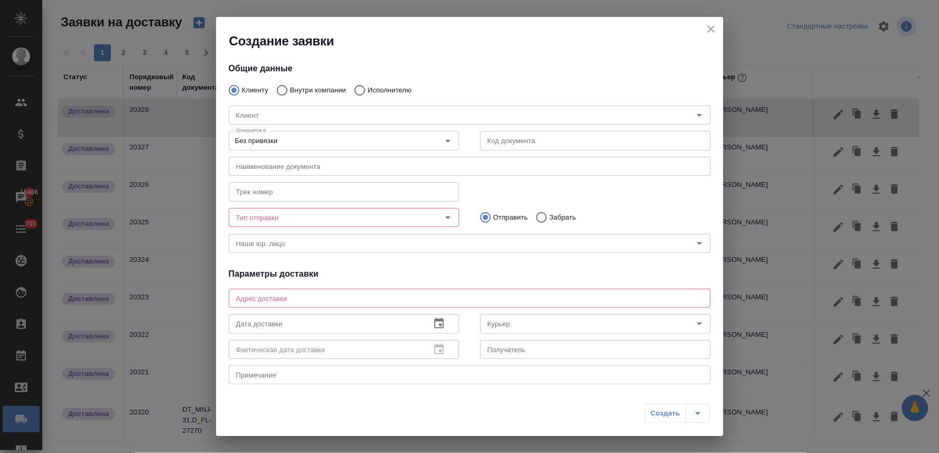
click at [314, 88] on p "Внутри компании" at bounding box center [318, 90] width 56 height 11
click at [290, 88] on input "Внутри компании" at bounding box center [280, 90] width 19 height 22
radio input "true"
click at [310, 107] on div "Команда" at bounding box center [470, 115] width 482 height 19
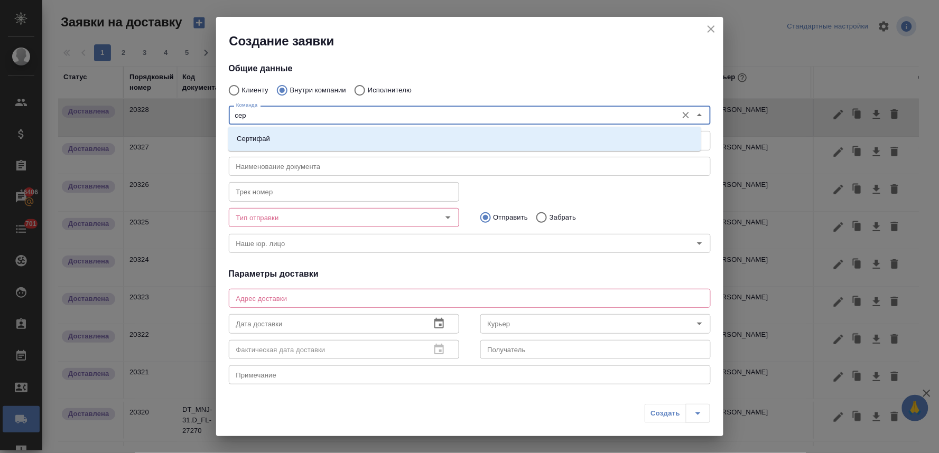
type input "серт"
click at [300, 136] on li "Сертифай" at bounding box center [464, 138] width 473 height 19
type textarea "[STREET_ADDRESS]"
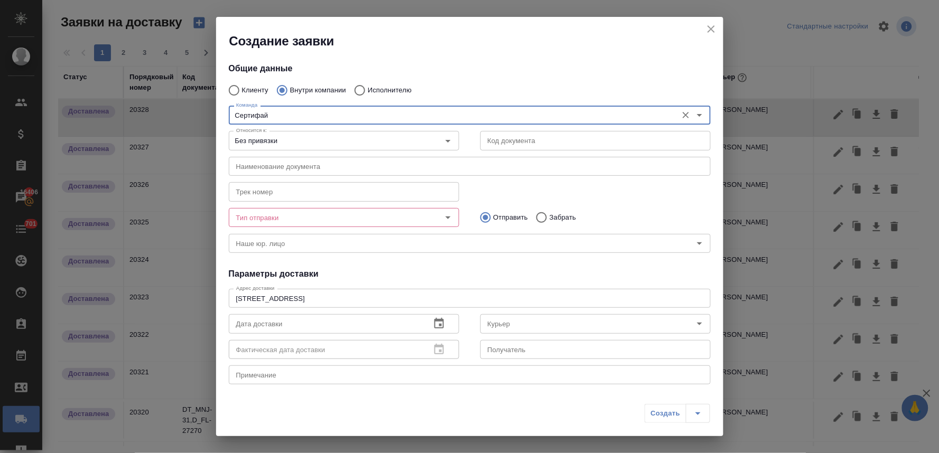
type input "Сертифай"
click at [317, 218] on input "Тип отправки" at bounding box center [326, 217] width 189 height 13
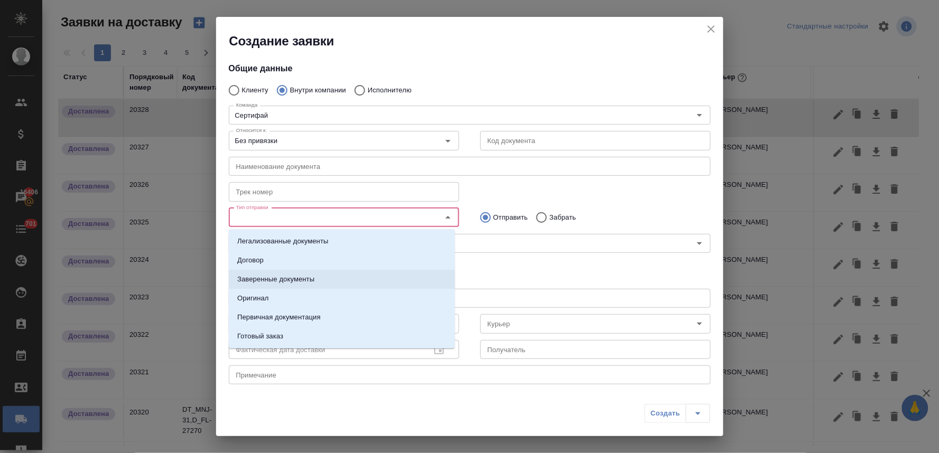
click at [325, 280] on li "Заверенные документы" at bounding box center [342, 279] width 226 height 19
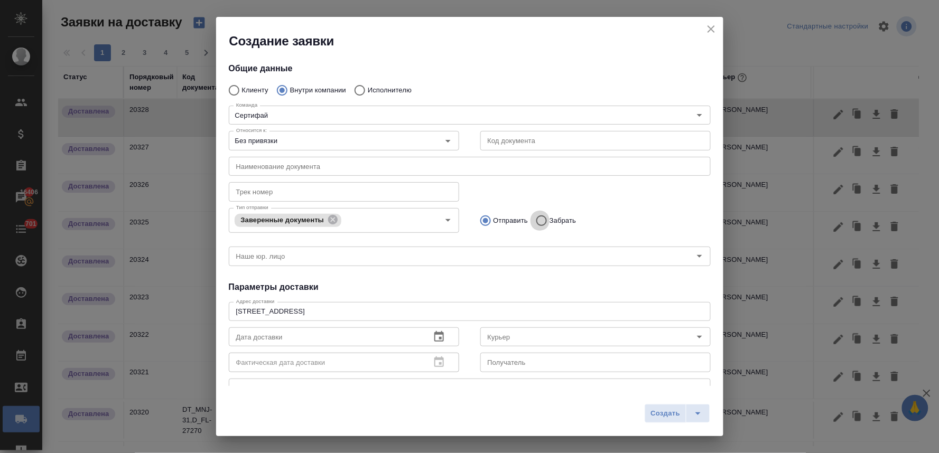
click at [534, 221] on input "Забрать" at bounding box center [539, 221] width 19 height 22
radio input "true"
click at [495, 343] on div "Курьер" at bounding box center [595, 337] width 230 height 19
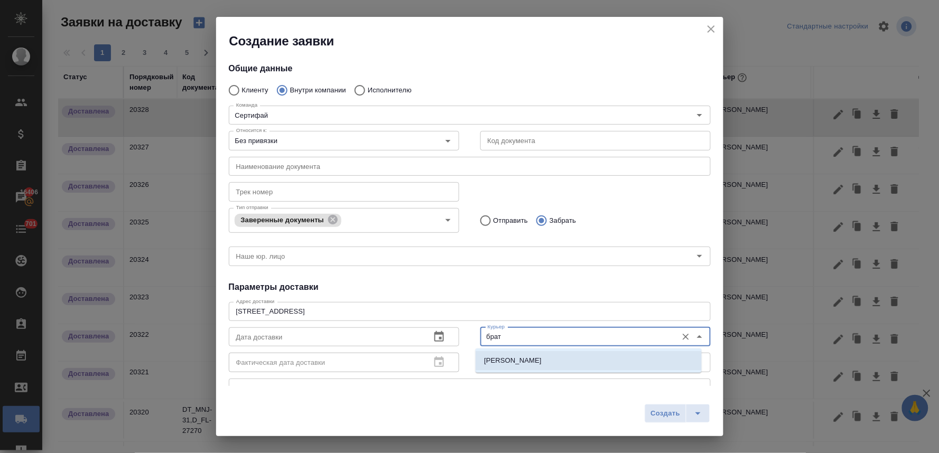
click at [493, 361] on p "Братолюбова [PERSON_NAME]" at bounding box center [513, 360] width 58 height 11
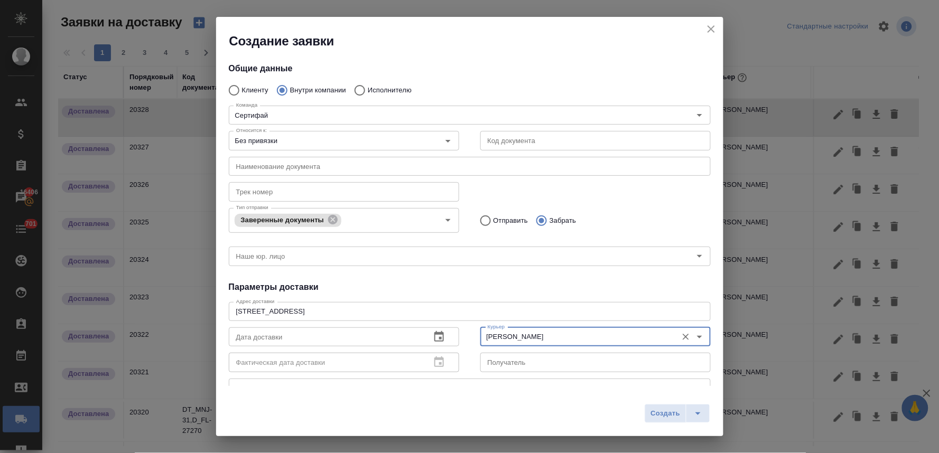
type input "Братолюбова [PERSON_NAME]"
click at [433, 342] on icon "button" at bounding box center [439, 337] width 13 height 13
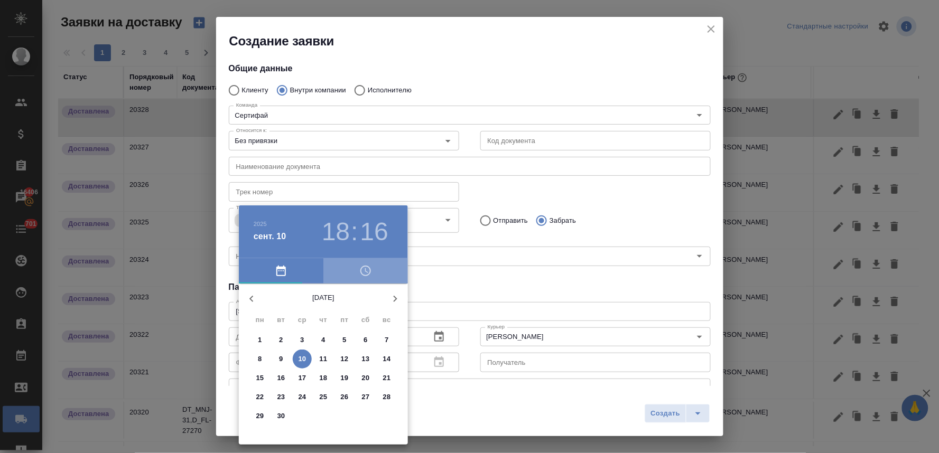
click at [366, 268] on icon "button" at bounding box center [366, 270] width 3 height 5
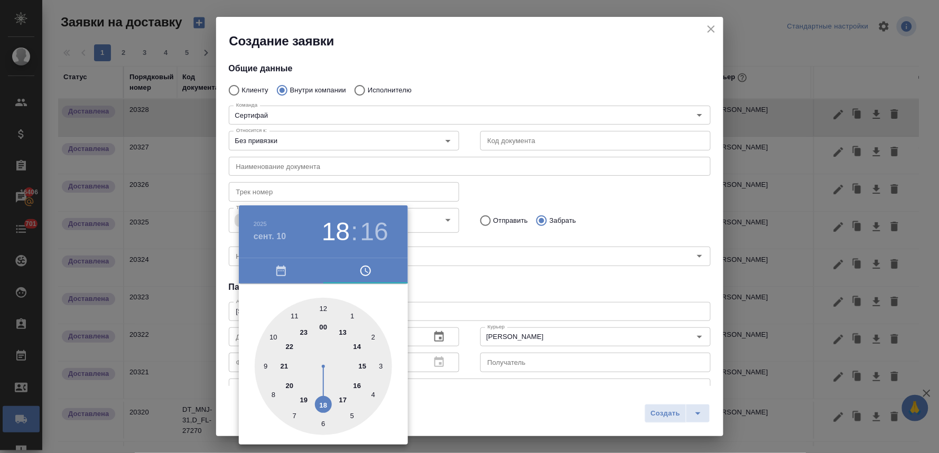
click at [359, 386] on div at bounding box center [323, 366] width 137 height 137
type input "10.09.2025 16:16"
click at [484, 284] on div at bounding box center [469, 226] width 939 height 453
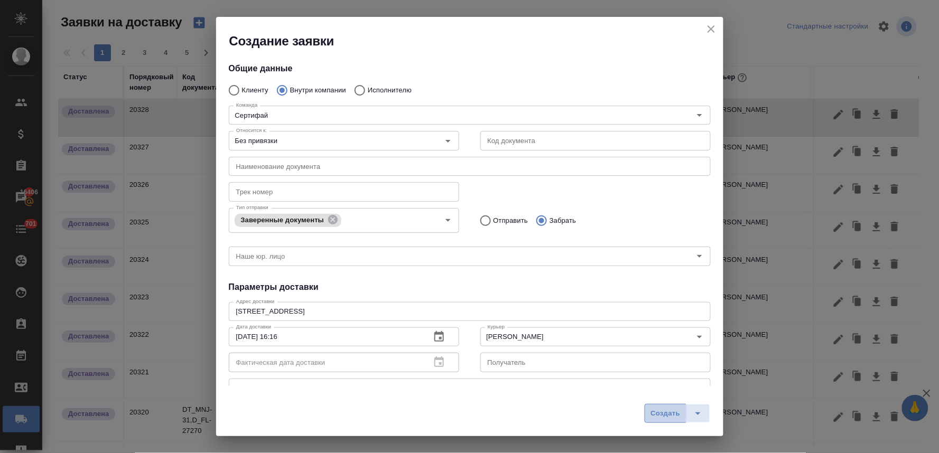
click at [662, 416] on span "Создать" at bounding box center [665, 414] width 30 height 12
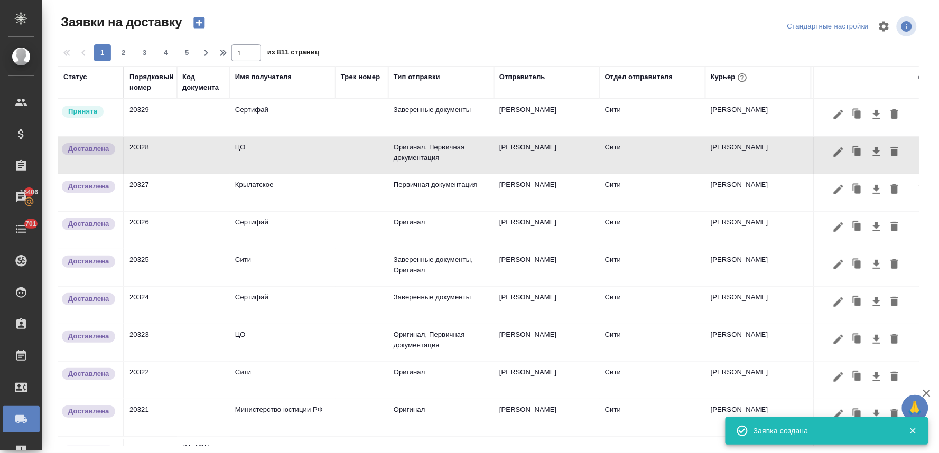
click at [256, 113] on td "Сертифай" at bounding box center [283, 117] width 106 height 37
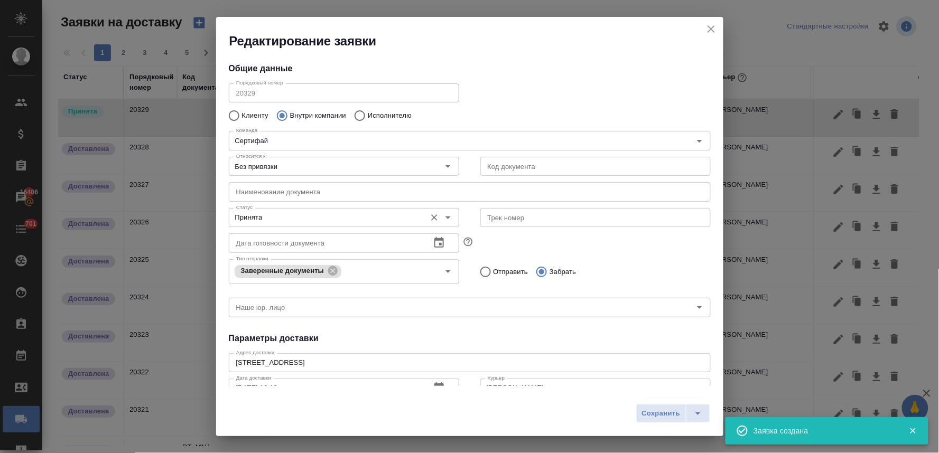
click at [267, 219] on input "Принята" at bounding box center [326, 217] width 189 height 13
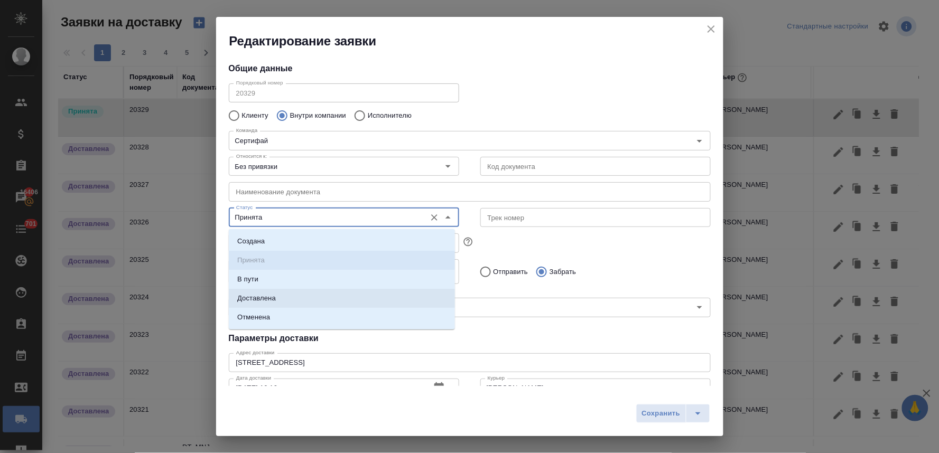
click at [282, 296] on li "Доставлена" at bounding box center [342, 298] width 226 height 19
type input "Доставлена"
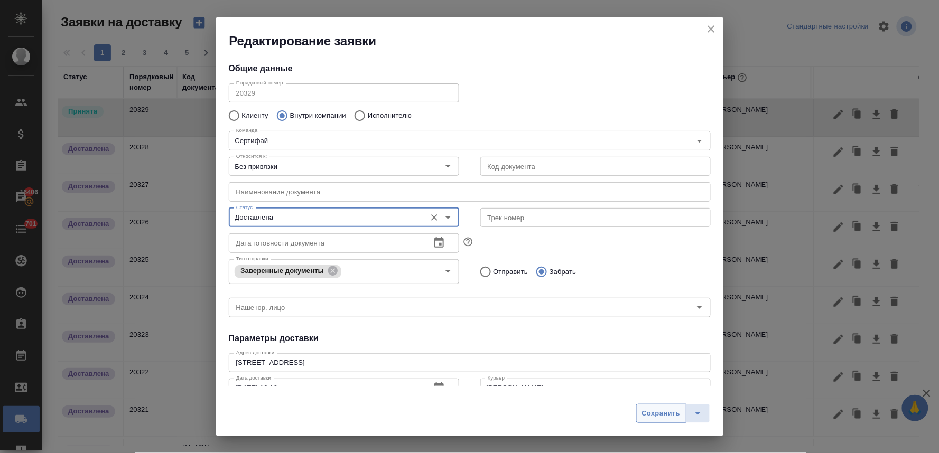
click at [646, 419] on span "Сохранить" at bounding box center [661, 414] width 39 height 12
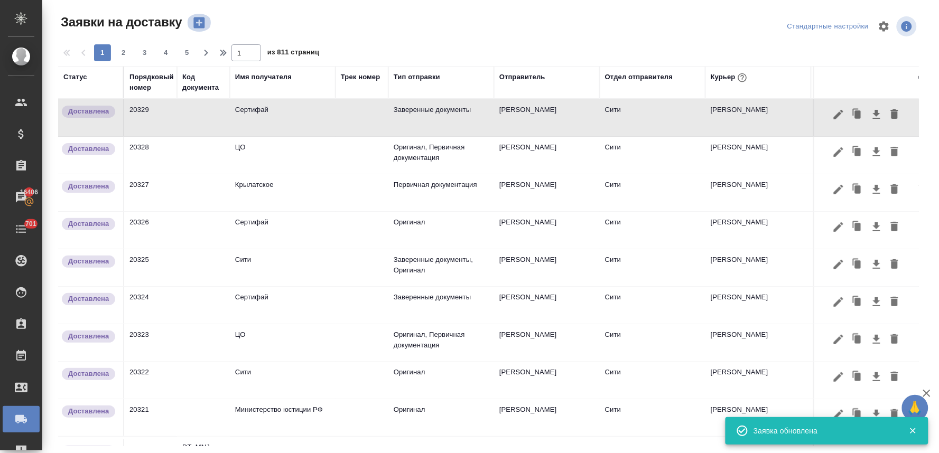
click at [193, 24] on icon "button" at bounding box center [199, 22] width 15 height 15
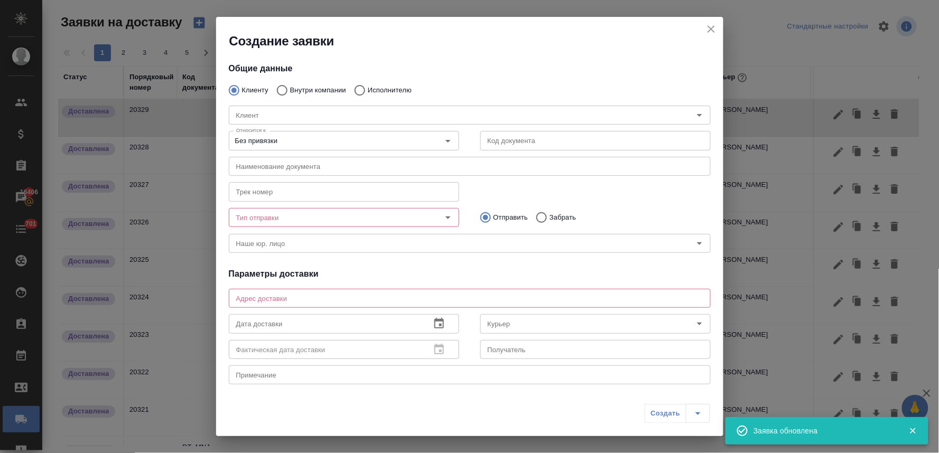
click at [303, 89] on p "Внутри компании" at bounding box center [318, 90] width 56 height 11
click at [290, 89] on input "Внутри компании" at bounding box center [280, 90] width 19 height 22
radio input "true"
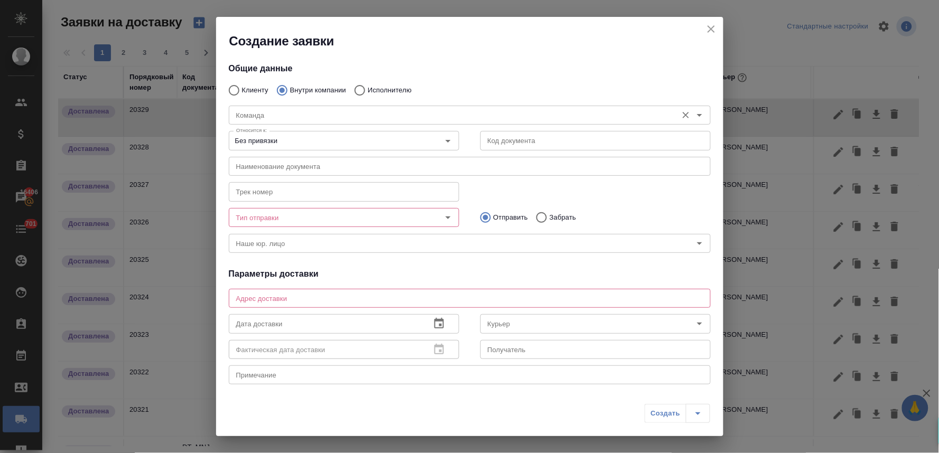
click at [291, 111] on input "Команда" at bounding box center [452, 115] width 440 height 13
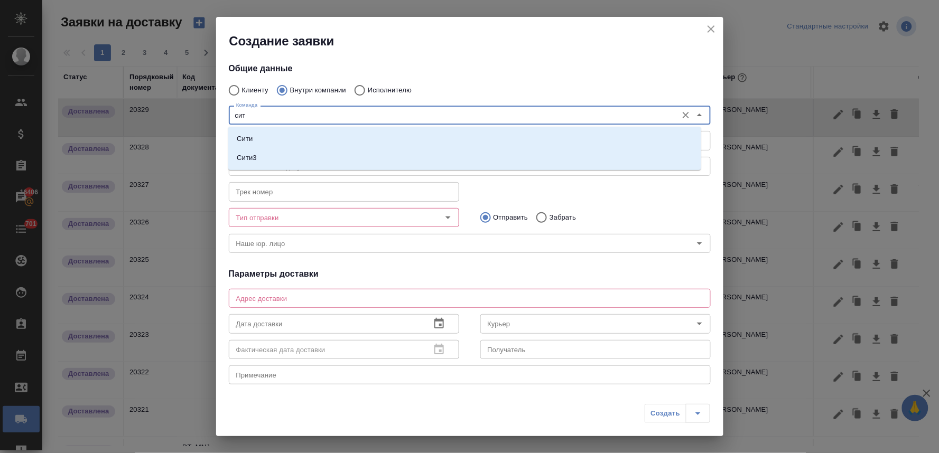
type input "сити"
click at [278, 142] on li "Сити" at bounding box center [464, 138] width 473 height 19
type textarea "[STREET_ADDRESS], Башня на [GEOGRAPHIC_DATA], блок С, -1 этаж, зона ритейла"
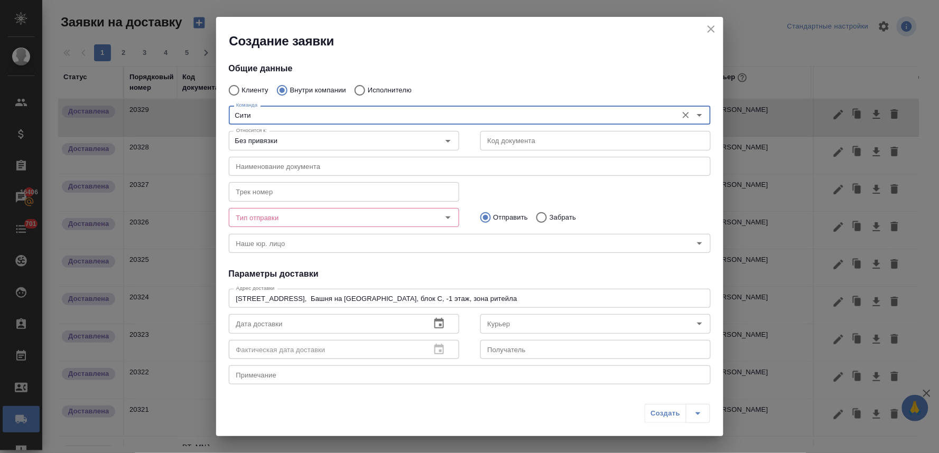
type input "Сити"
click at [304, 219] on input "Тип отправки" at bounding box center [326, 217] width 189 height 13
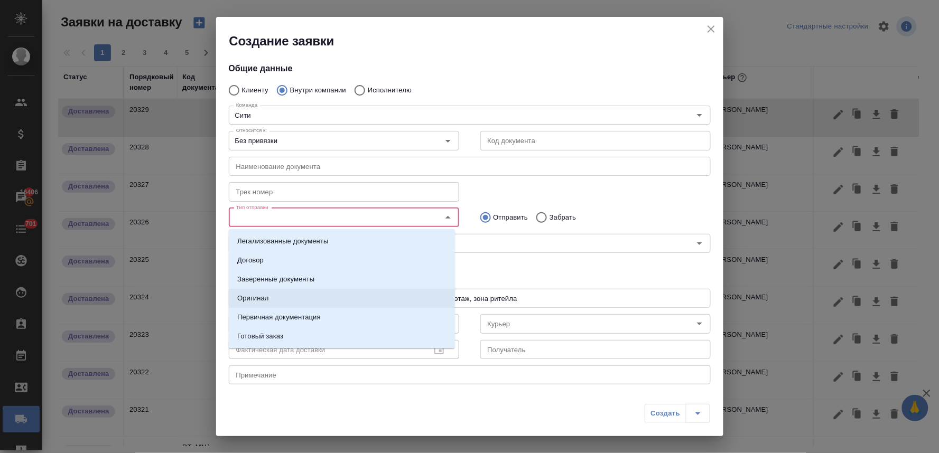
click at [283, 296] on li "Оригинал" at bounding box center [342, 298] width 226 height 19
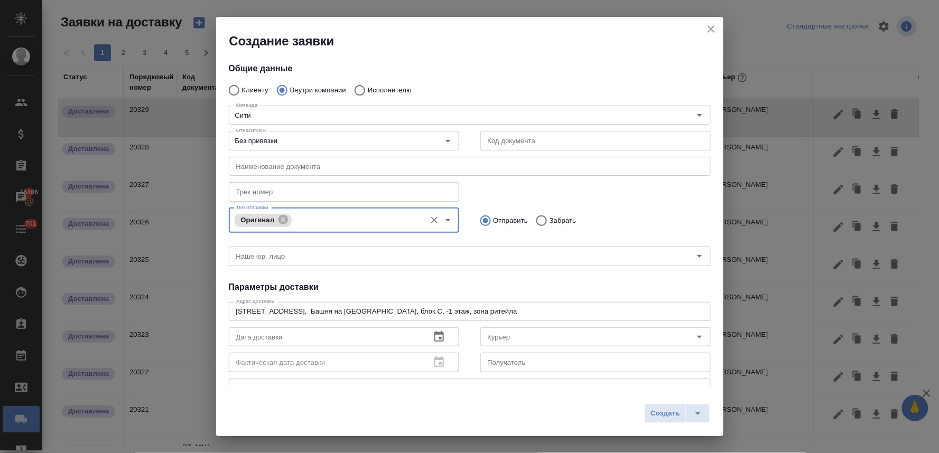
click at [314, 222] on input "Тип отправки" at bounding box center [357, 220] width 126 height 13
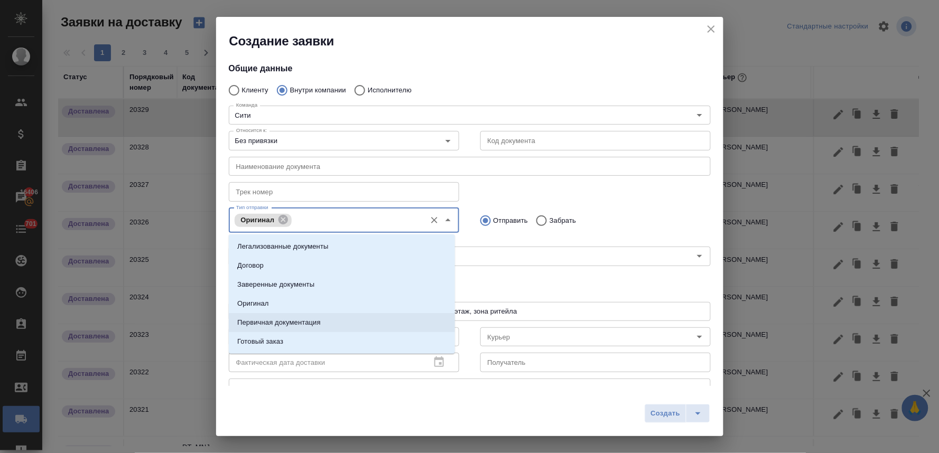
click at [315, 326] on p "Первичная документация" at bounding box center [278, 322] width 83 height 11
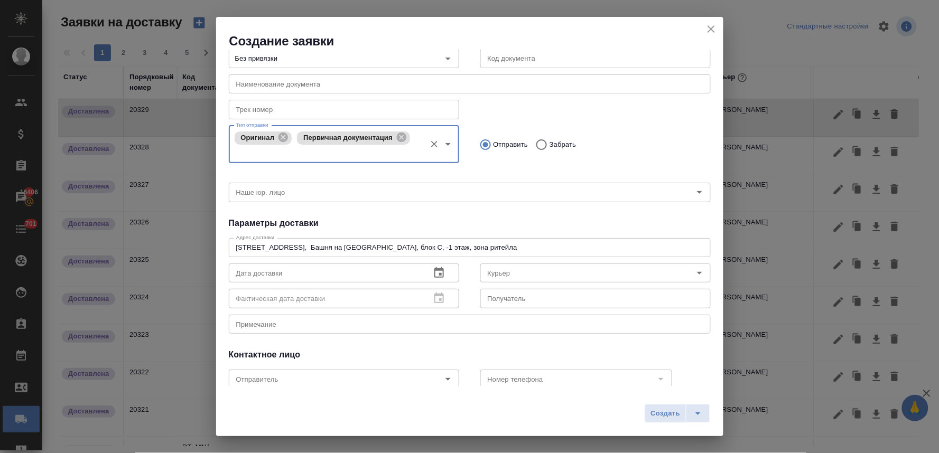
scroll to position [117, 0]
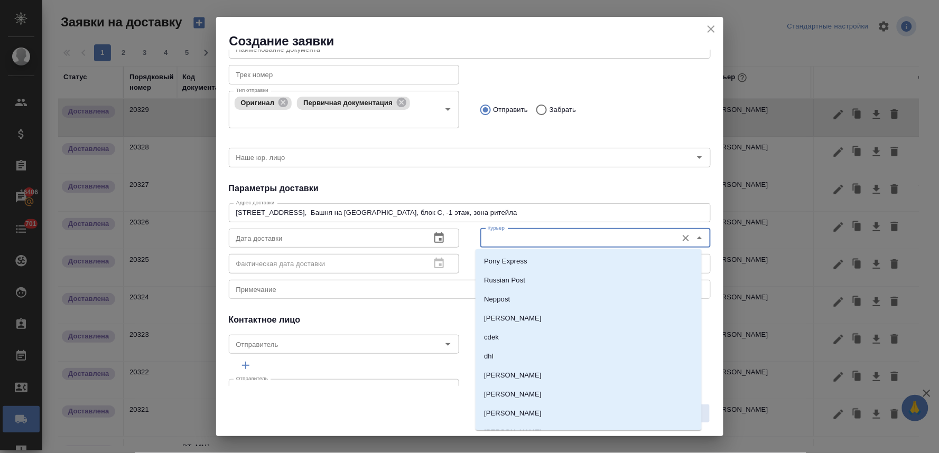
click at [522, 241] on input "Курьер" at bounding box center [577, 238] width 189 height 13
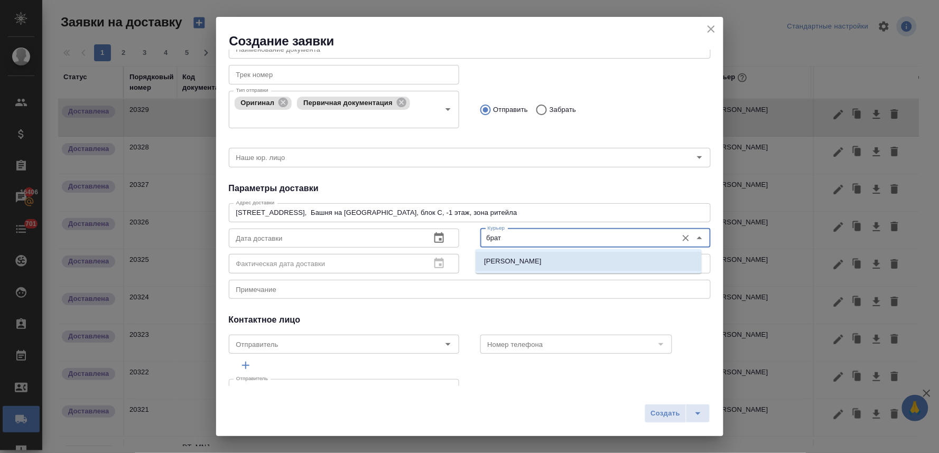
click at [517, 263] on p "Братолюбова [PERSON_NAME]" at bounding box center [513, 261] width 58 height 11
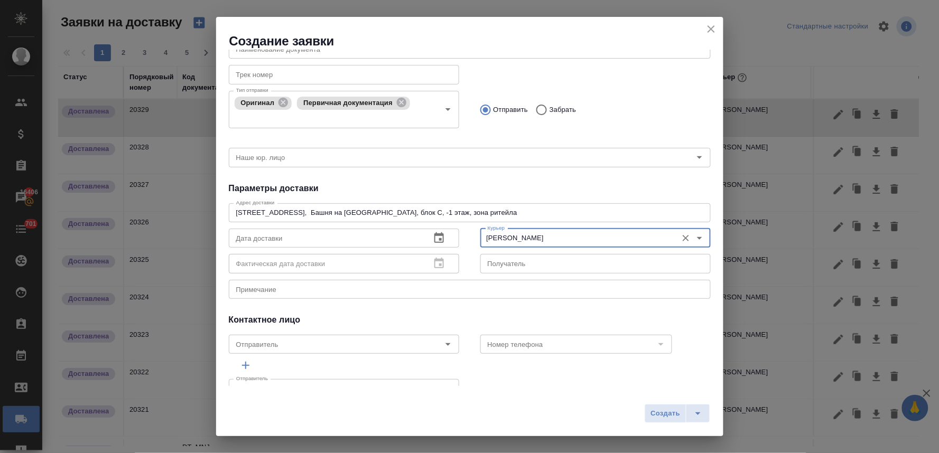
type input "Братолюбова [PERSON_NAME]"
click at [404, 240] on input "text" at bounding box center [325, 238] width 193 height 19
click at [434, 235] on icon "button" at bounding box center [439, 237] width 10 height 11
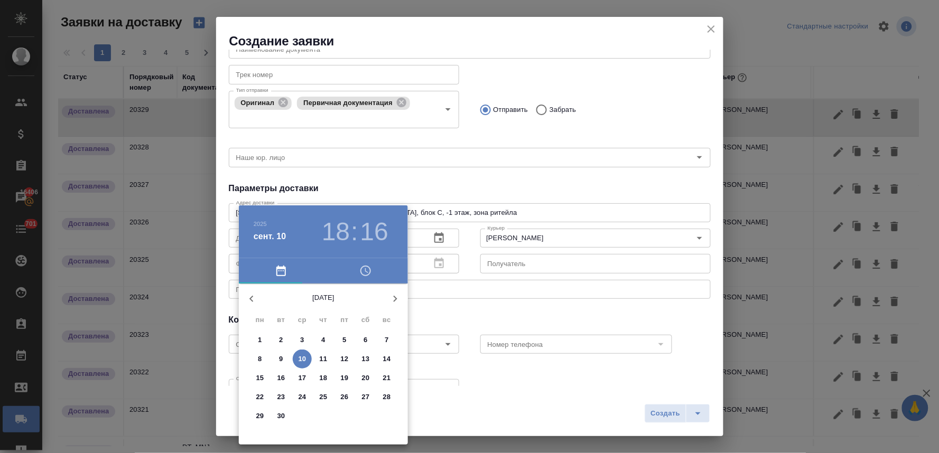
click at [362, 272] on icon "button" at bounding box center [365, 271] width 13 height 13
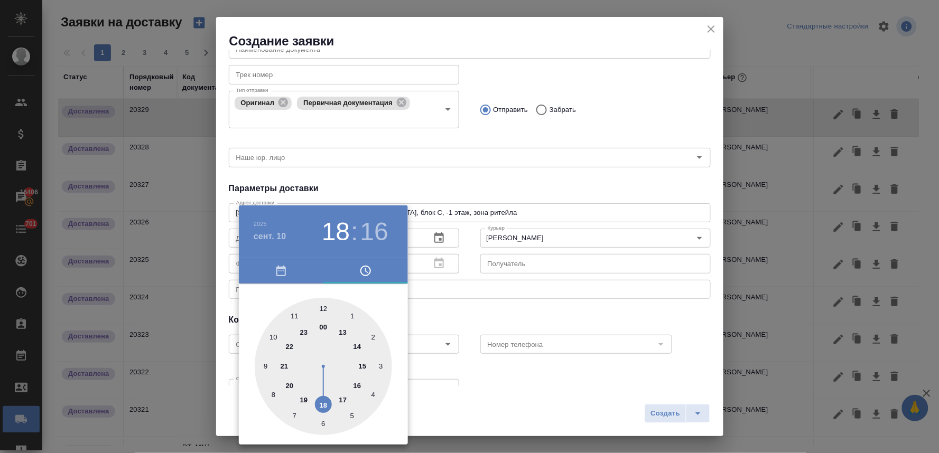
drag, startPoint x: 346, startPoint y: 400, endPoint x: 459, endPoint y: 349, distance: 123.6
click at [347, 400] on div at bounding box center [323, 366] width 137 height 137
type input "10.09.2025 17:16"
click at [497, 312] on div at bounding box center [469, 226] width 939 height 453
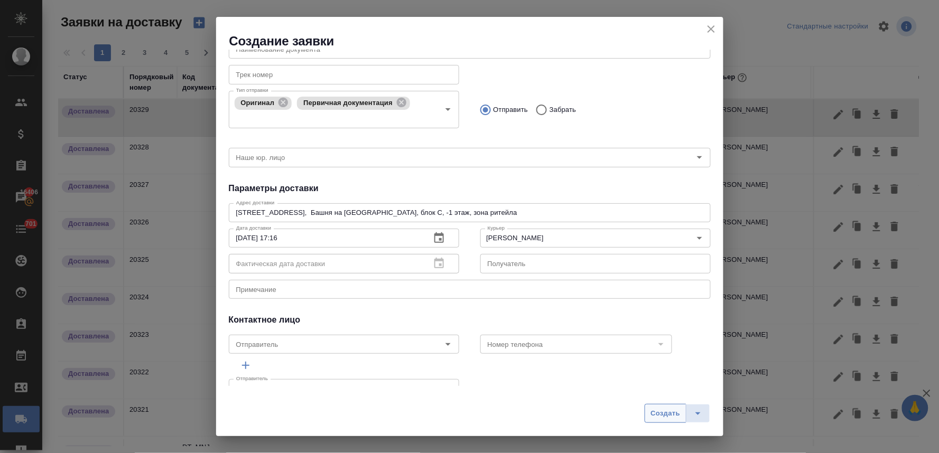
click at [671, 414] on span "Создать" at bounding box center [665, 414] width 30 height 12
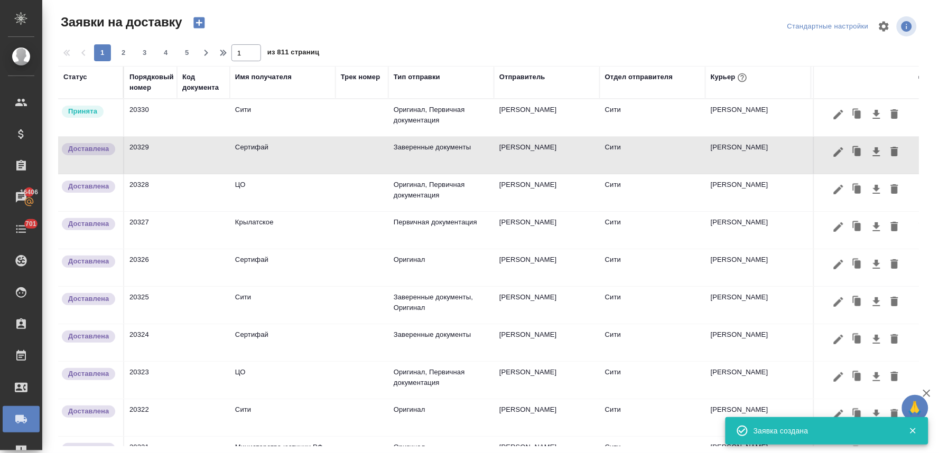
click at [259, 114] on td "Сити" at bounding box center [283, 117] width 106 height 37
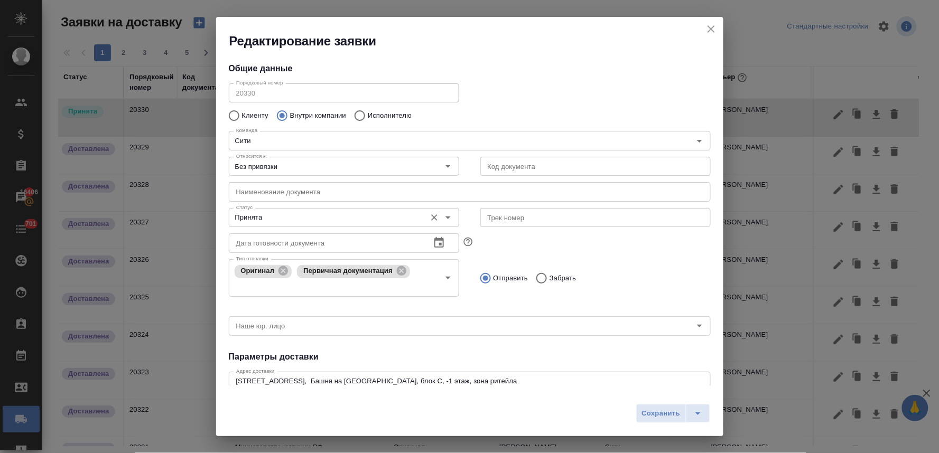
click at [249, 222] on input "Принята" at bounding box center [326, 217] width 189 height 13
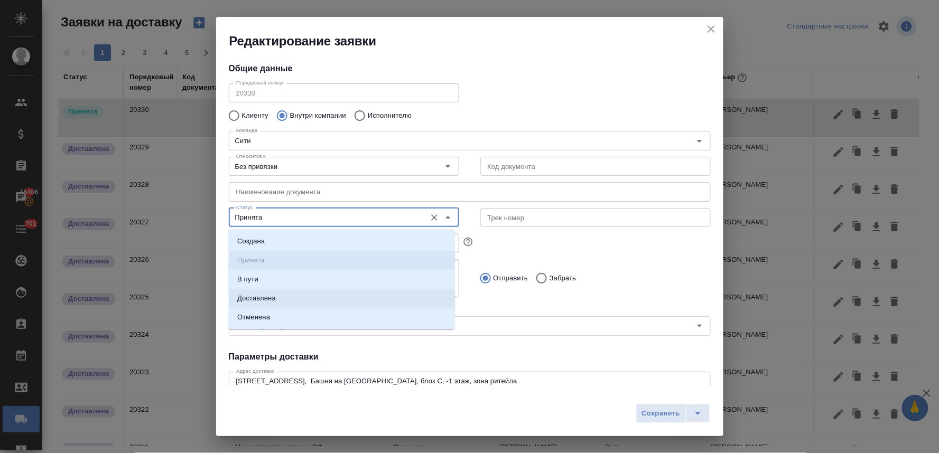
click at [262, 299] on p "Доставлена" at bounding box center [256, 298] width 39 height 11
type input "Доставлена"
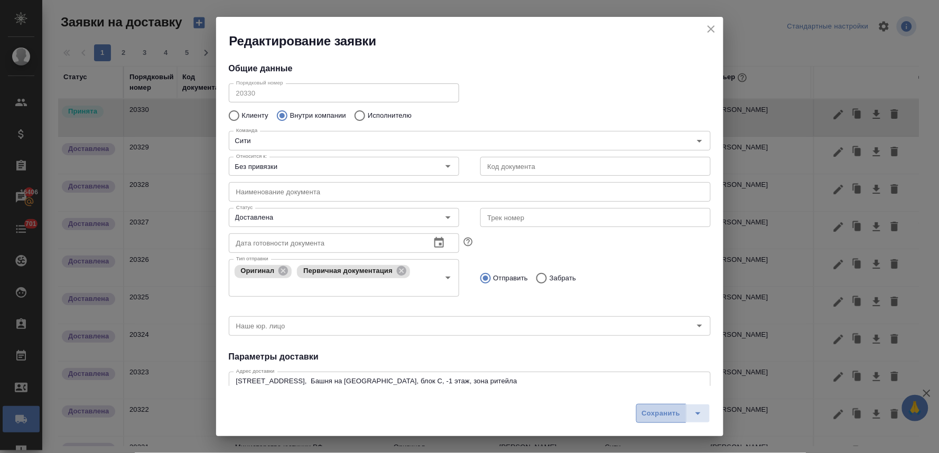
click at [663, 416] on span "Сохранить" at bounding box center [661, 414] width 39 height 12
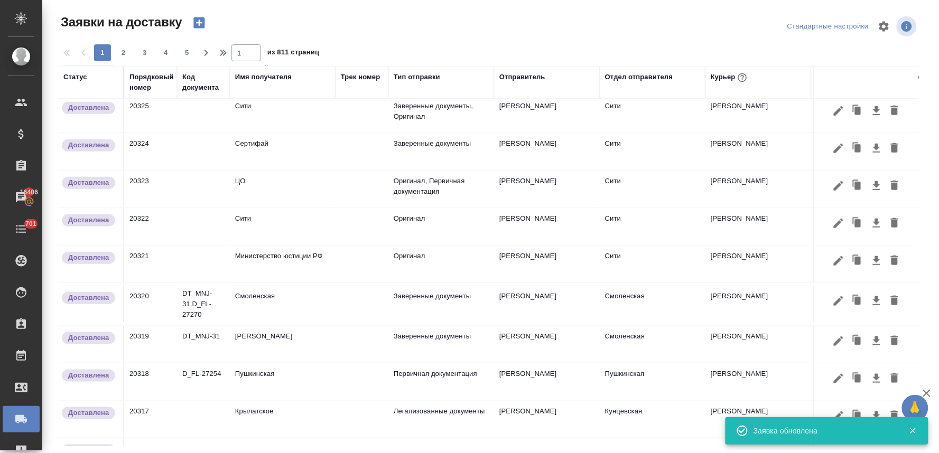
scroll to position [0, 0]
